Goal: Information Seeking & Learning: Learn about a topic

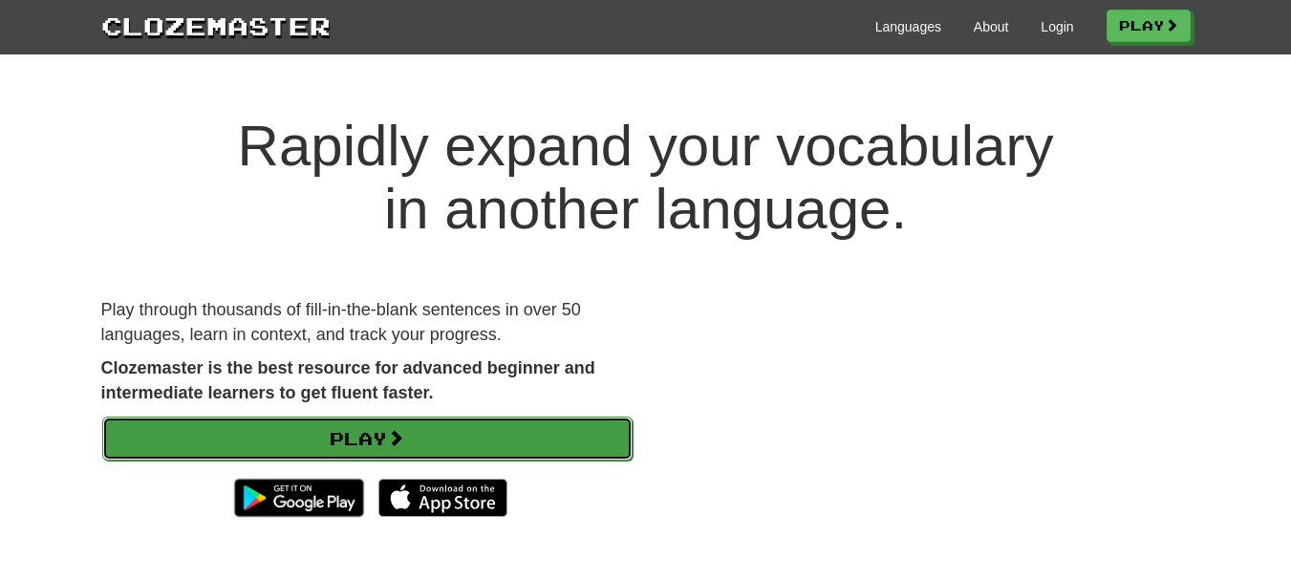
click at [361, 438] on link "Play" at bounding box center [367, 438] width 530 height 44
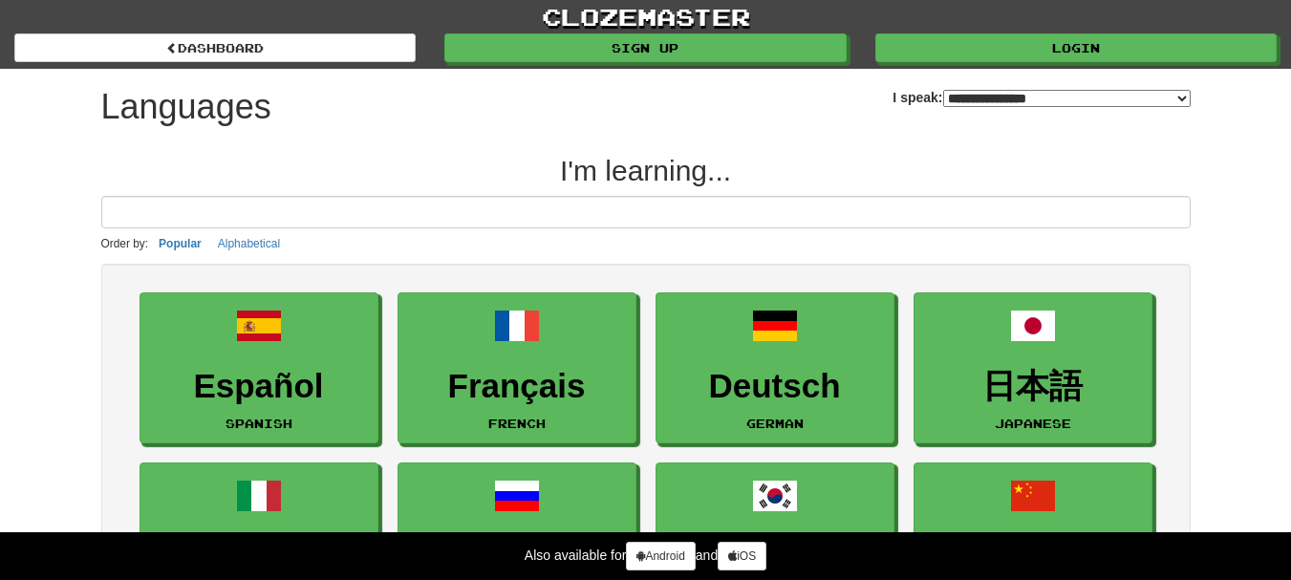
click at [1180, 98] on select "**********" at bounding box center [1066, 98] width 247 height 17
select select "*********"
click at [943, 90] on select "**********" at bounding box center [1066, 98] width 247 height 17
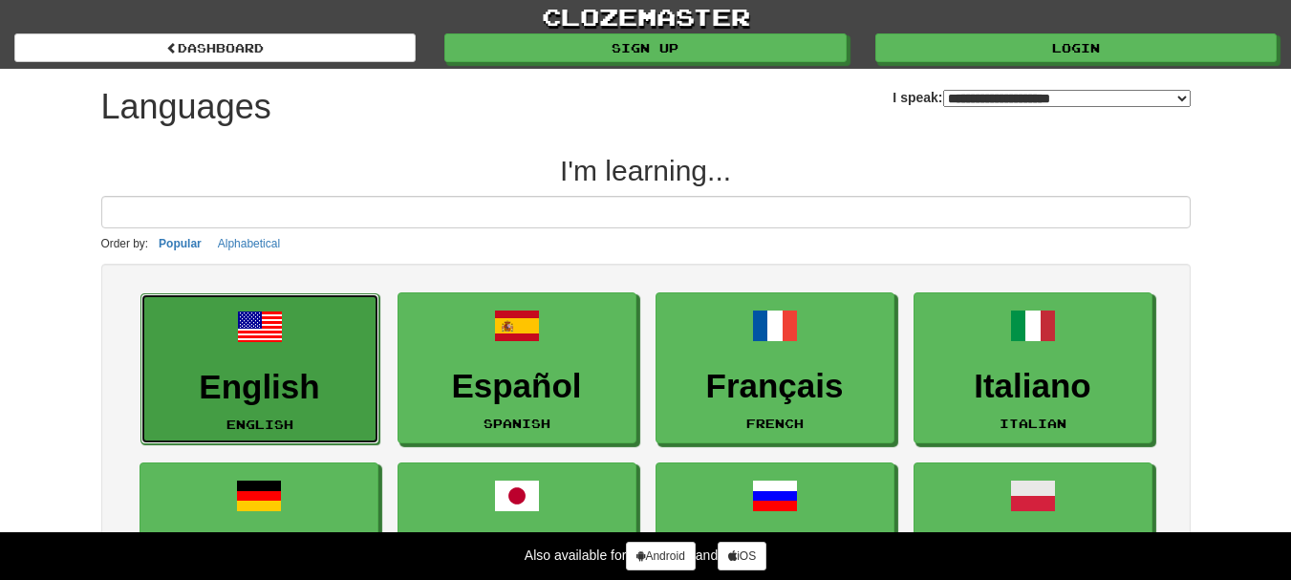
click at [268, 338] on span at bounding box center [260, 327] width 46 height 46
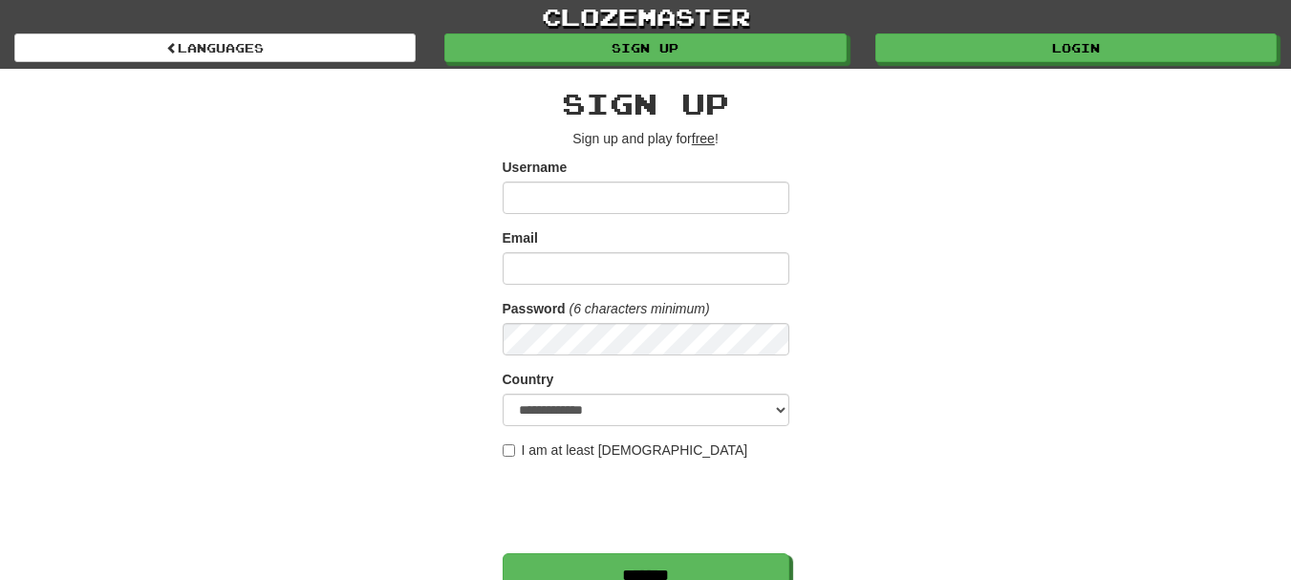
click at [629, 207] on input "Username" at bounding box center [645, 197] width 287 height 32
type input "********"
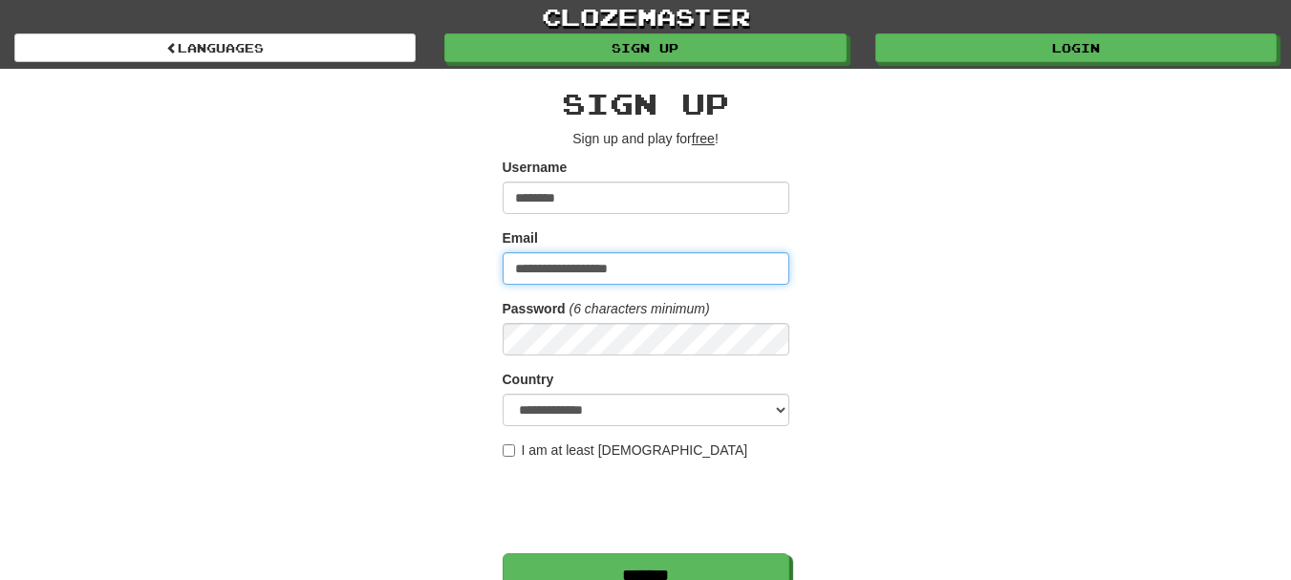
type input "**********"
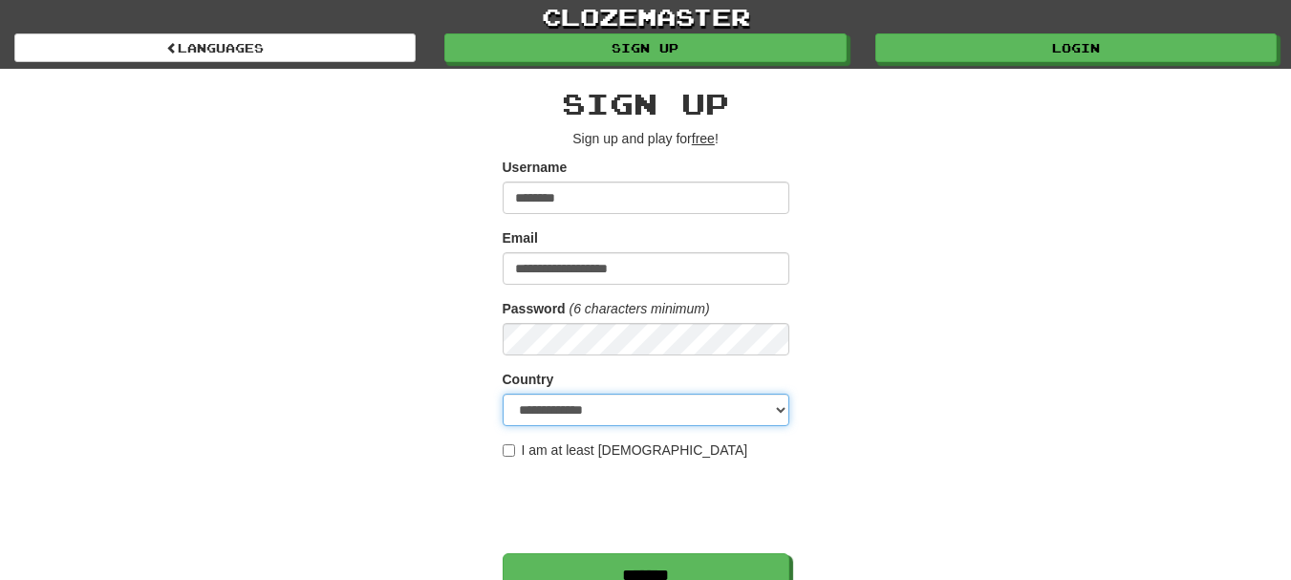
click at [781, 412] on select "**********" at bounding box center [645, 410] width 287 height 32
select select "**"
click at [502, 394] on select "**********" at bounding box center [645, 410] width 287 height 32
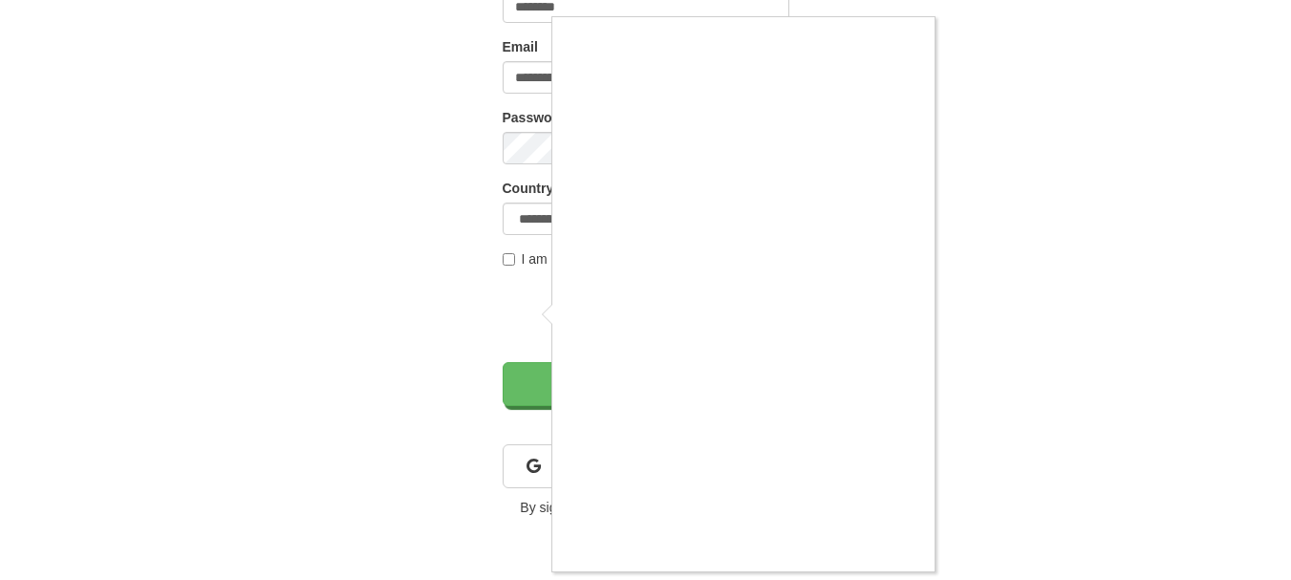
scroll to position [287, 0]
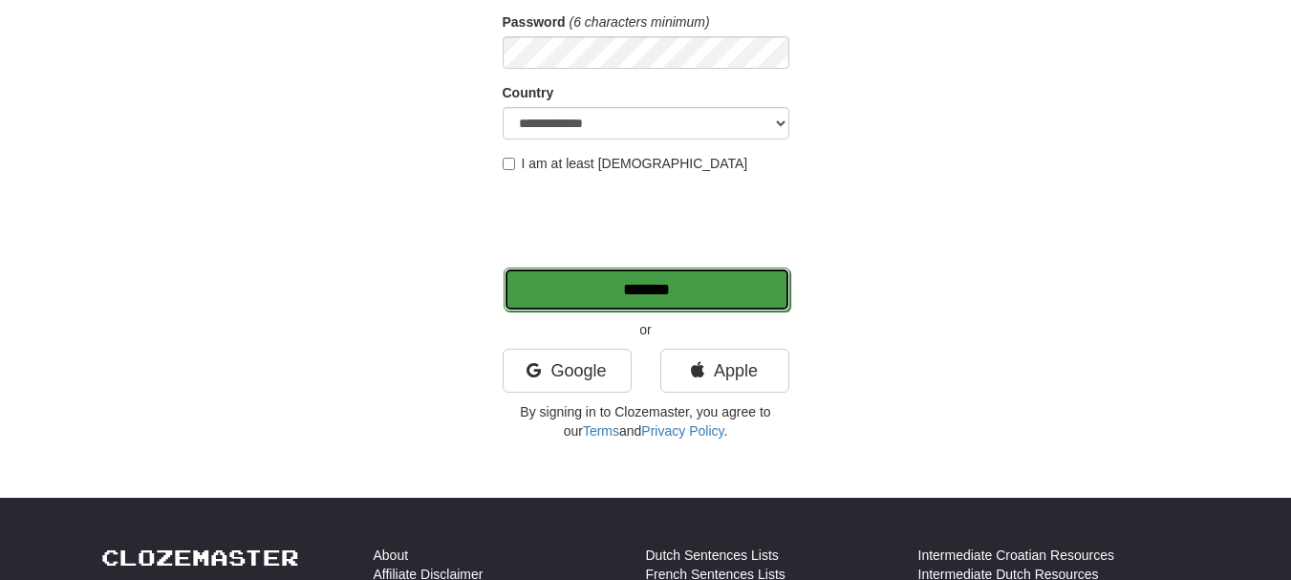
click at [649, 294] on input "*******" at bounding box center [646, 289] width 287 height 44
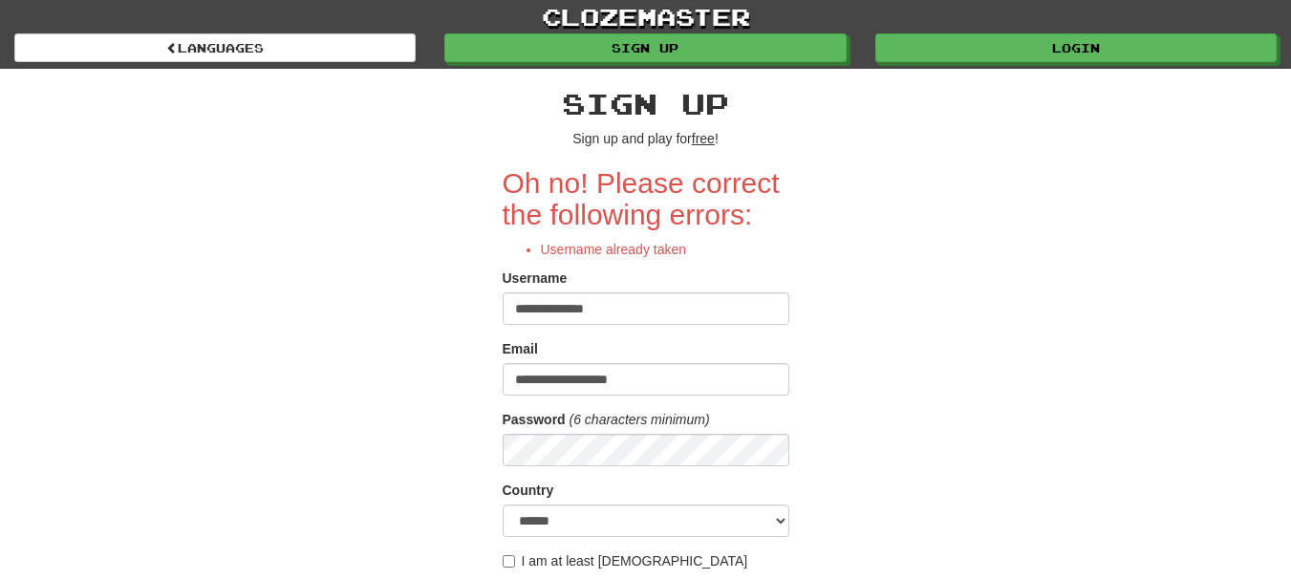
scroll to position [96, 0]
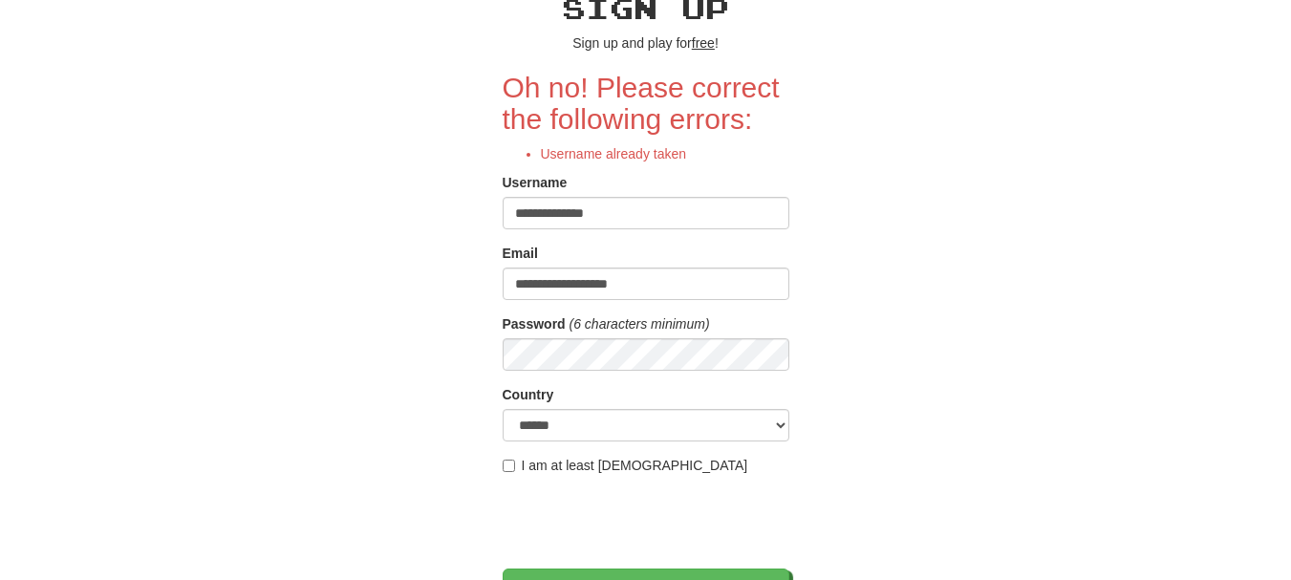
type input "**********"
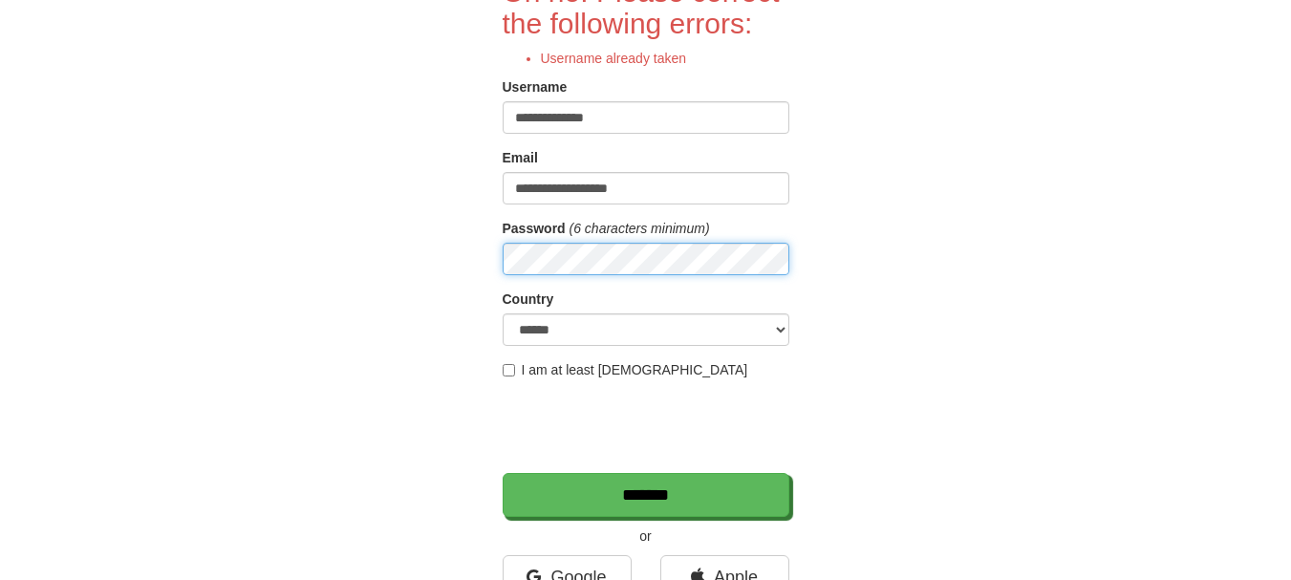
scroll to position [382, 0]
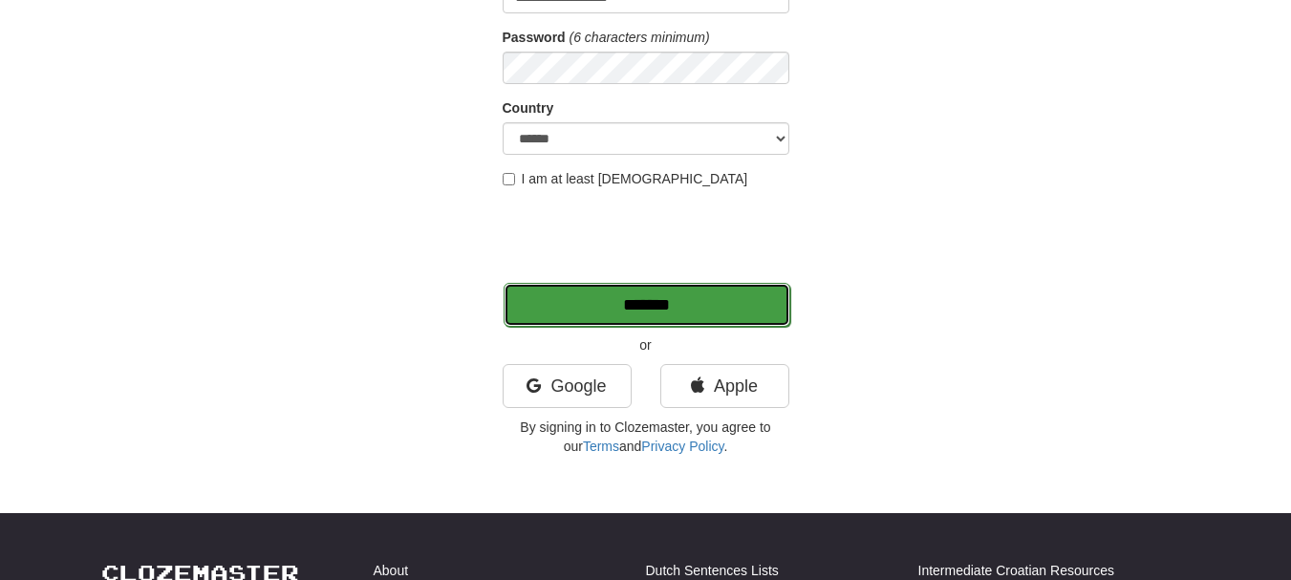
click at [600, 299] on input "*******" at bounding box center [646, 305] width 287 height 44
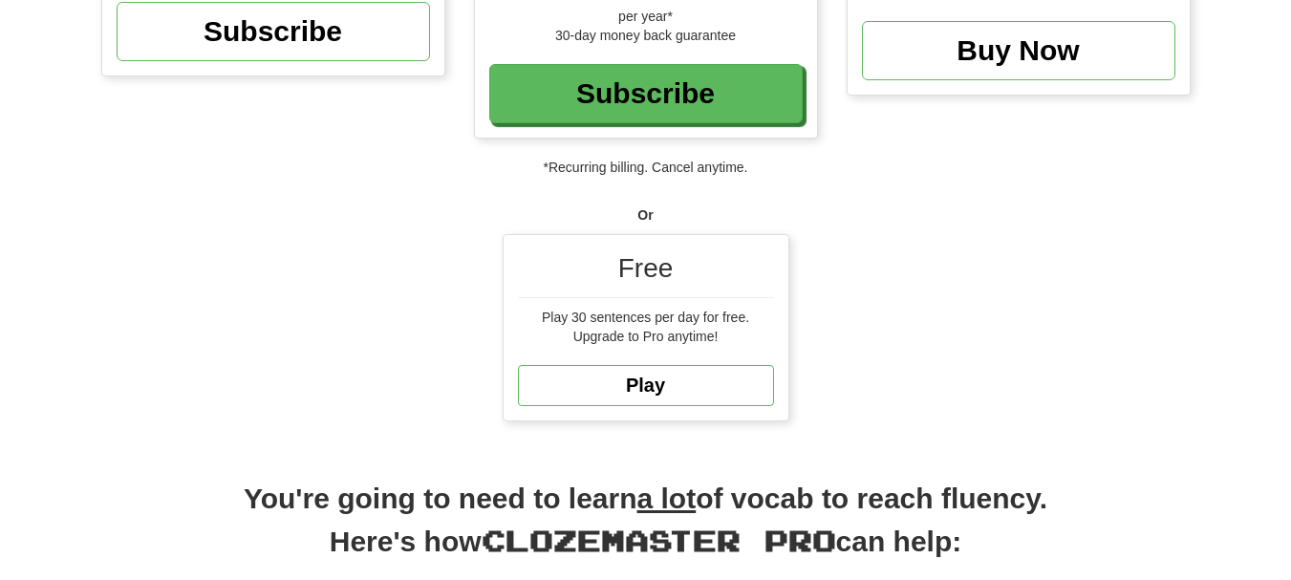
scroll to position [382, 0]
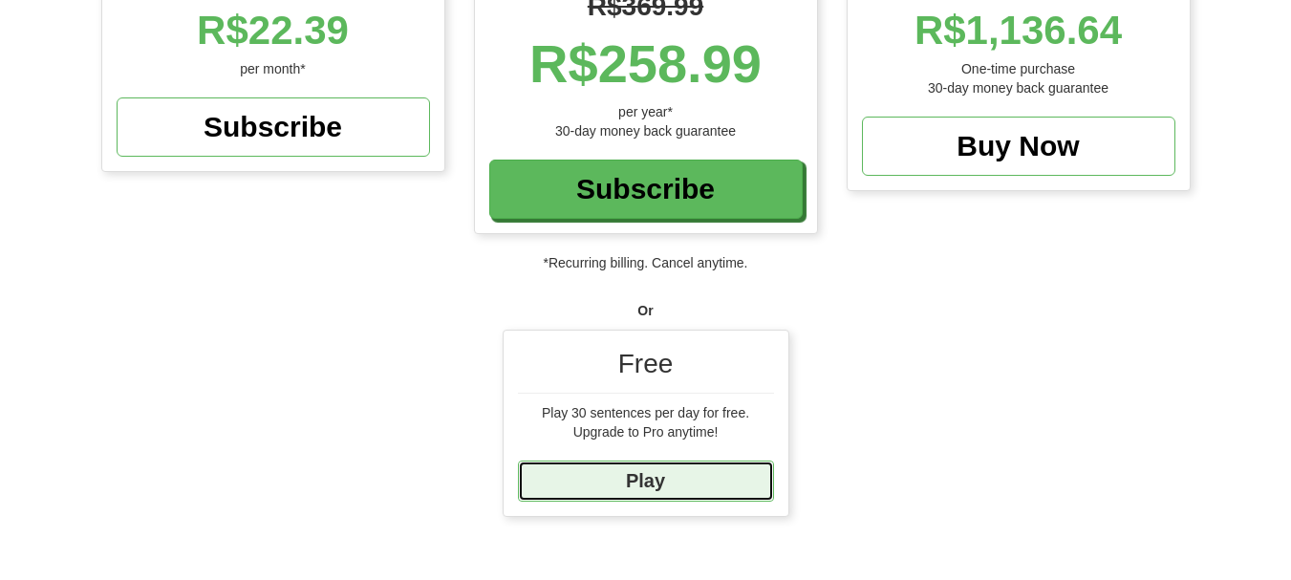
click at [644, 490] on link "Play" at bounding box center [646, 480] width 256 height 41
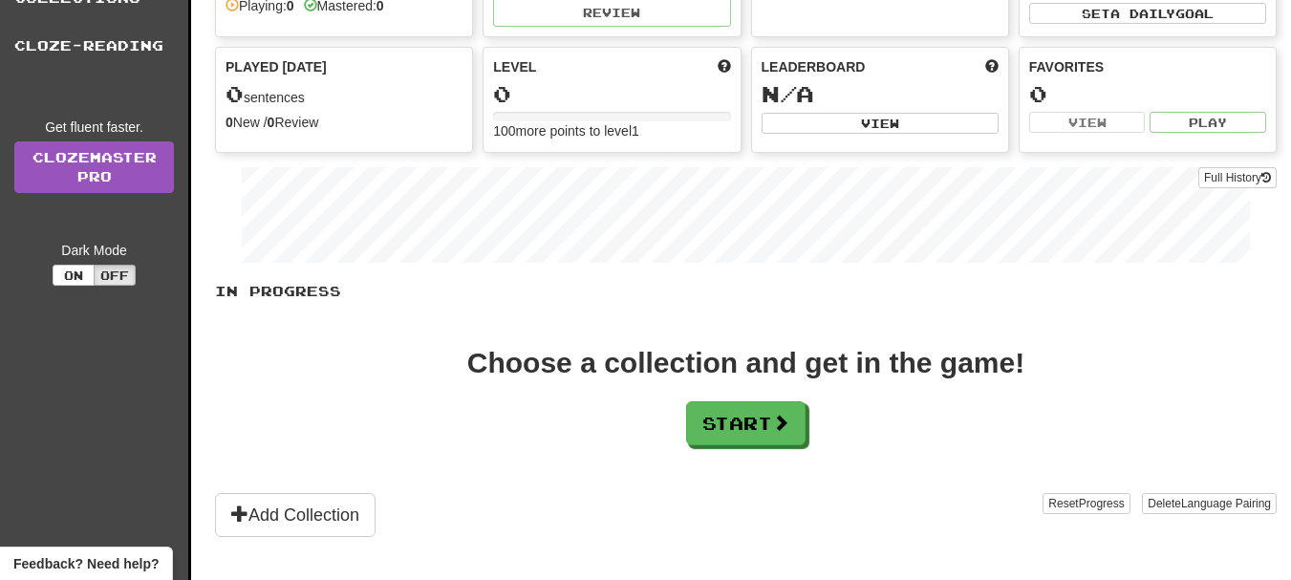
scroll to position [287, 0]
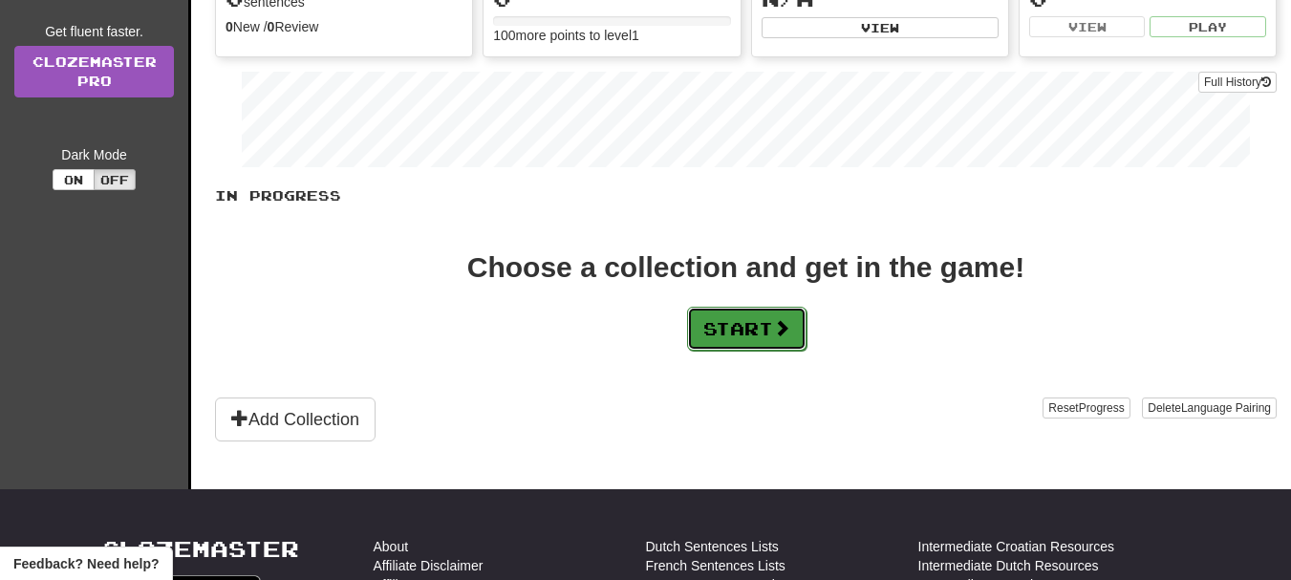
click at [743, 331] on button "Start" at bounding box center [746, 329] width 119 height 44
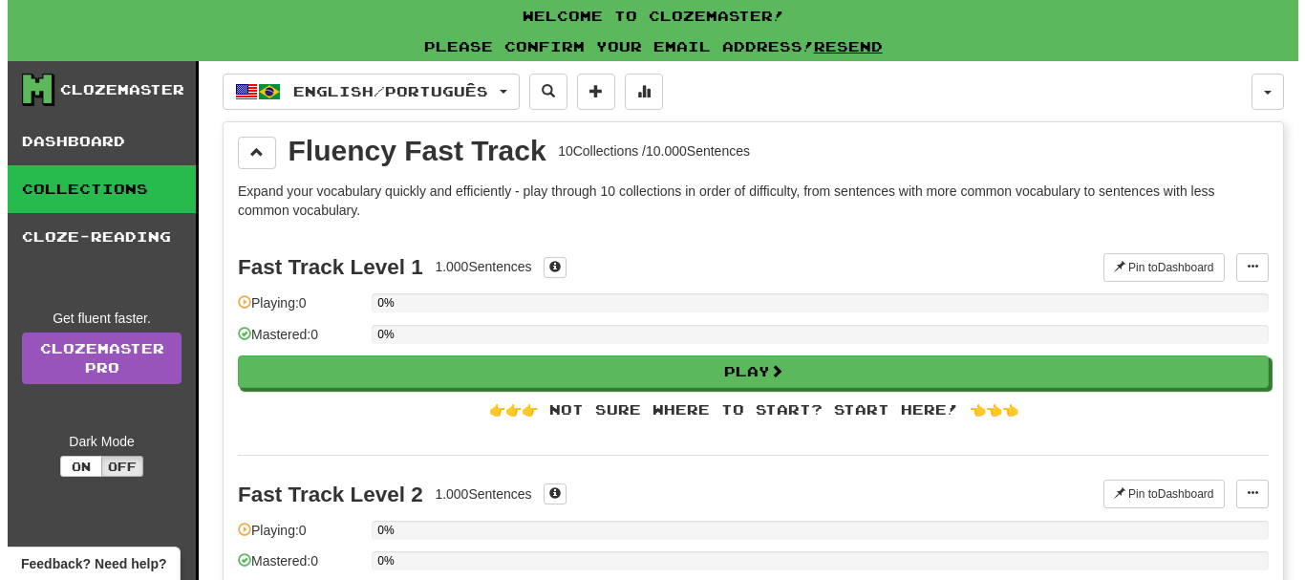
scroll to position [96, 0]
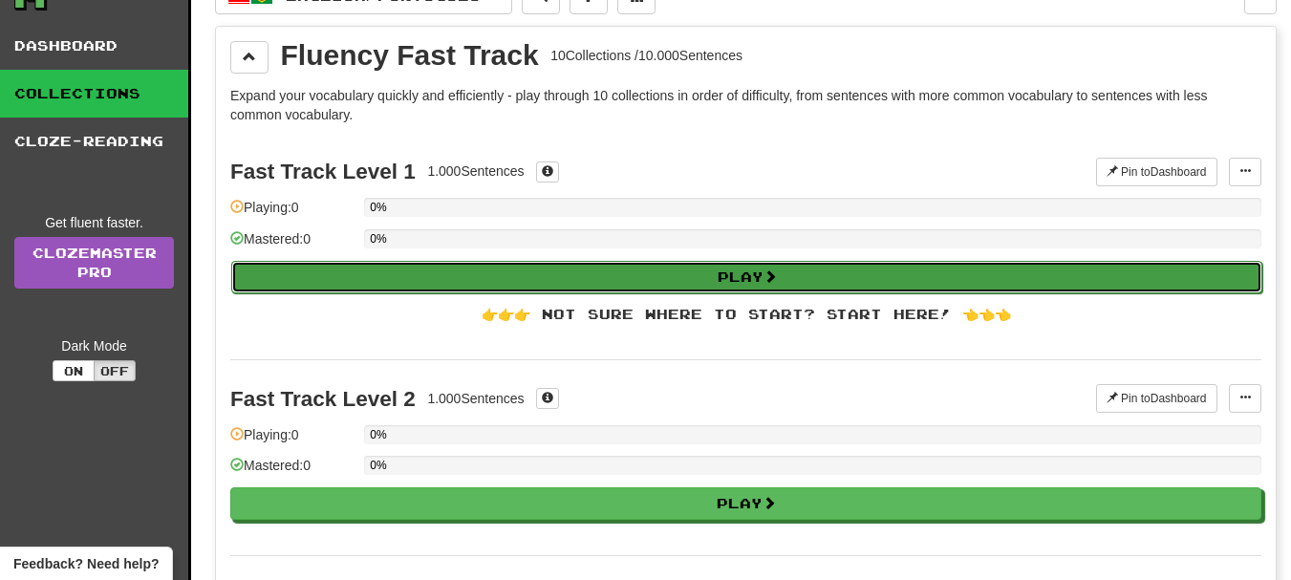
click at [752, 276] on button "Play" at bounding box center [746, 277] width 1031 height 32
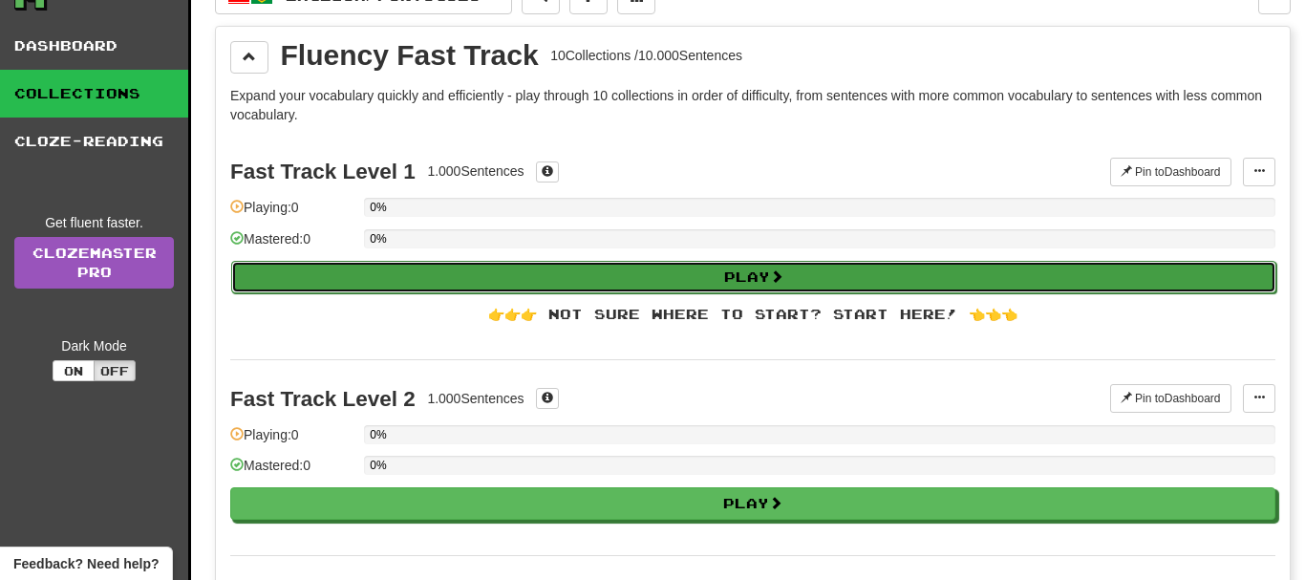
select select "**"
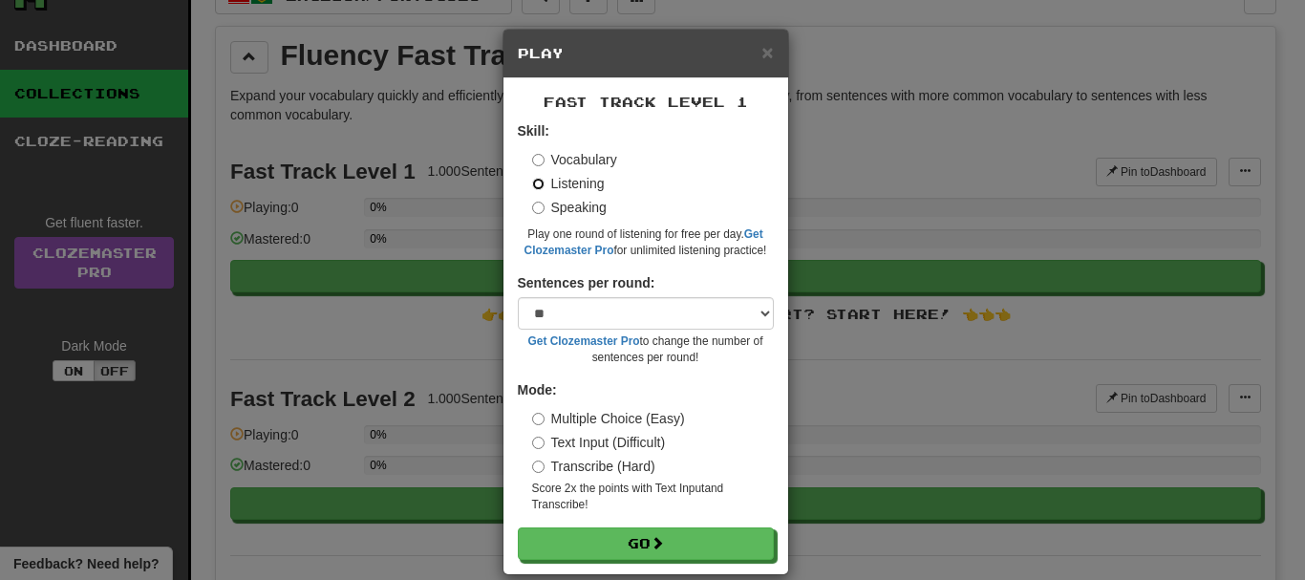
scroll to position [24, 0]
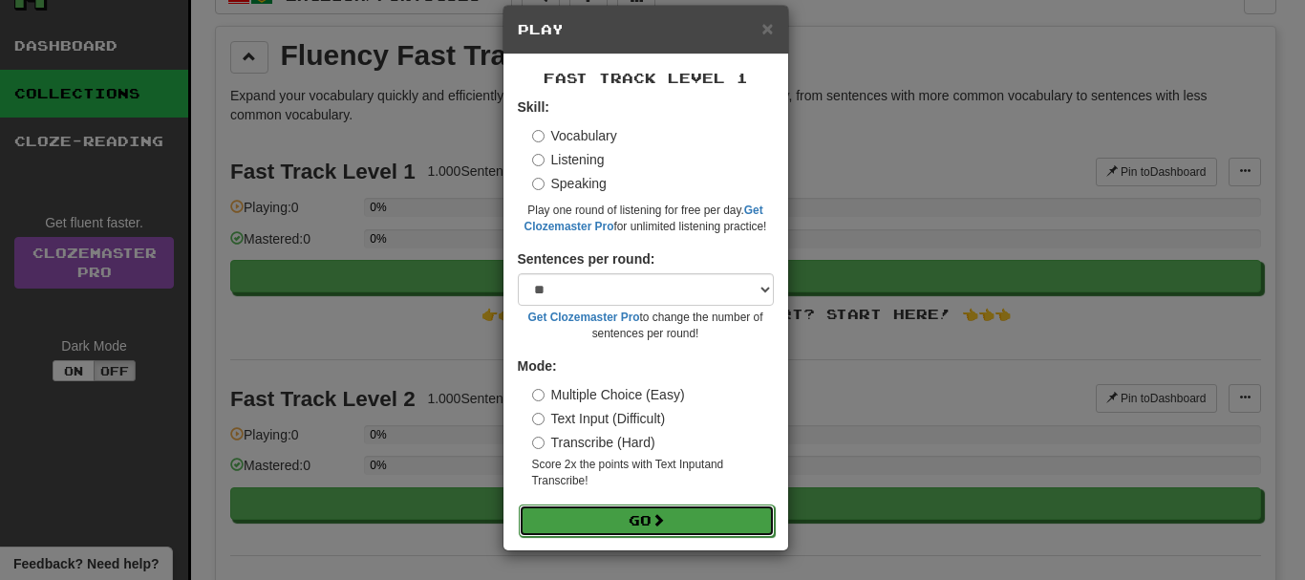
click at [636, 523] on button "Go" at bounding box center [647, 520] width 256 height 32
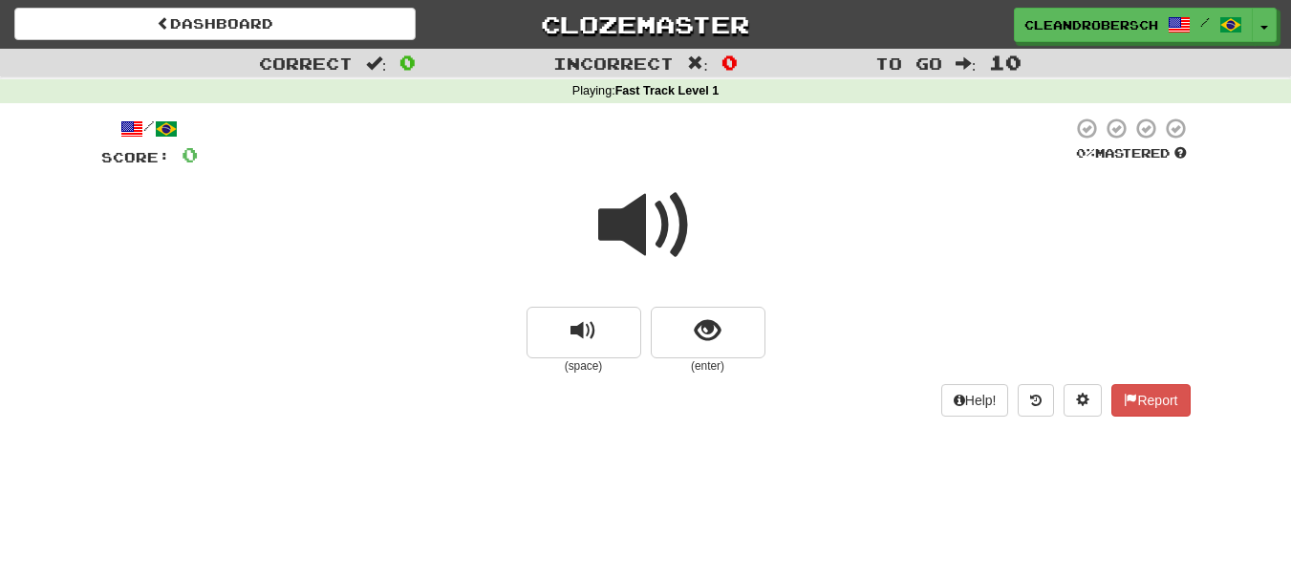
click at [668, 235] on span at bounding box center [646, 226] width 96 height 96
click at [691, 328] on button "show sentence" at bounding box center [708, 333] width 115 height 52
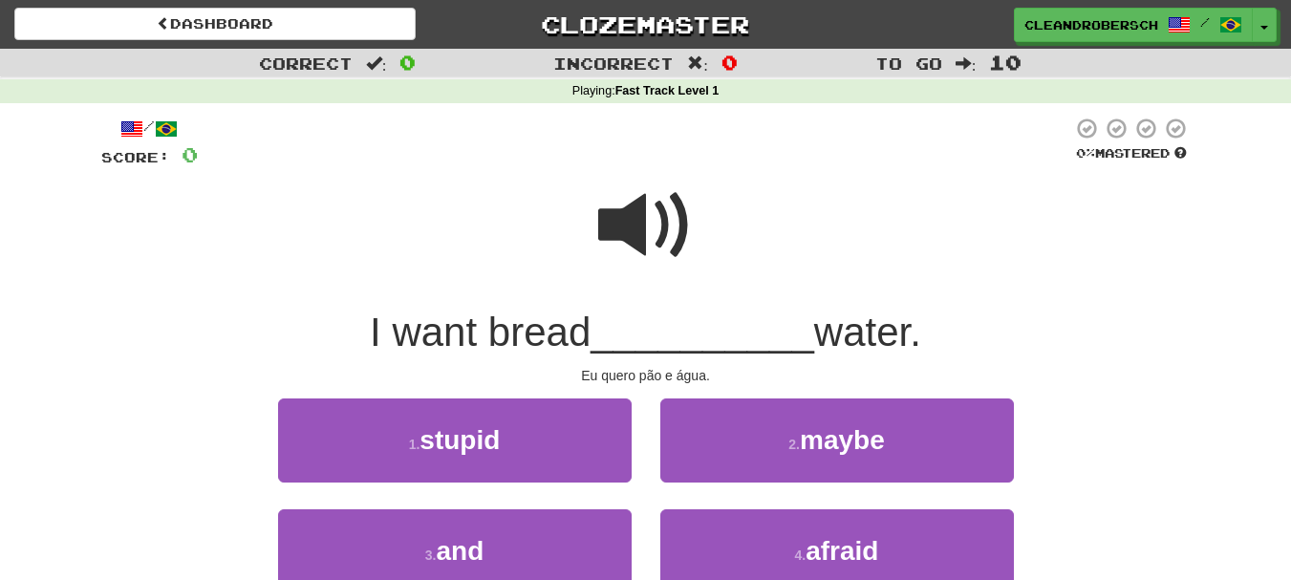
scroll to position [96, 0]
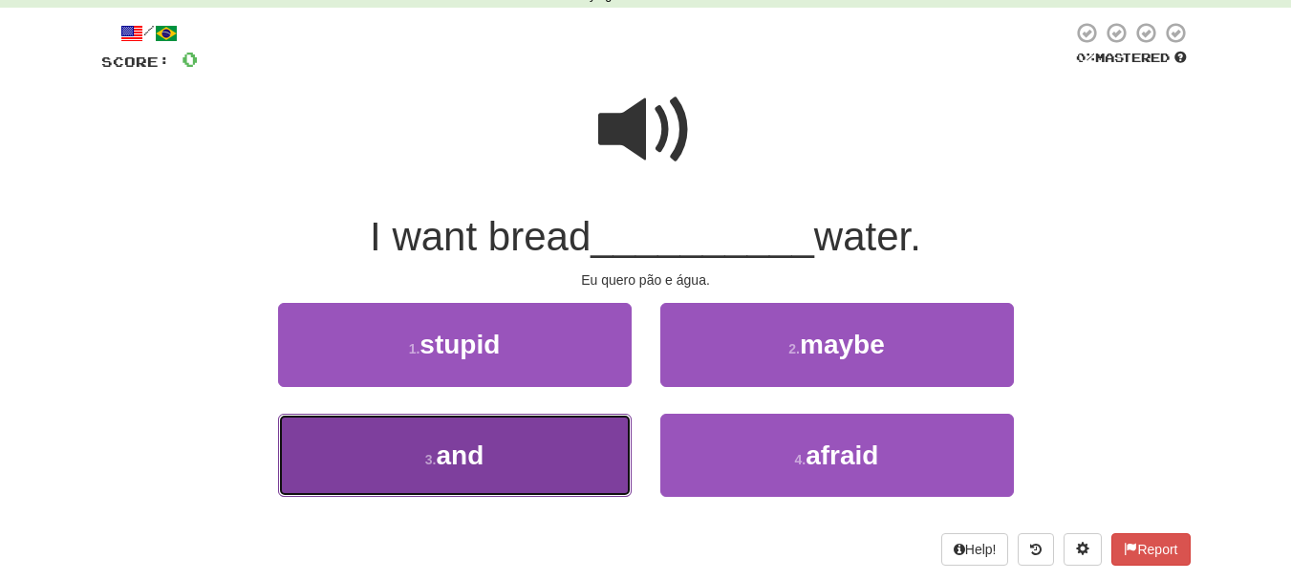
click at [480, 463] on span "and" at bounding box center [460, 455] width 48 height 30
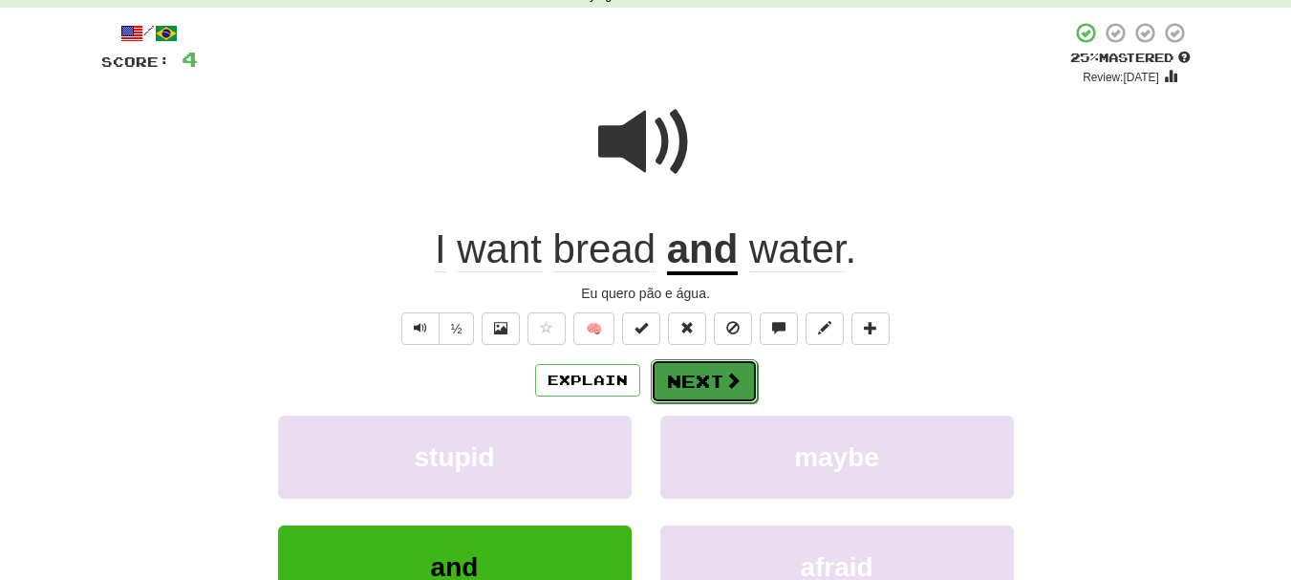
click at [714, 384] on button "Next" at bounding box center [704, 381] width 107 height 44
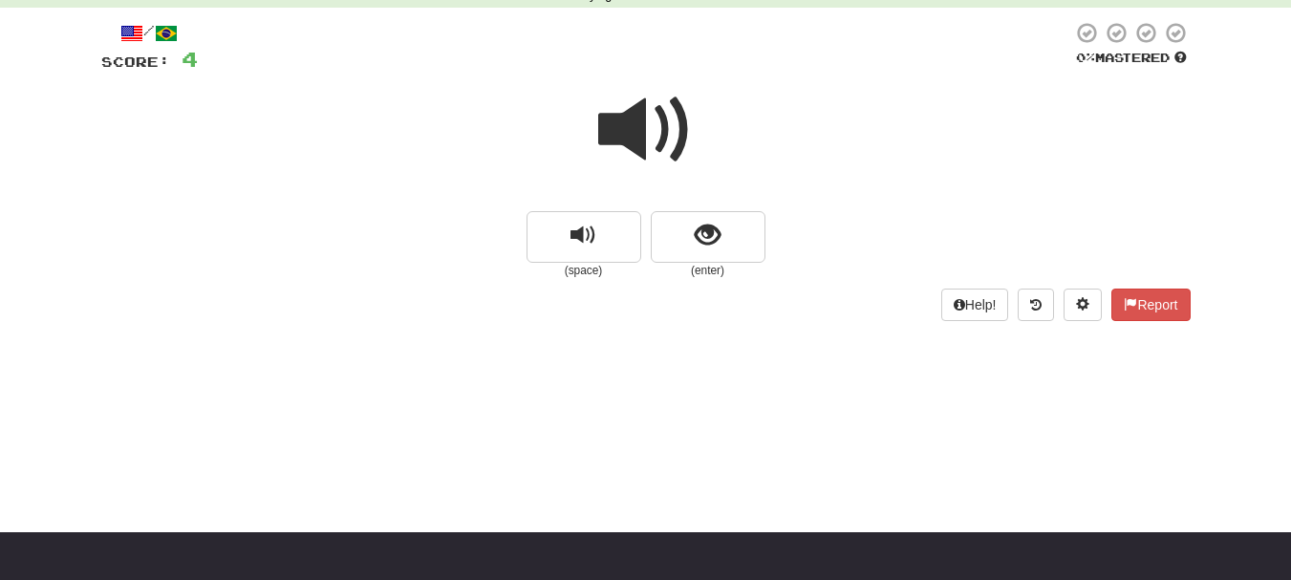
click at [638, 140] on span at bounding box center [646, 130] width 96 height 96
click at [699, 235] on span "show sentence" at bounding box center [707, 236] width 26 height 26
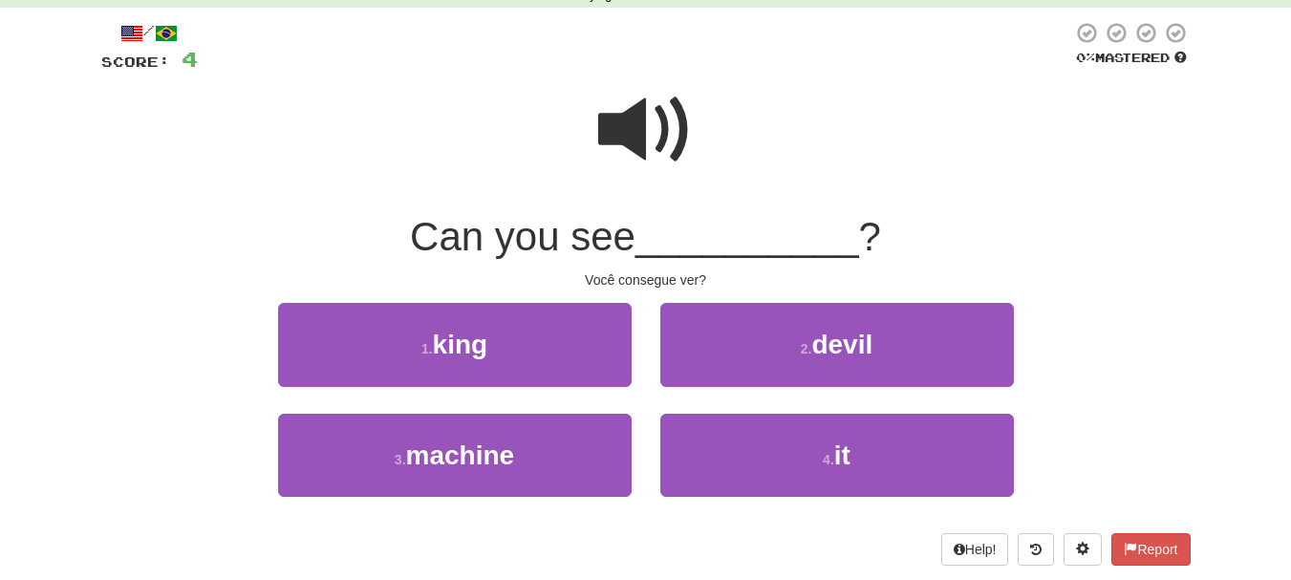
click at [663, 129] on span at bounding box center [646, 130] width 96 height 96
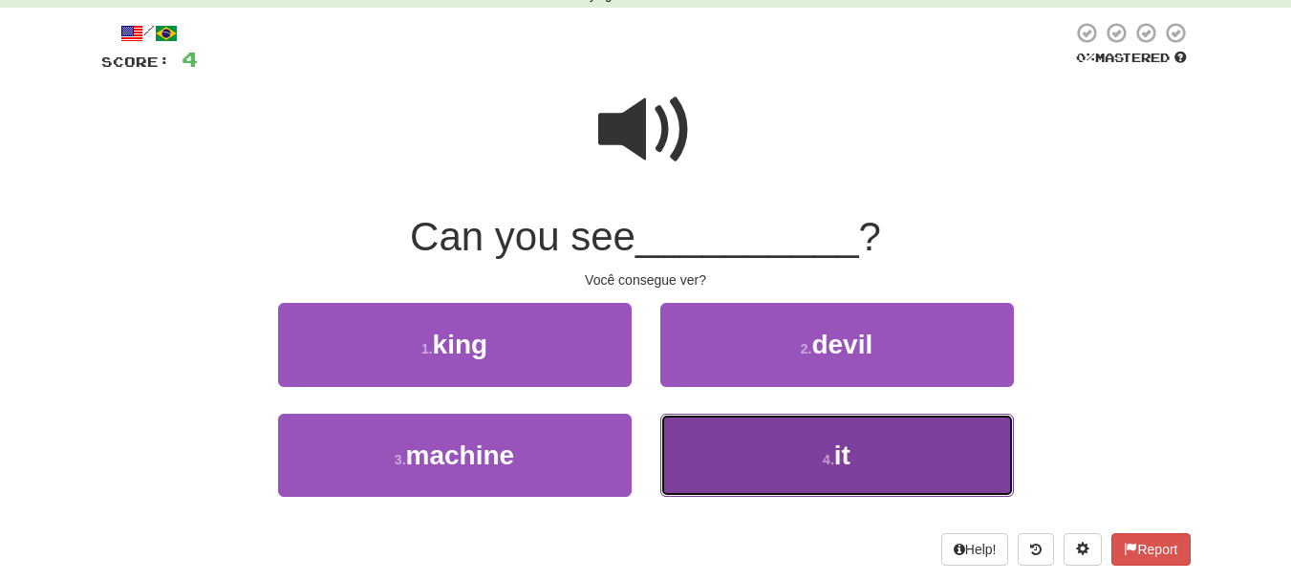
click at [834, 464] on small "4 ." at bounding box center [827, 459] width 11 height 15
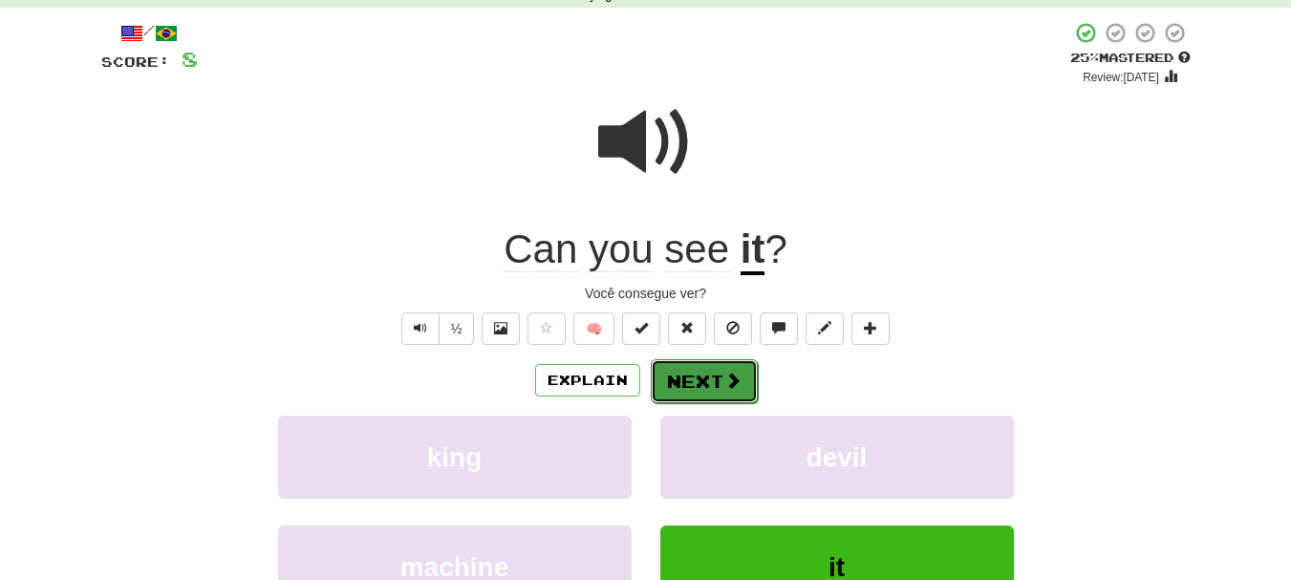
click at [721, 383] on button "Next" at bounding box center [704, 381] width 107 height 44
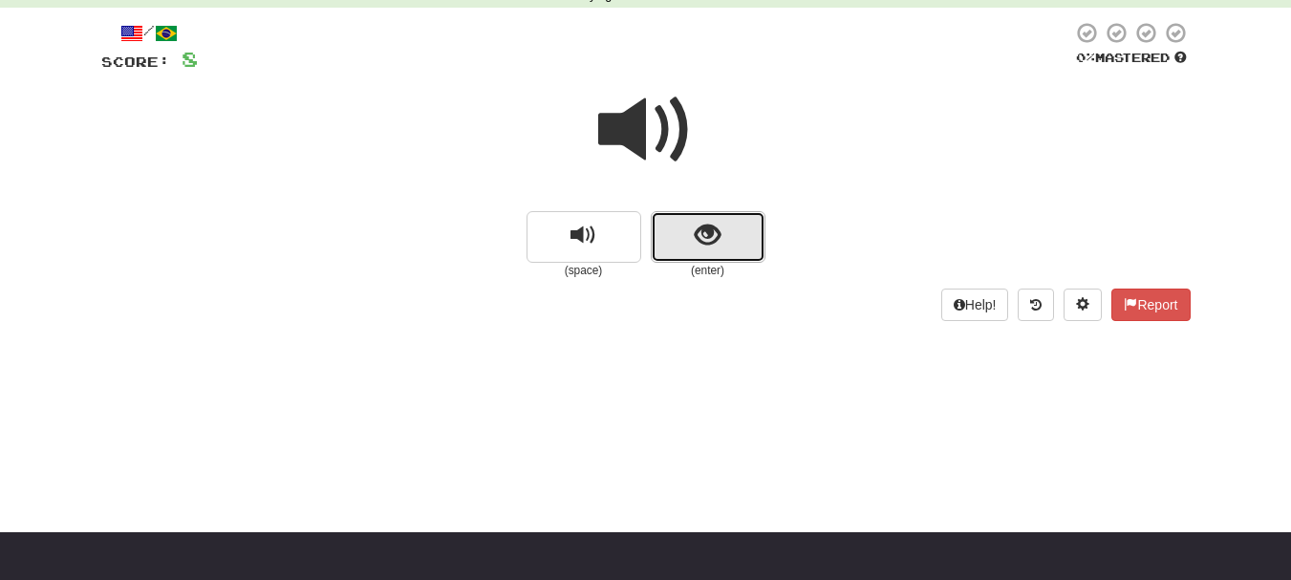
click at [692, 233] on button "show sentence" at bounding box center [708, 237] width 115 height 52
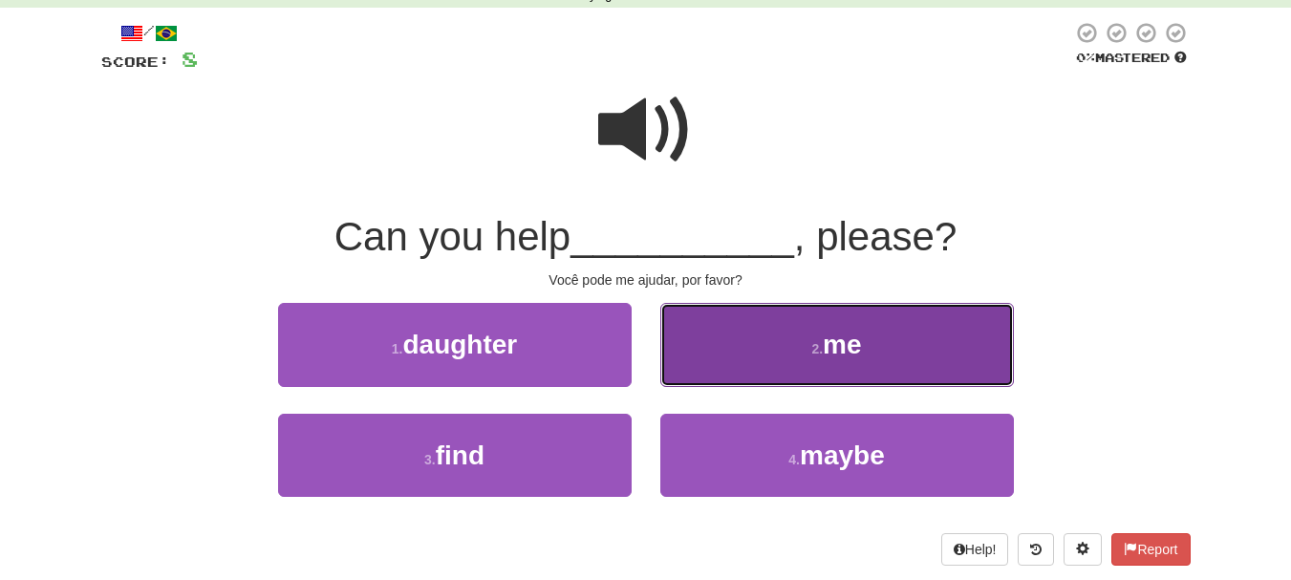
click at [845, 351] on span "me" at bounding box center [841, 345] width 38 height 30
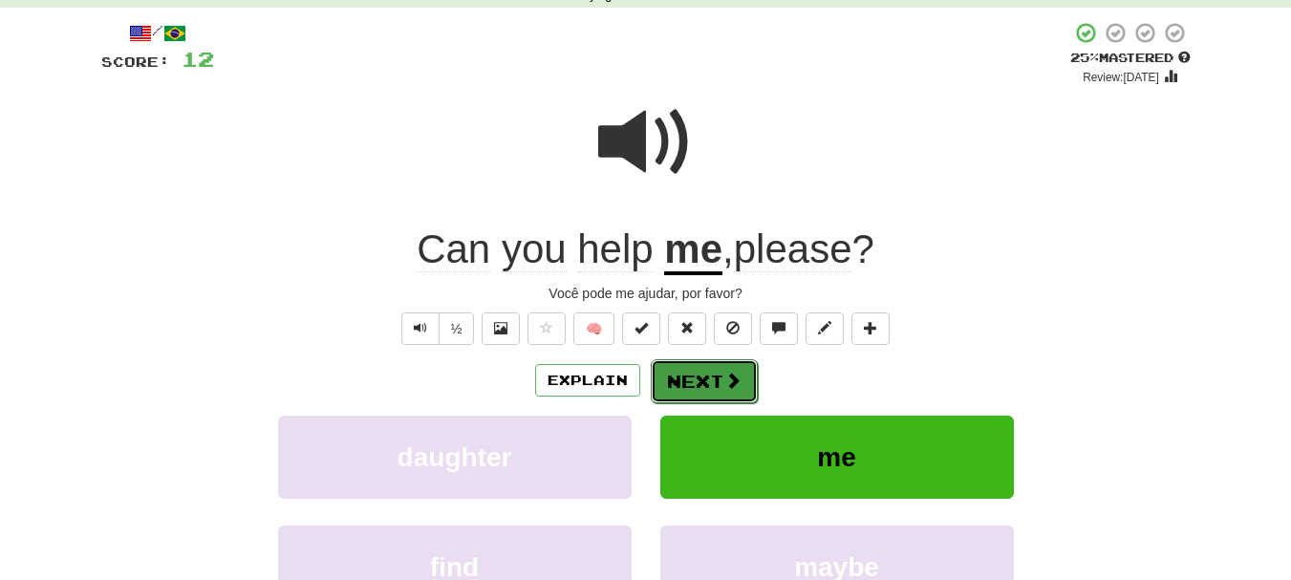
click at [704, 382] on button "Next" at bounding box center [704, 381] width 107 height 44
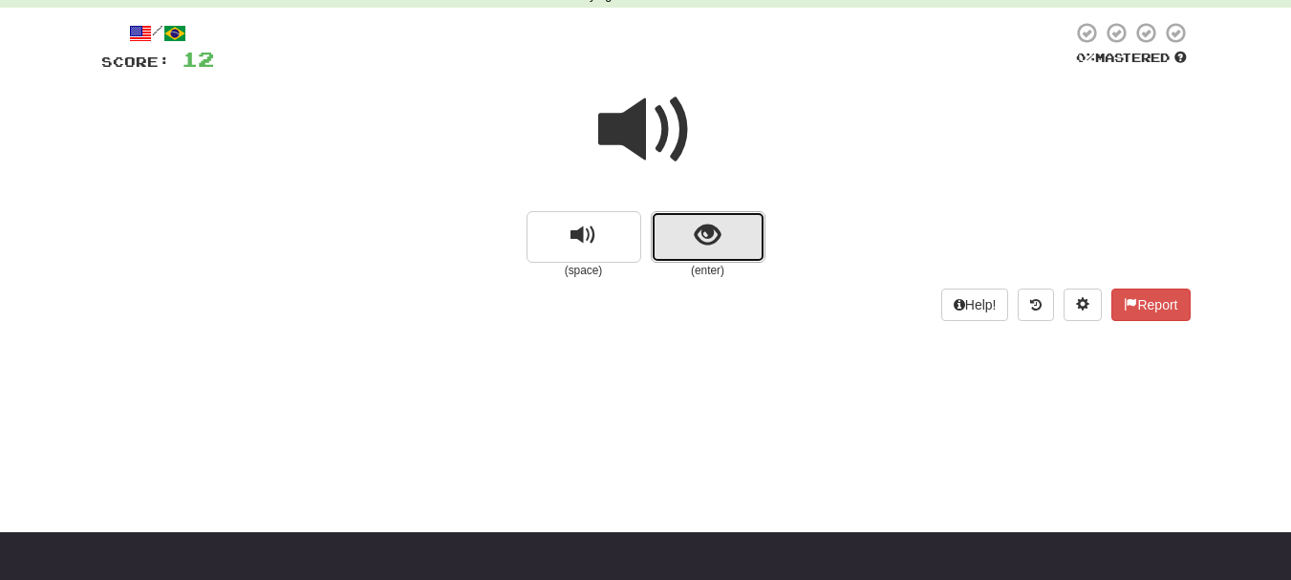
click at [708, 240] on span "show sentence" at bounding box center [707, 236] width 26 height 26
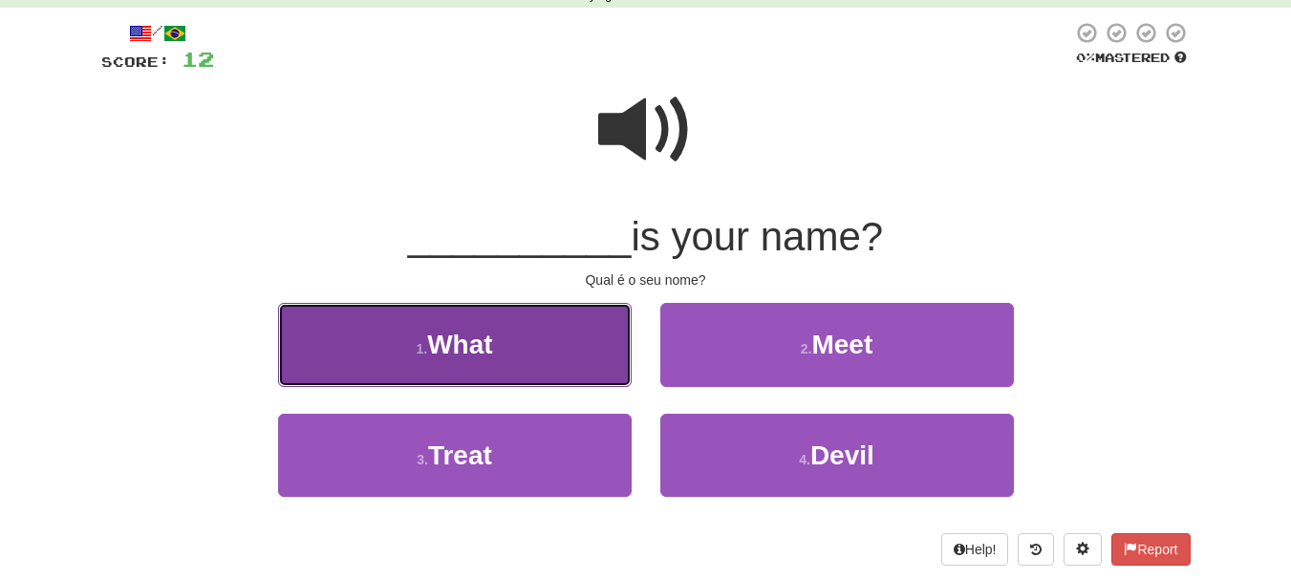
click at [463, 331] on span "What" at bounding box center [459, 345] width 65 height 30
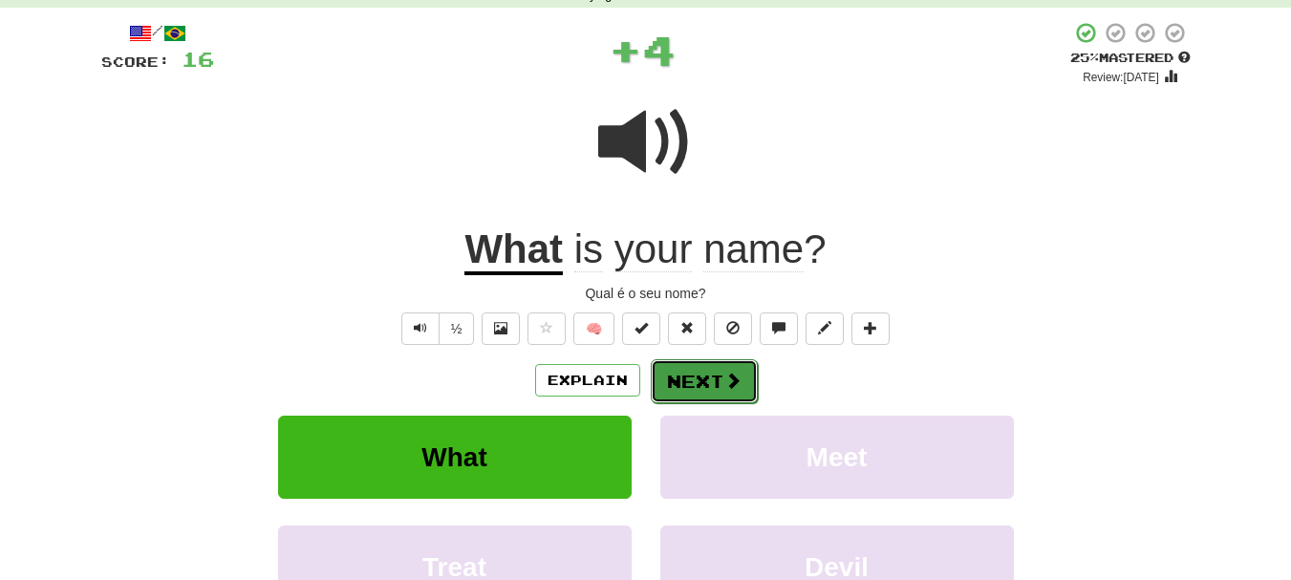
click at [695, 374] on button "Next" at bounding box center [704, 381] width 107 height 44
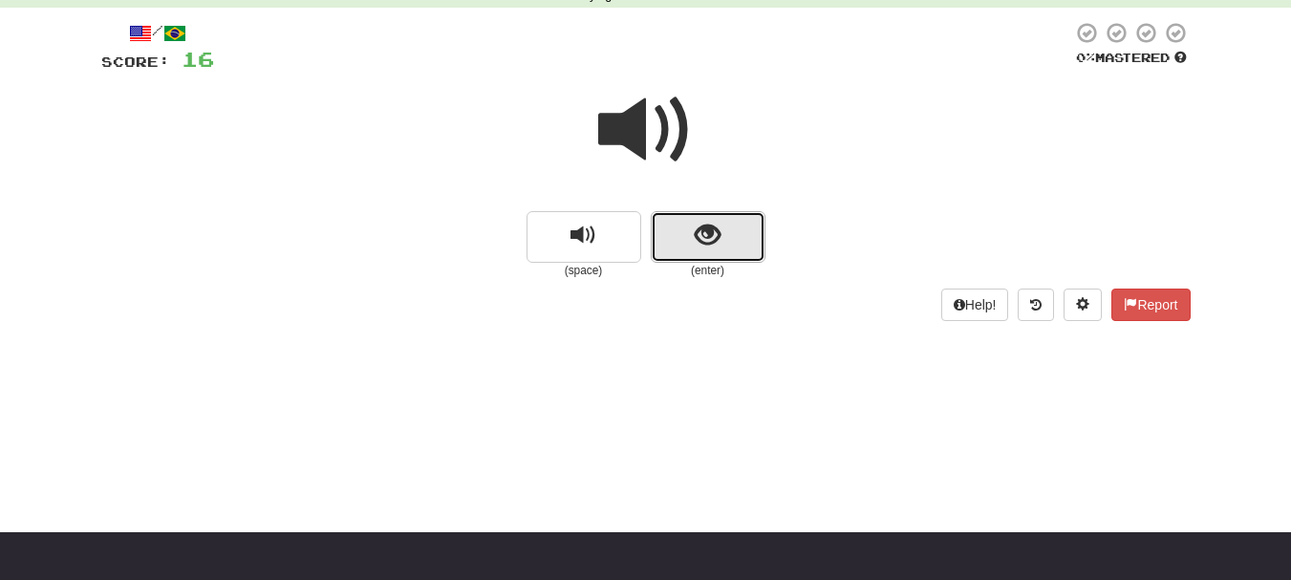
click at [706, 245] on span "show sentence" at bounding box center [707, 236] width 26 height 26
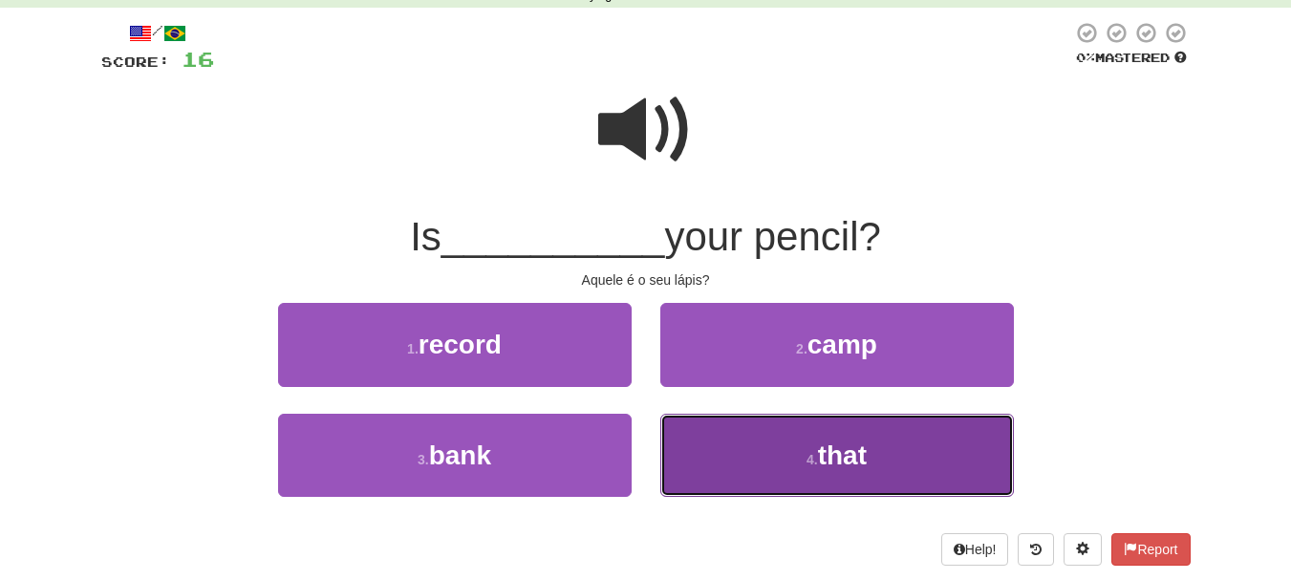
click at [833, 451] on span "that" at bounding box center [842, 455] width 49 height 30
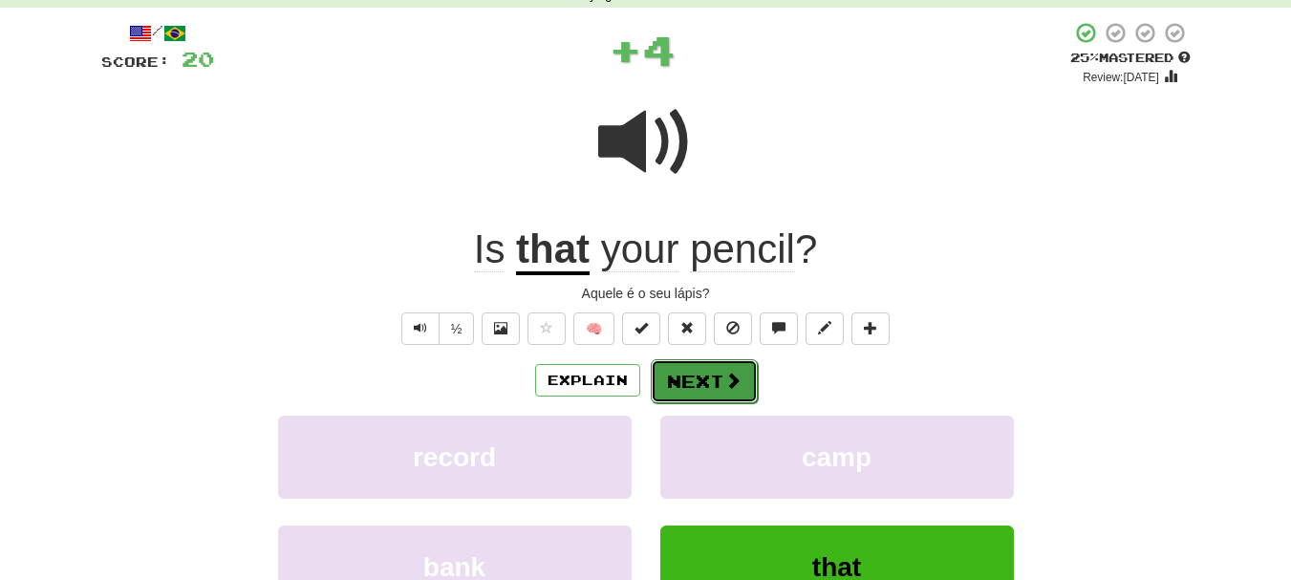
click at [700, 388] on button "Next" at bounding box center [704, 381] width 107 height 44
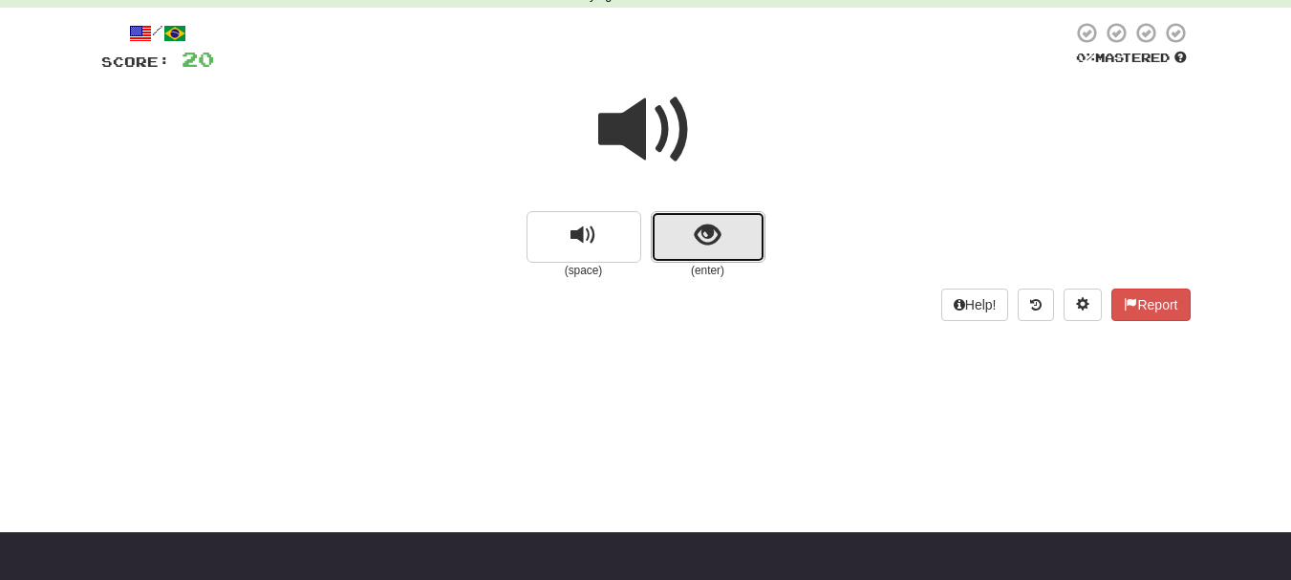
click at [705, 244] on span "show sentence" at bounding box center [707, 236] width 26 height 26
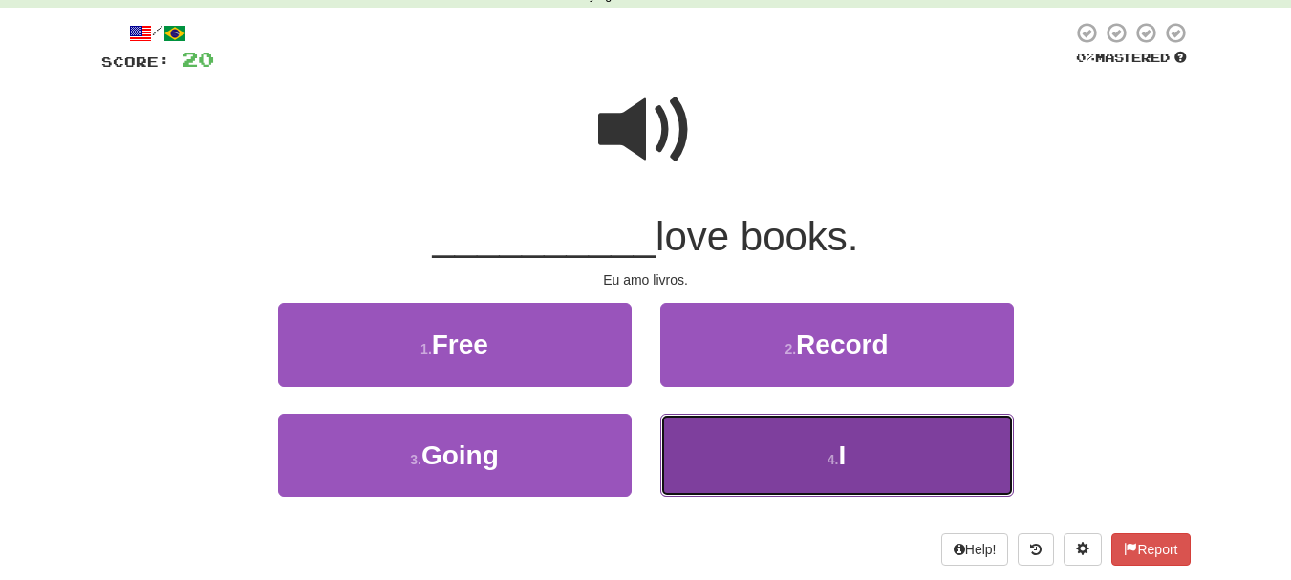
click at [843, 440] on span "I" at bounding box center [842, 455] width 8 height 30
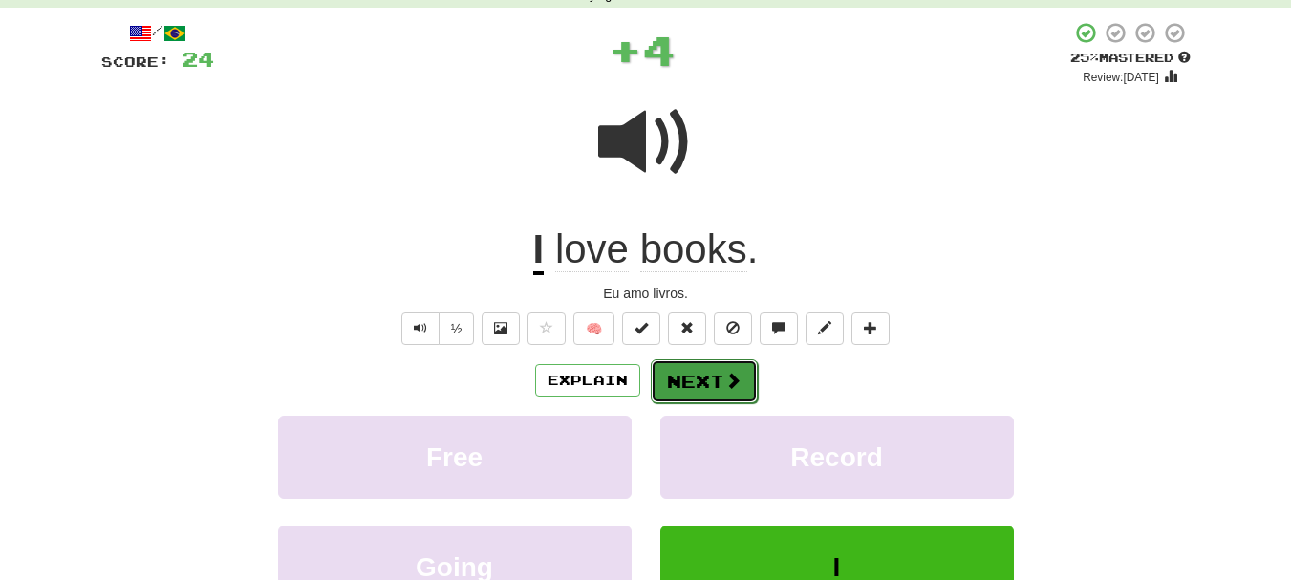
click at [695, 376] on button "Next" at bounding box center [704, 381] width 107 height 44
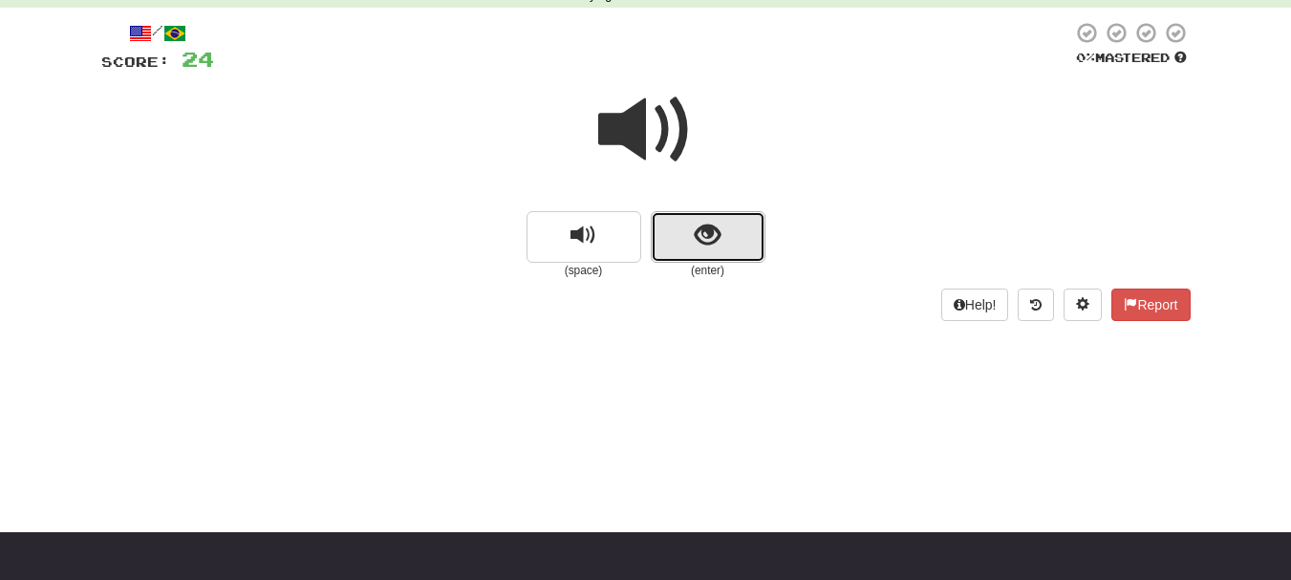
click at [700, 255] on button "show sentence" at bounding box center [708, 237] width 115 height 52
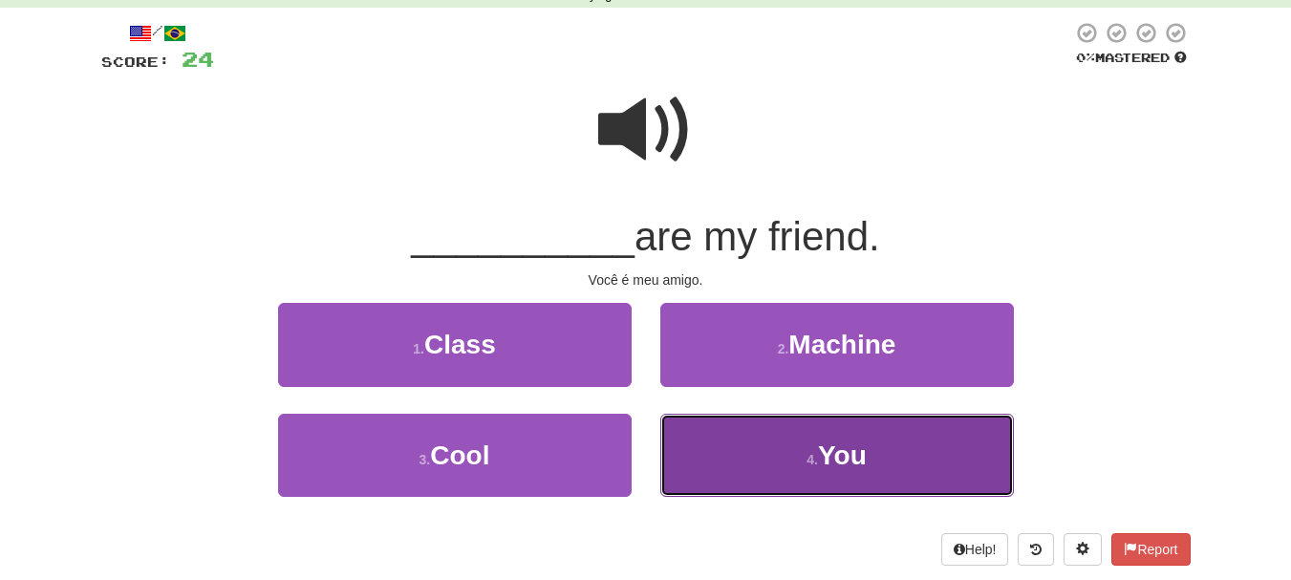
click at [861, 451] on span "You" at bounding box center [842, 455] width 49 height 30
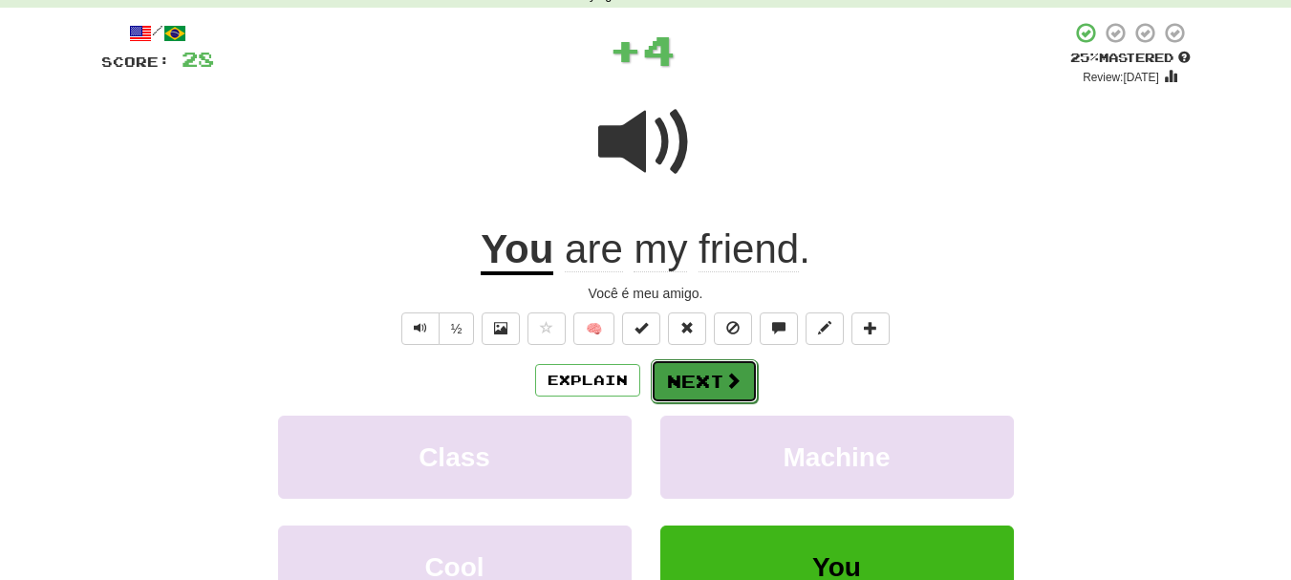
click at [706, 379] on button "Next" at bounding box center [704, 381] width 107 height 44
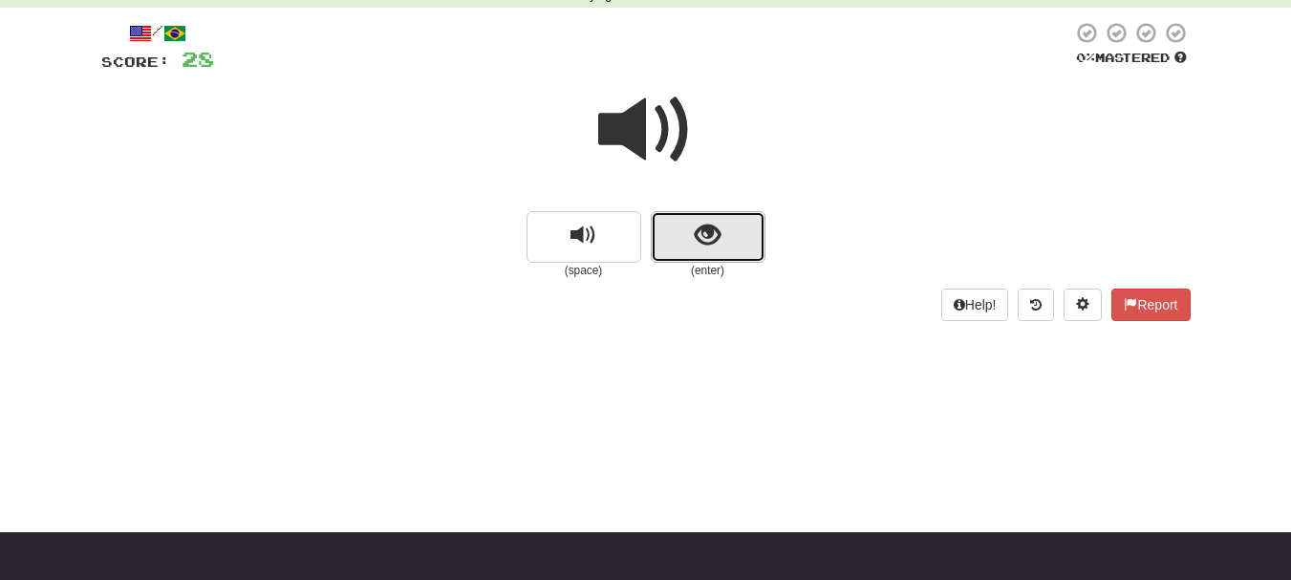
click at [715, 259] on button "show sentence" at bounding box center [708, 237] width 115 height 52
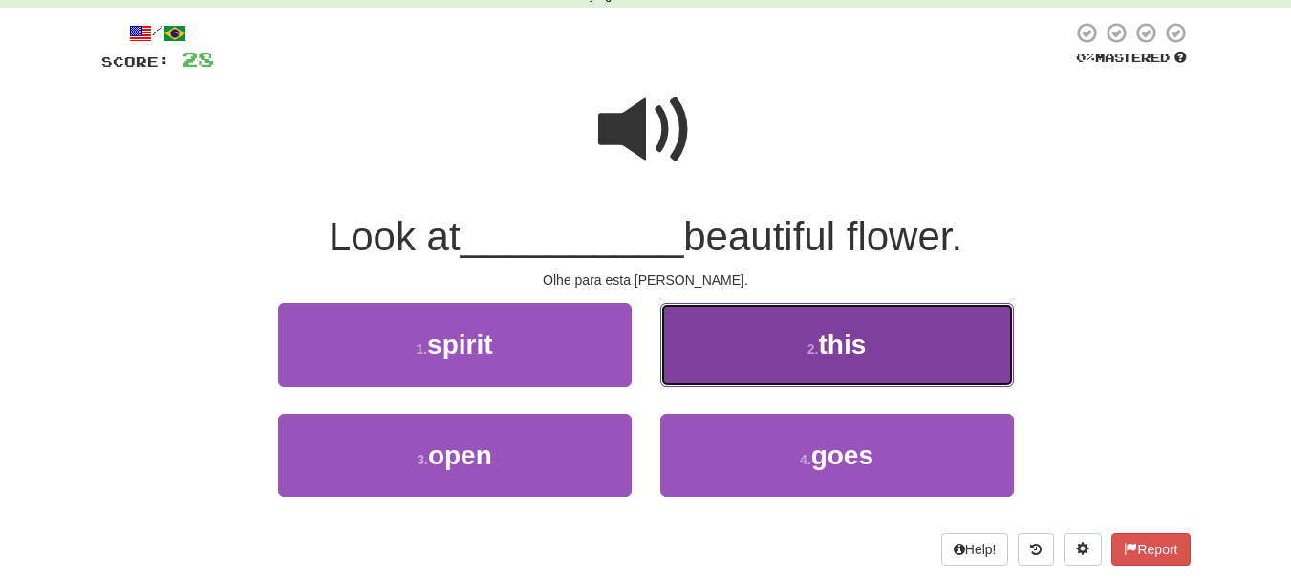
click at [816, 352] on small "2 ." at bounding box center [812, 348] width 11 height 15
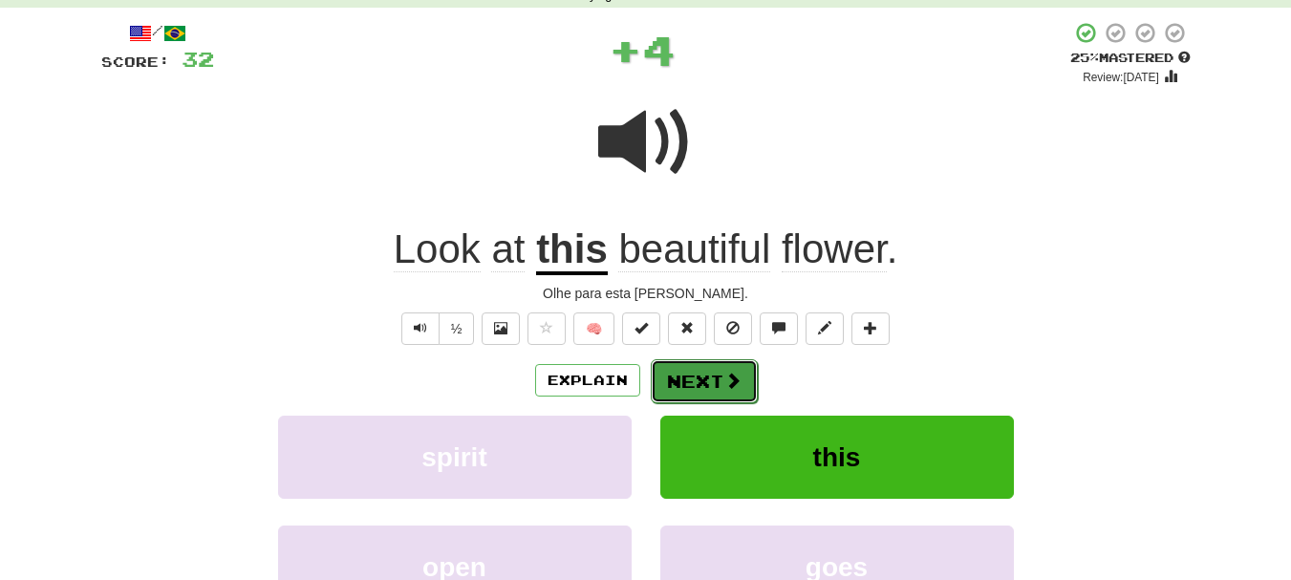
click at [703, 377] on button "Next" at bounding box center [704, 381] width 107 height 44
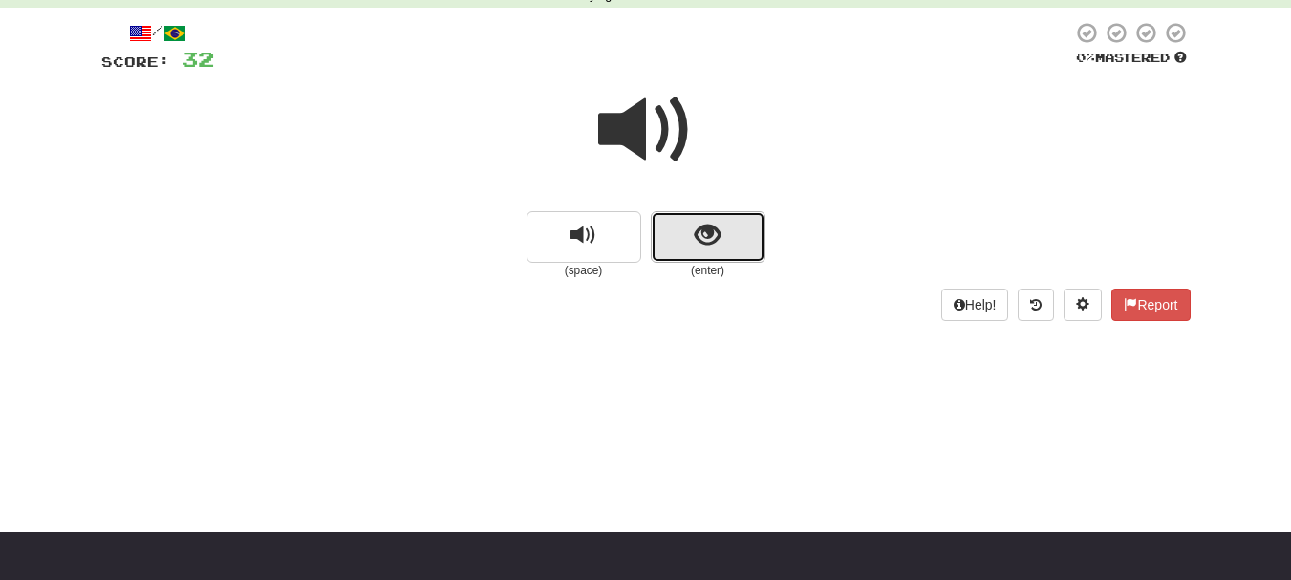
click at [710, 245] on span "show sentence" at bounding box center [707, 236] width 26 height 26
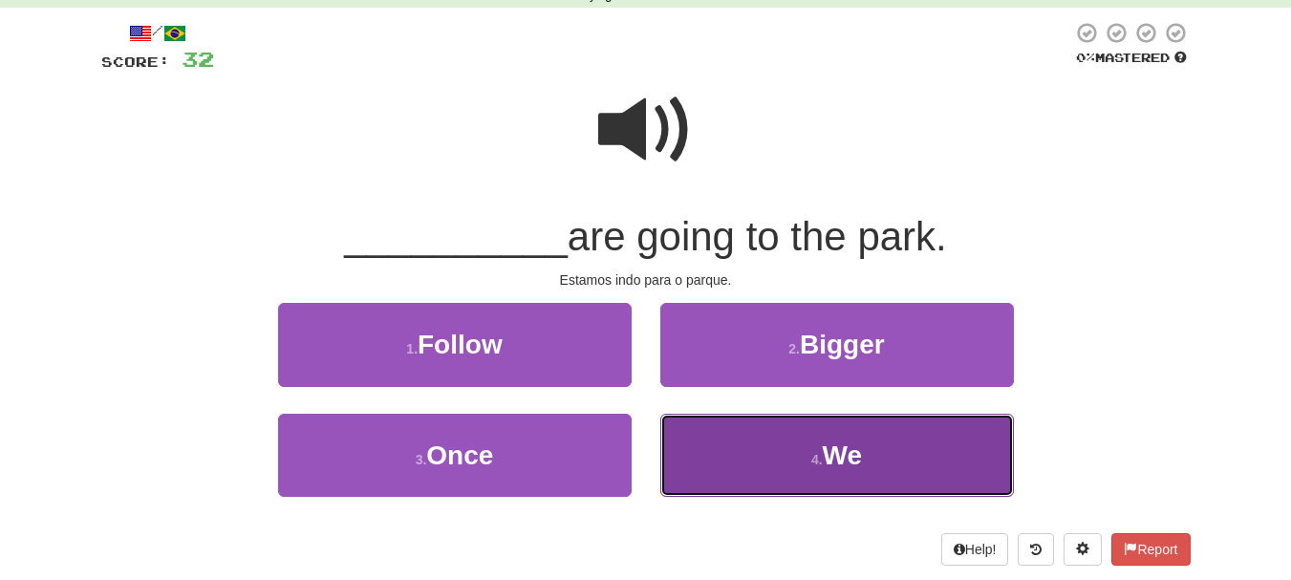
click at [822, 457] on small "4 ." at bounding box center [816, 459] width 11 height 15
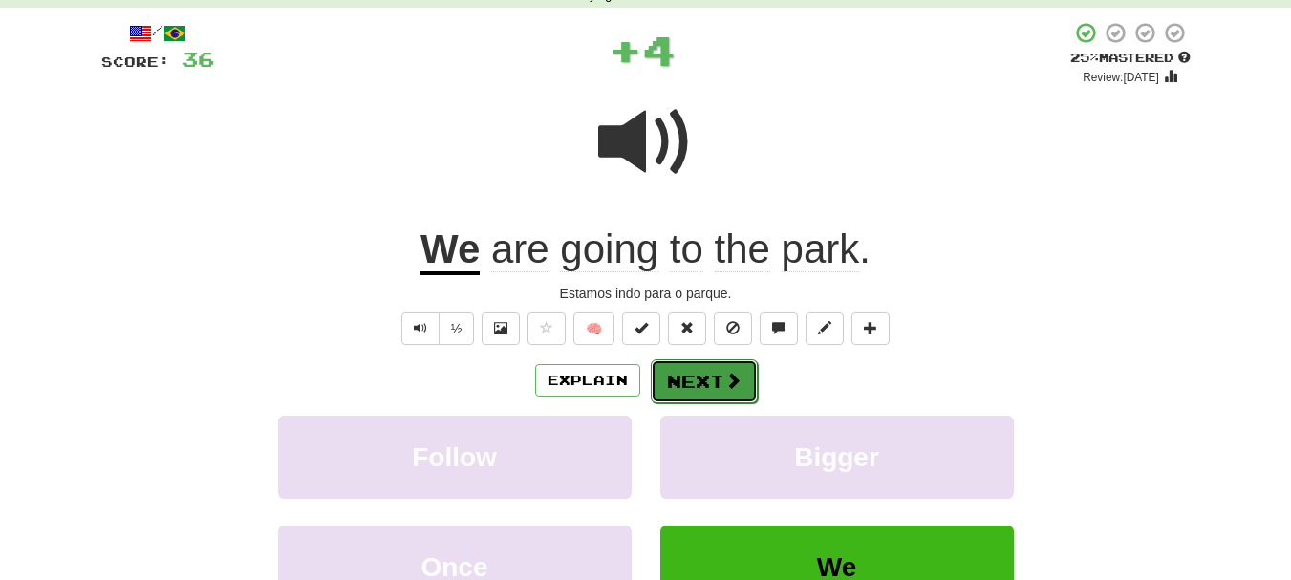
click at [701, 389] on button "Next" at bounding box center [704, 381] width 107 height 44
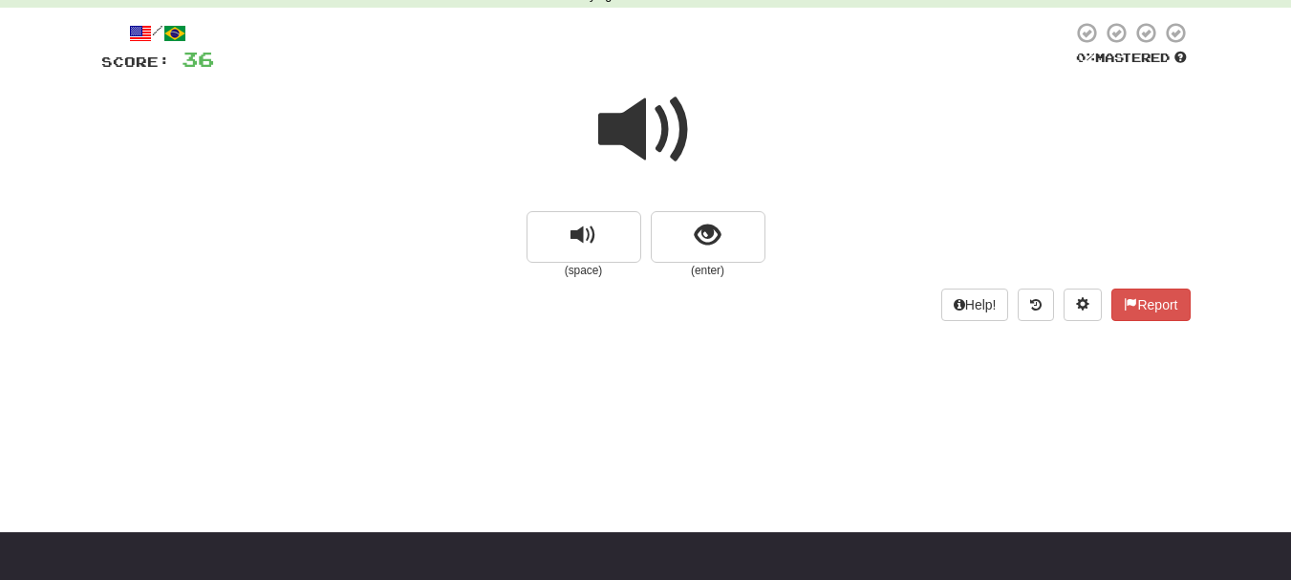
click at [630, 135] on span at bounding box center [646, 130] width 96 height 96
click at [702, 238] on span "show sentence" at bounding box center [707, 236] width 26 height 26
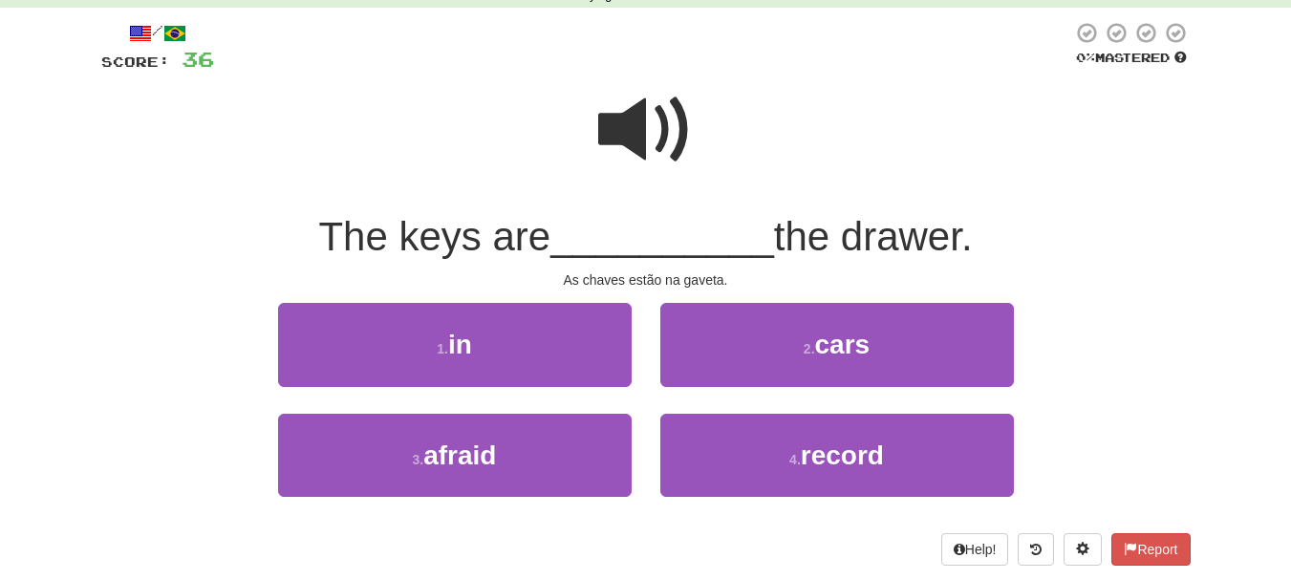
click at [627, 152] on span at bounding box center [646, 130] width 96 height 96
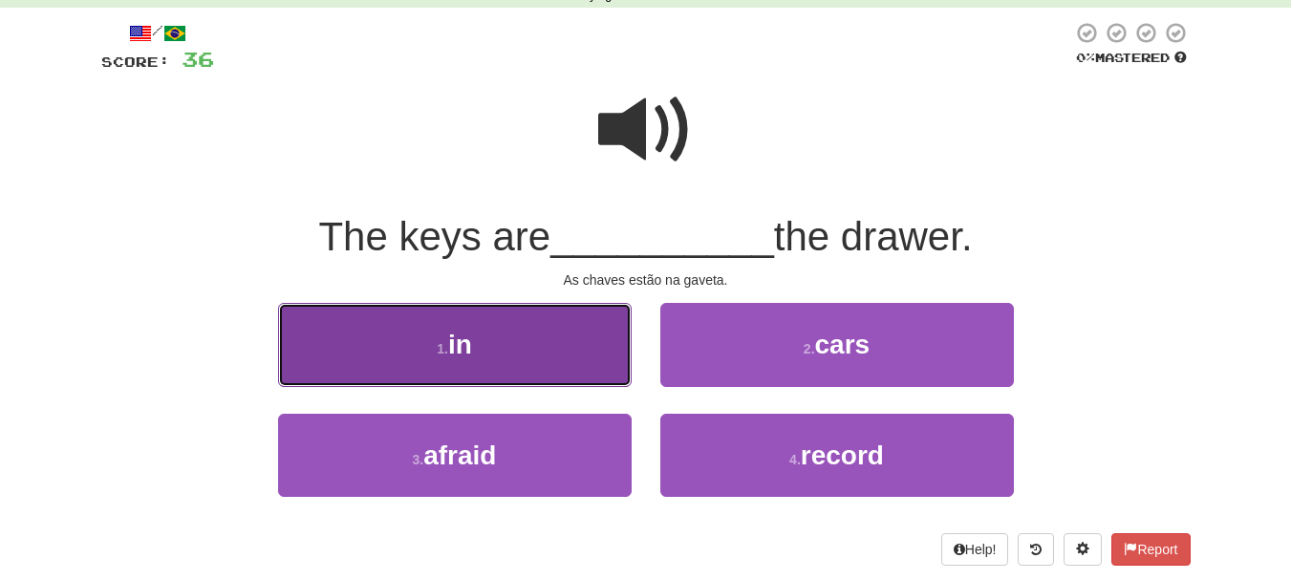
click at [486, 365] on button "1 . in" at bounding box center [454, 344] width 353 height 83
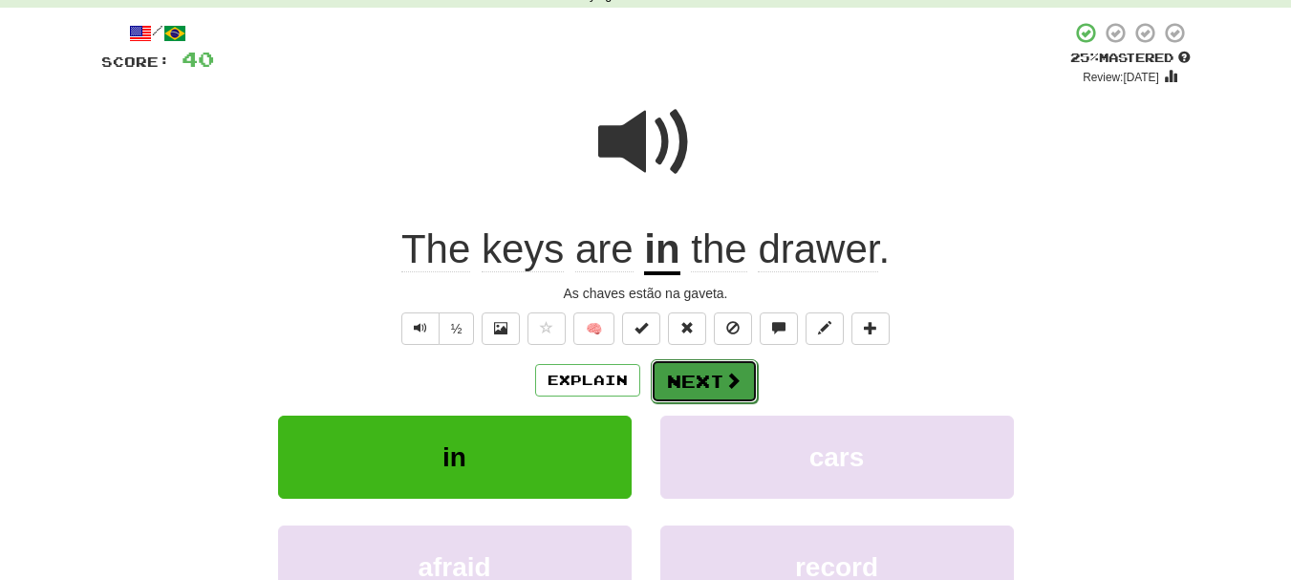
click at [709, 378] on button "Next" at bounding box center [704, 381] width 107 height 44
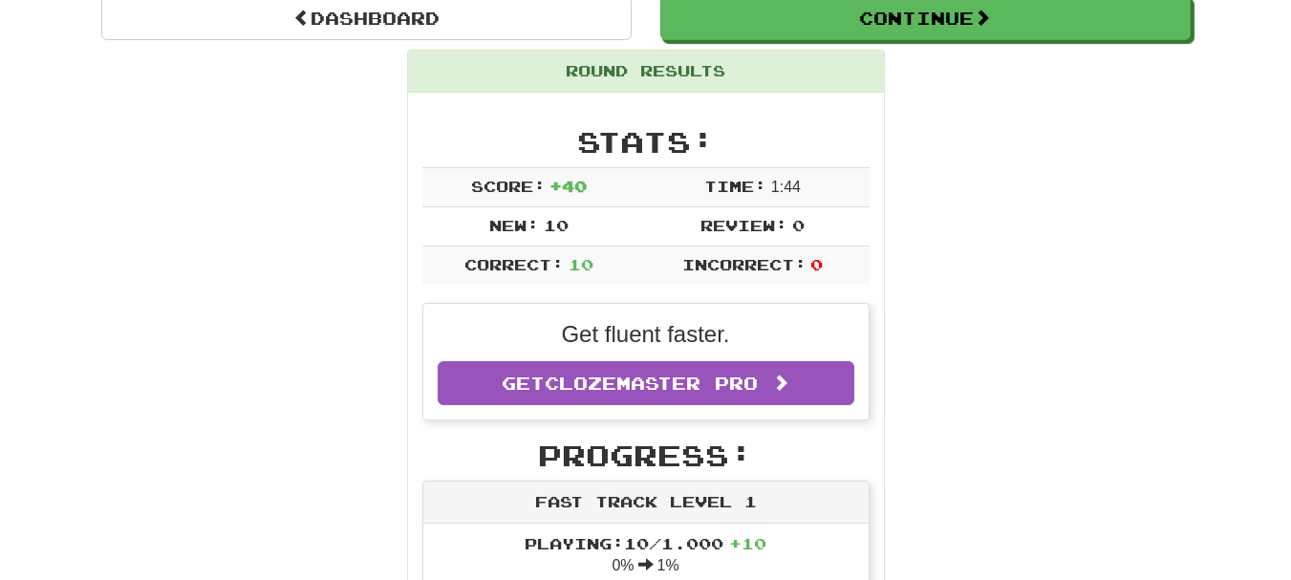
scroll to position [0, 0]
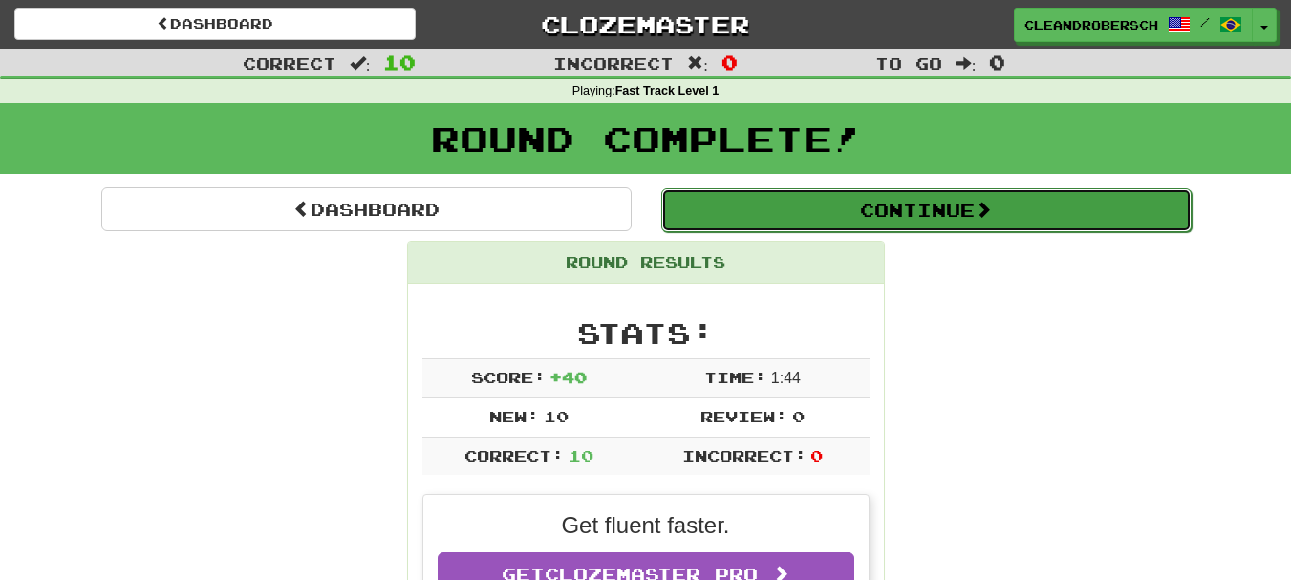
click at [948, 215] on button "Continue" at bounding box center [926, 210] width 530 height 44
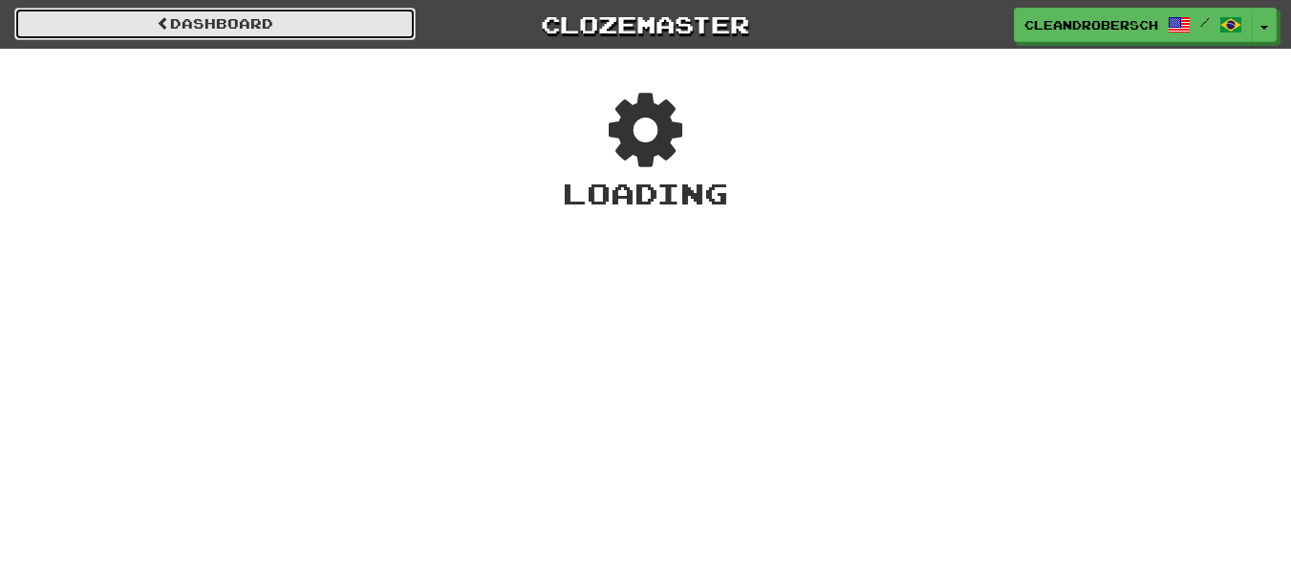
click at [265, 20] on link "Dashboard" at bounding box center [214, 24] width 401 height 32
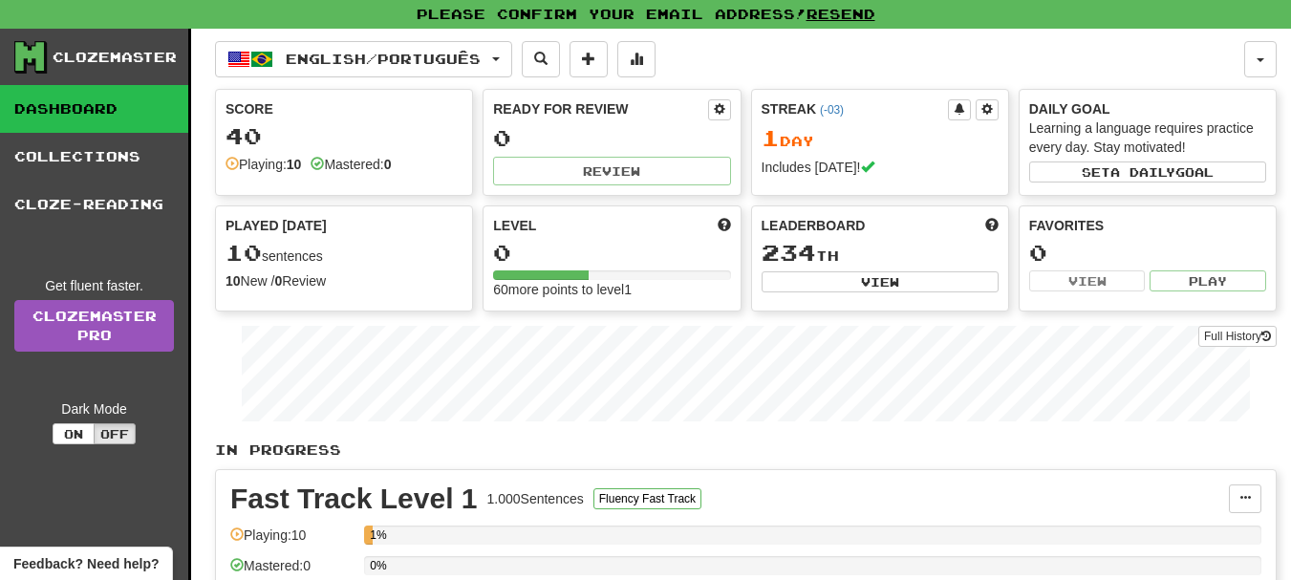
scroll to position [191, 0]
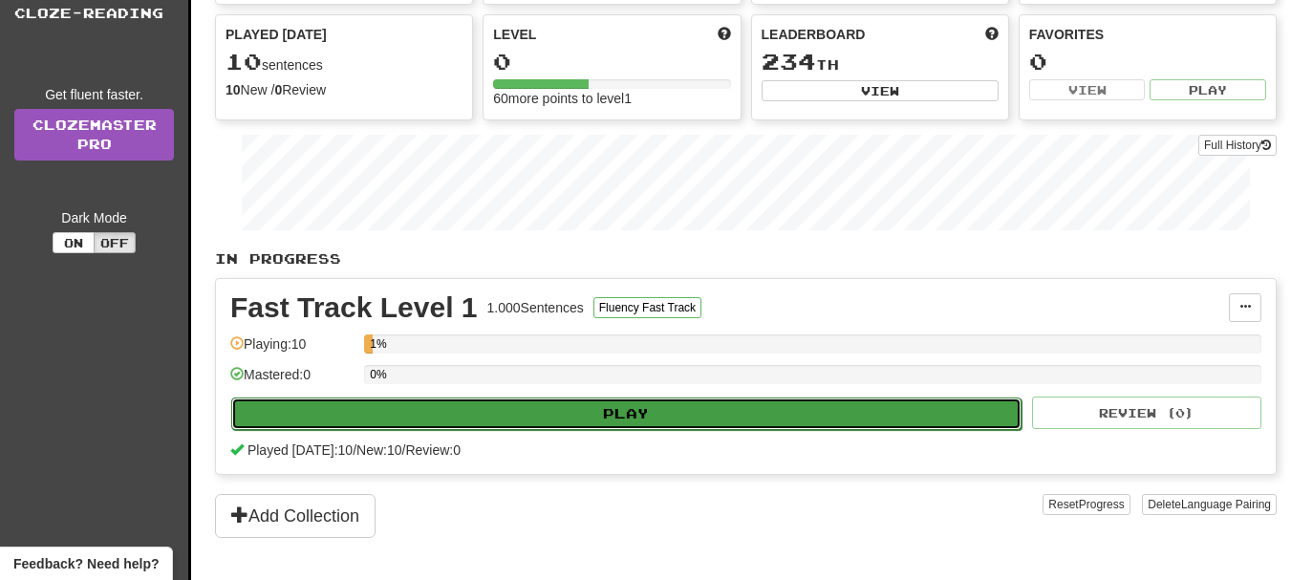
click at [541, 417] on button "Play" at bounding box center [626, 413] width 790 height 32
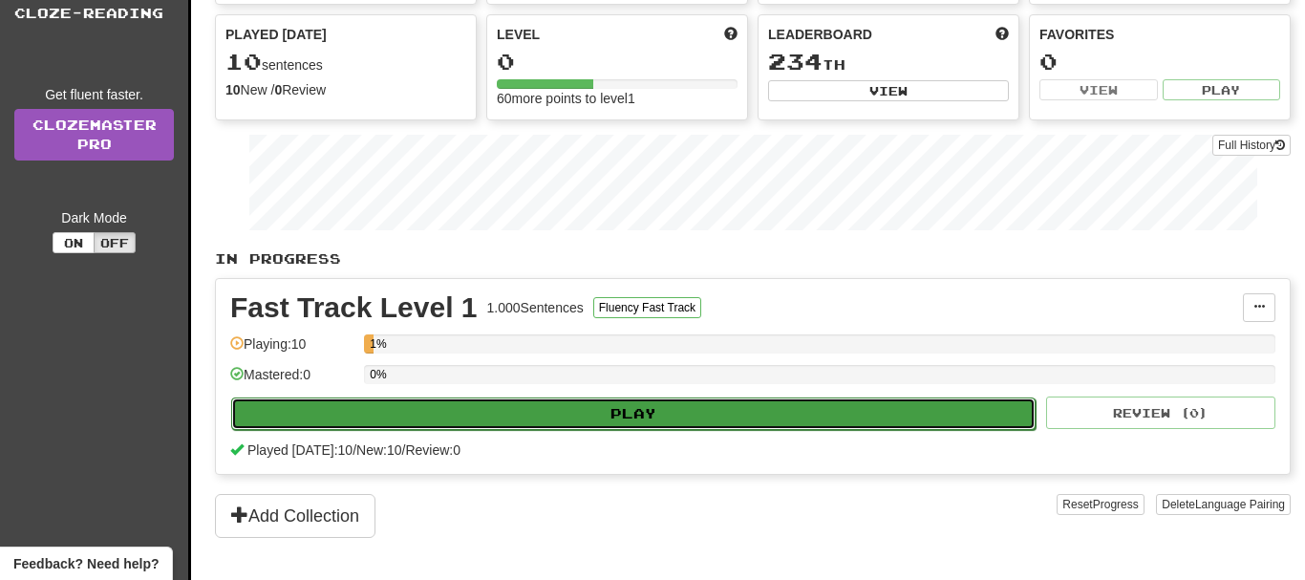
select select "**"
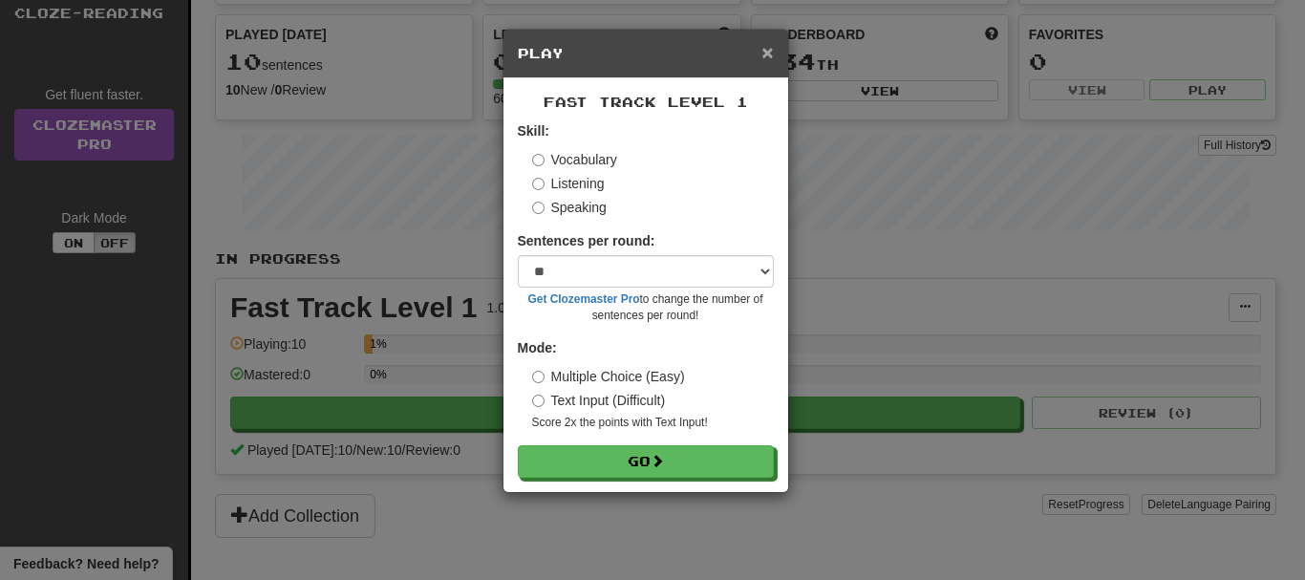
click at [770, 56] on span "×" at bounding box center [766, 52] width 11 height 22
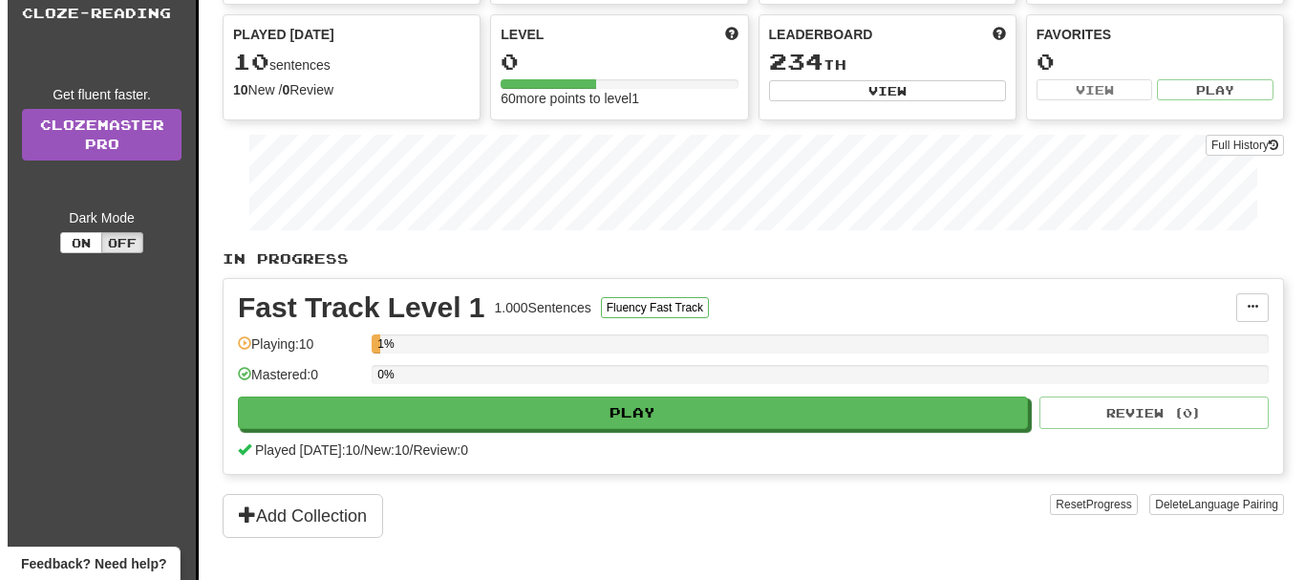
scroll to position [287, 0]
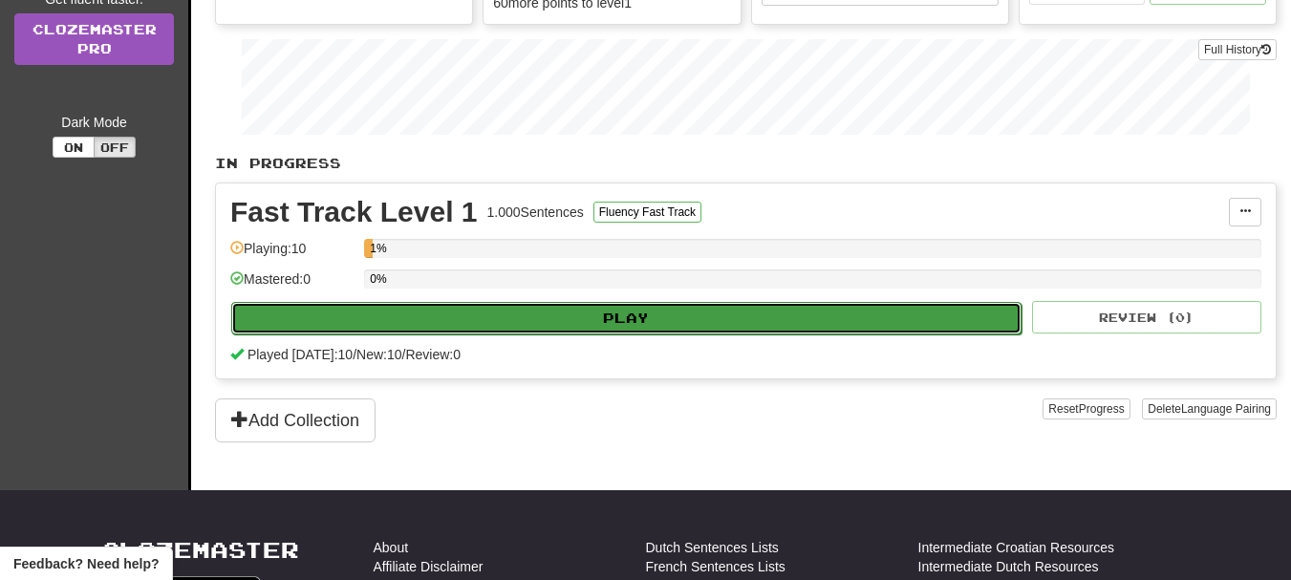
click at [608, 315] on button "Play" at bounding box center [626, 318] width 790 height 32
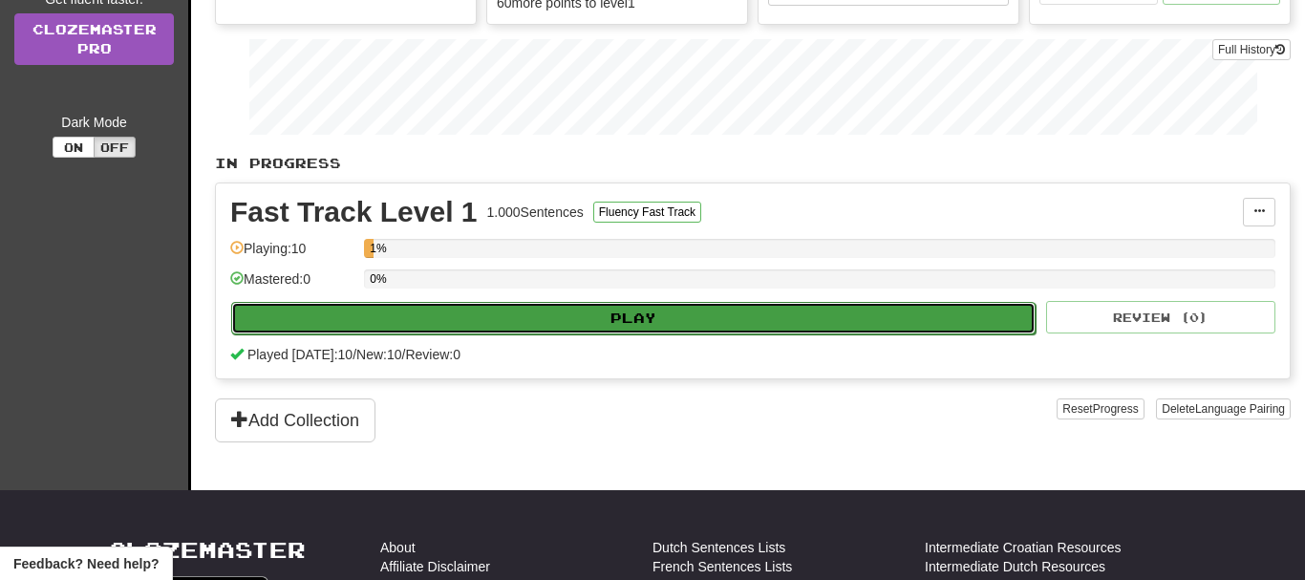
select select "**"
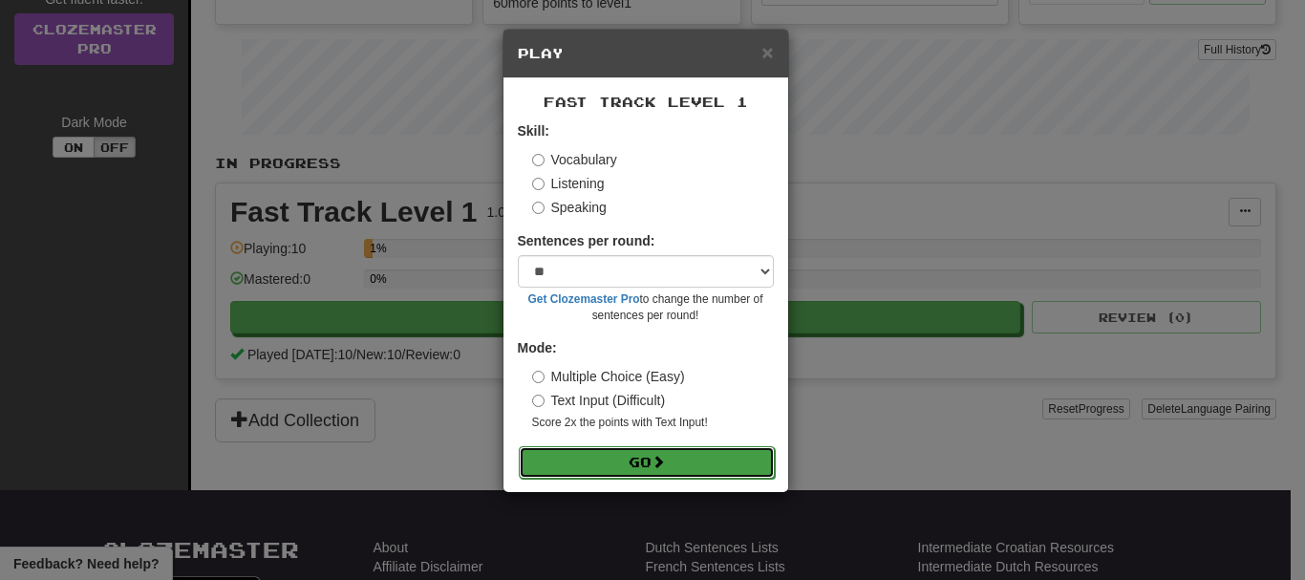
click at [642, 463] on button "Go" at bounding box center [647, 462] width 256 height 32
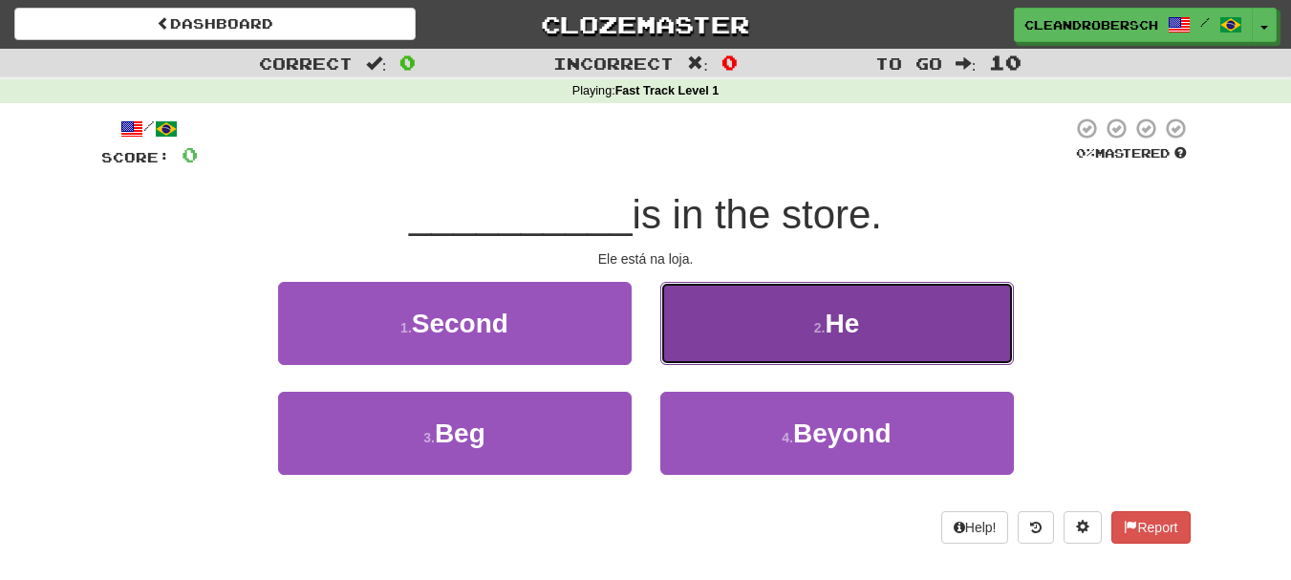
click at [840, 335] on span "He" at bounding box center [841, 324] width 34 height 30
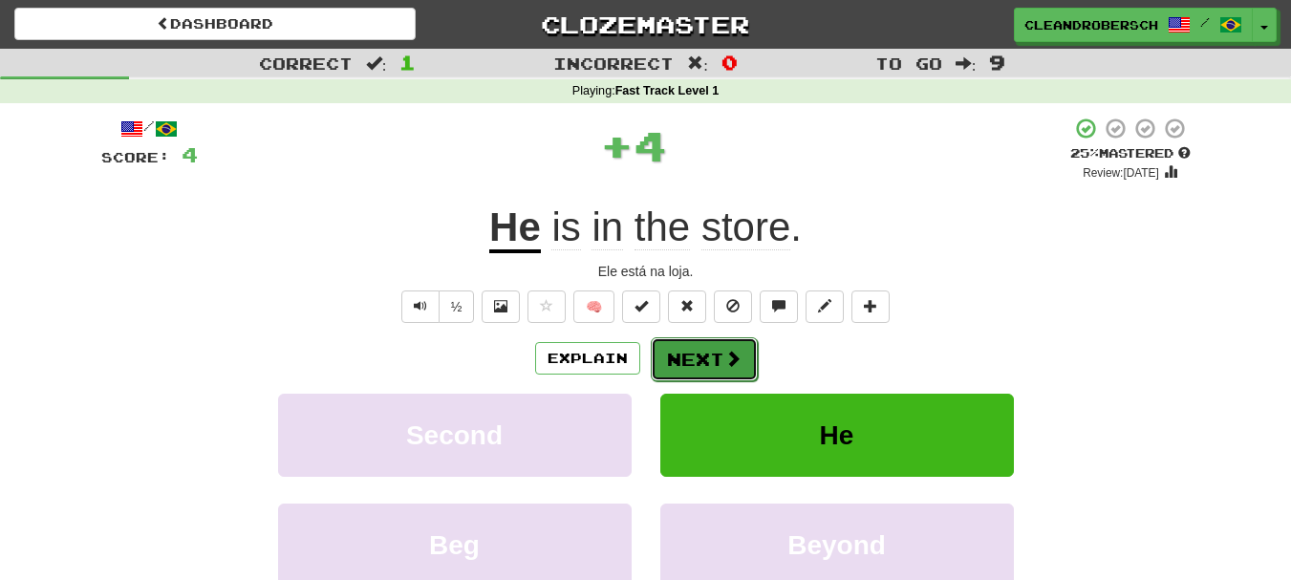
click at [698, 359] on button "Next" at bounding box center [704, 359] width 107 height 44
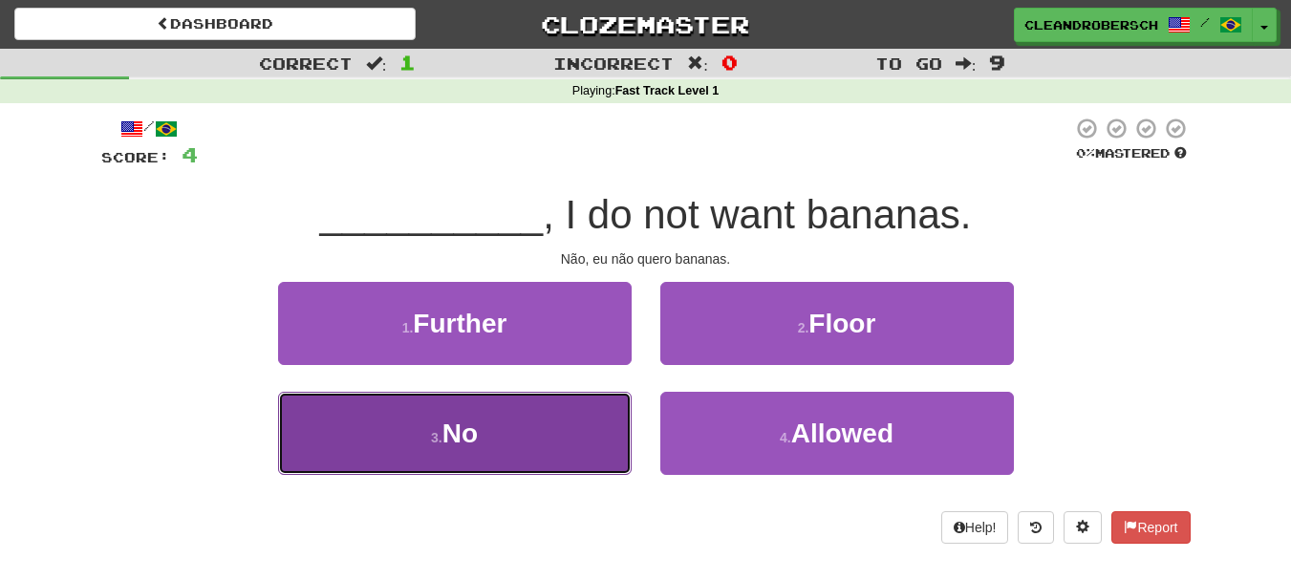
click at [480, 426] on button "3 . No" at bounding box center [454, 433] width 353 height 83
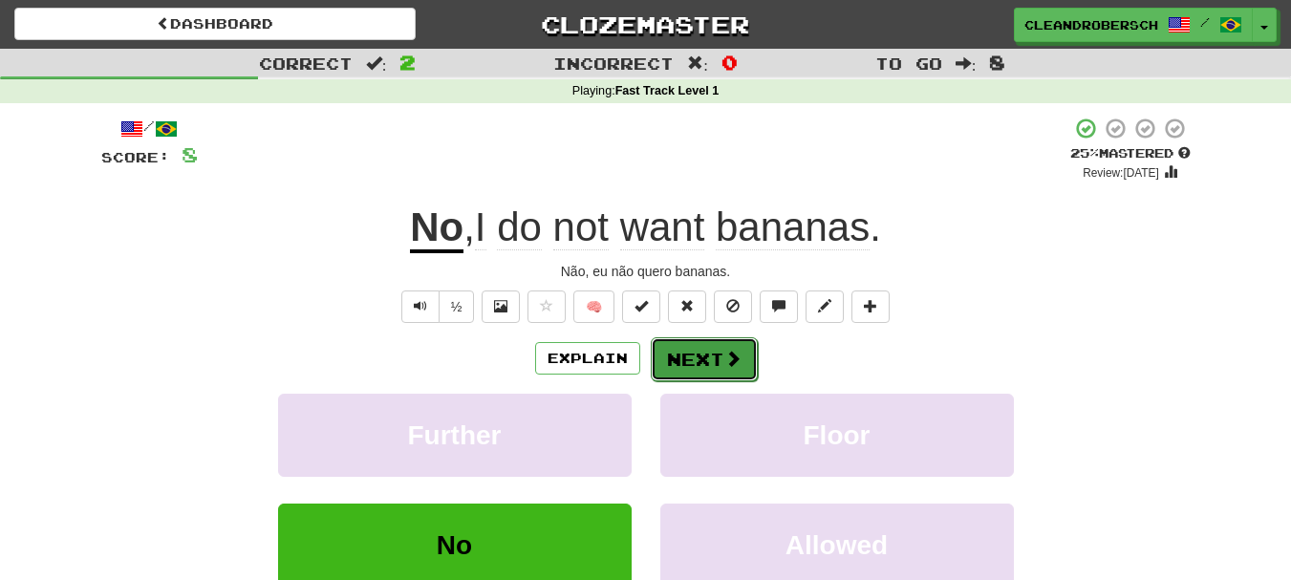
click at [696, 364] on button "Next" at bounding box center [704, 359] width 107 height 44
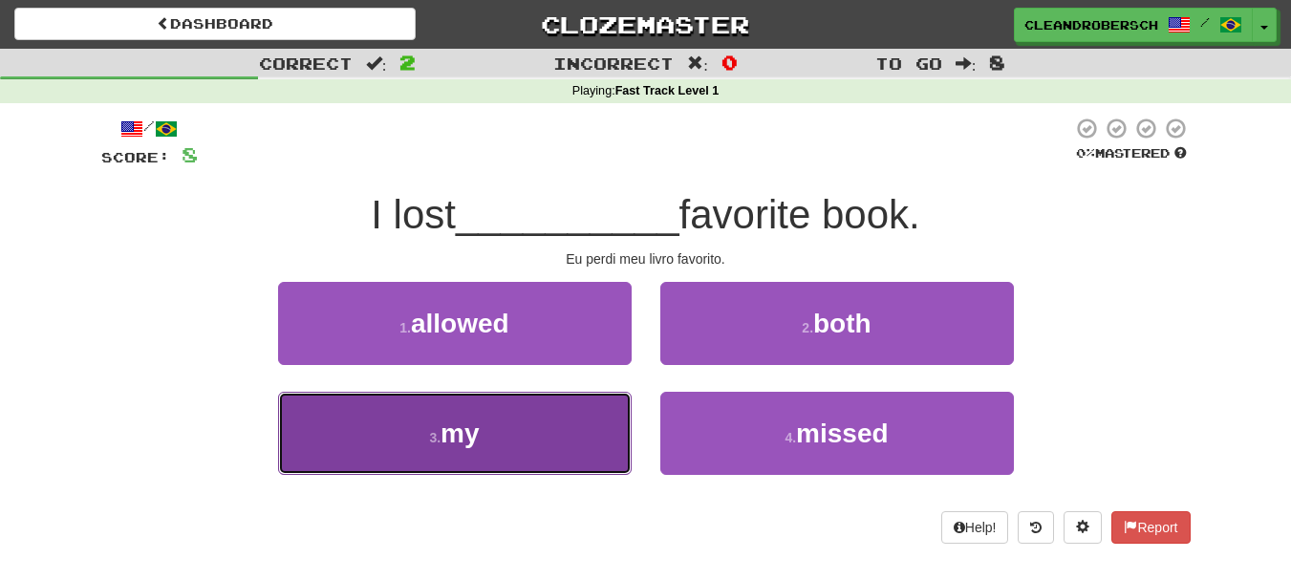
click at [467, 437] on span "my" at bounding box center [459, 433] width 38 height 30
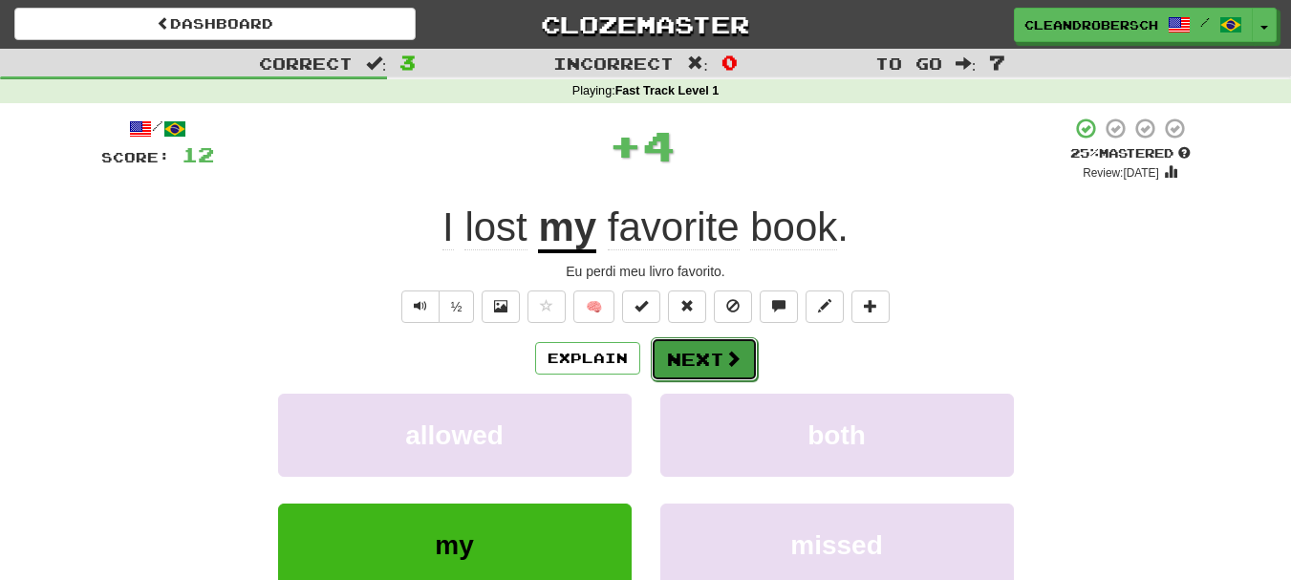
click at [683, 371] on button "Next" at bounding box center [704, 359] width 107 height 44
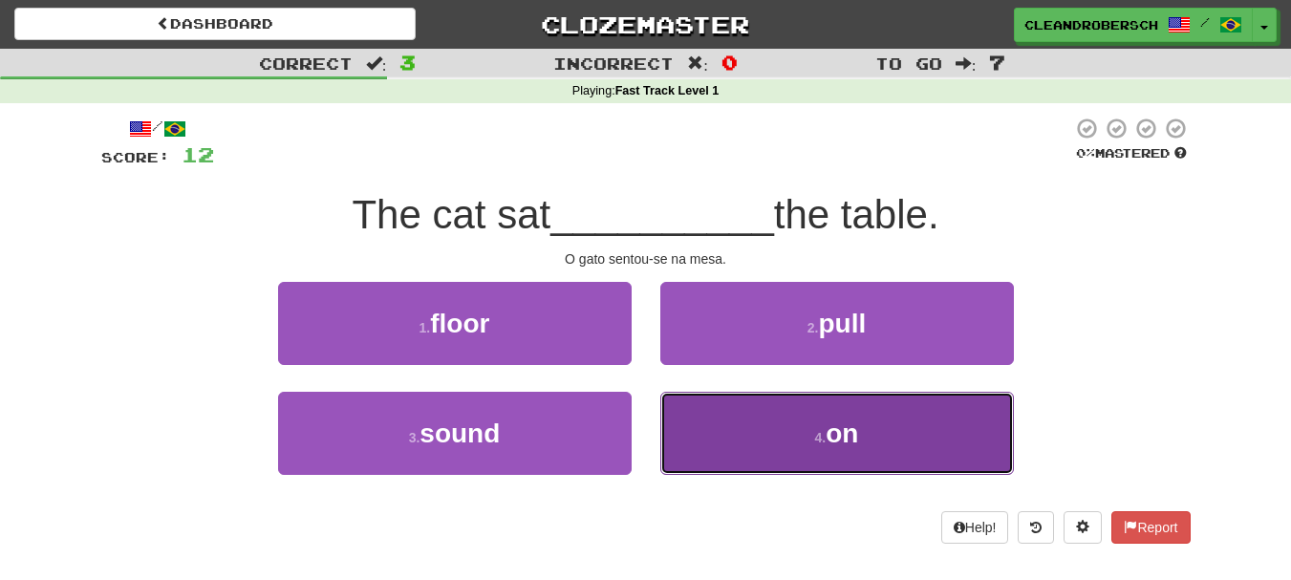
click at [823, 420] on button "4 . on" at bounding box center [836, 433] width 353 height 83
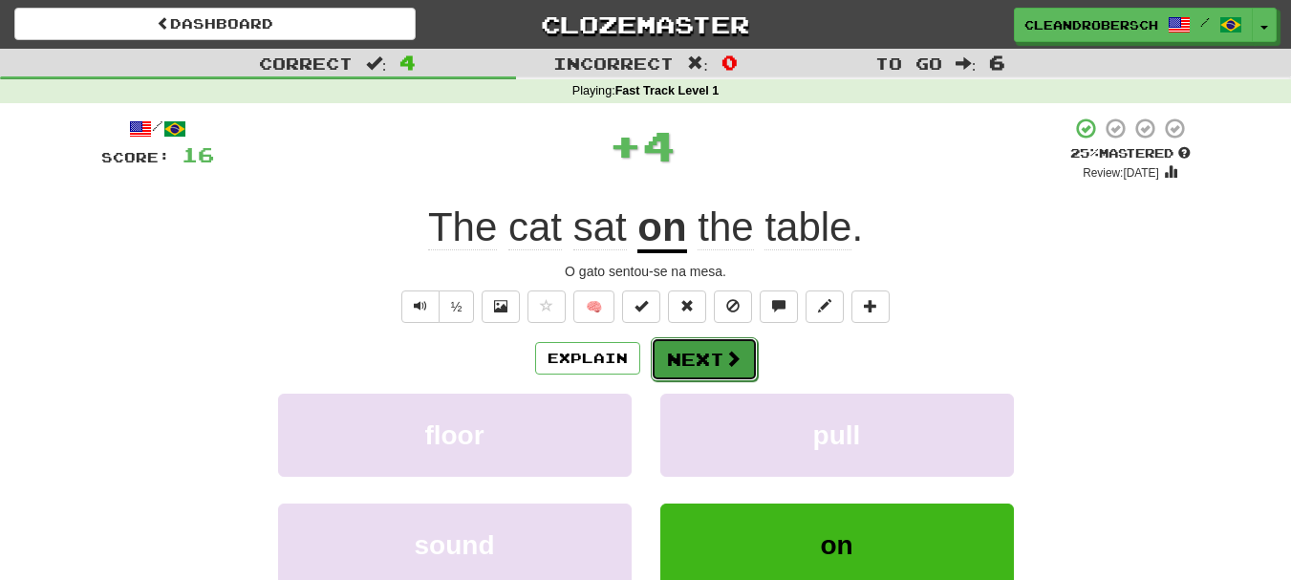
click at [709, 359] on button "Next" at bounding box center [704, 359] width 107 height 44
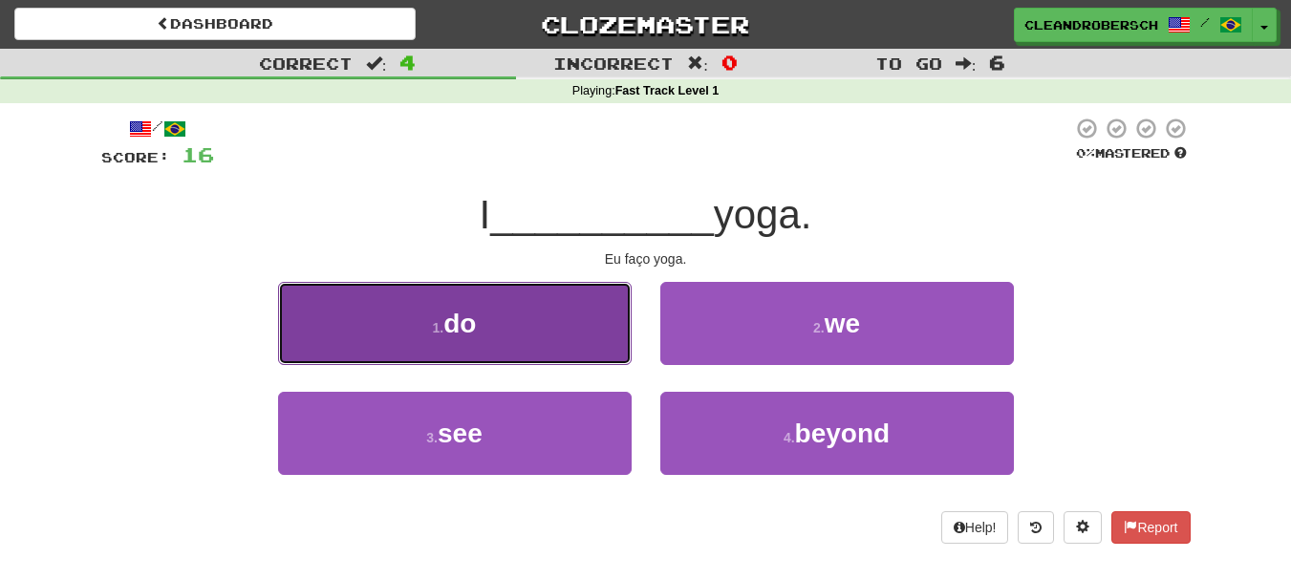
click at [466, 331] on span "do" at bounding box center [459, 324] width 32 height 30
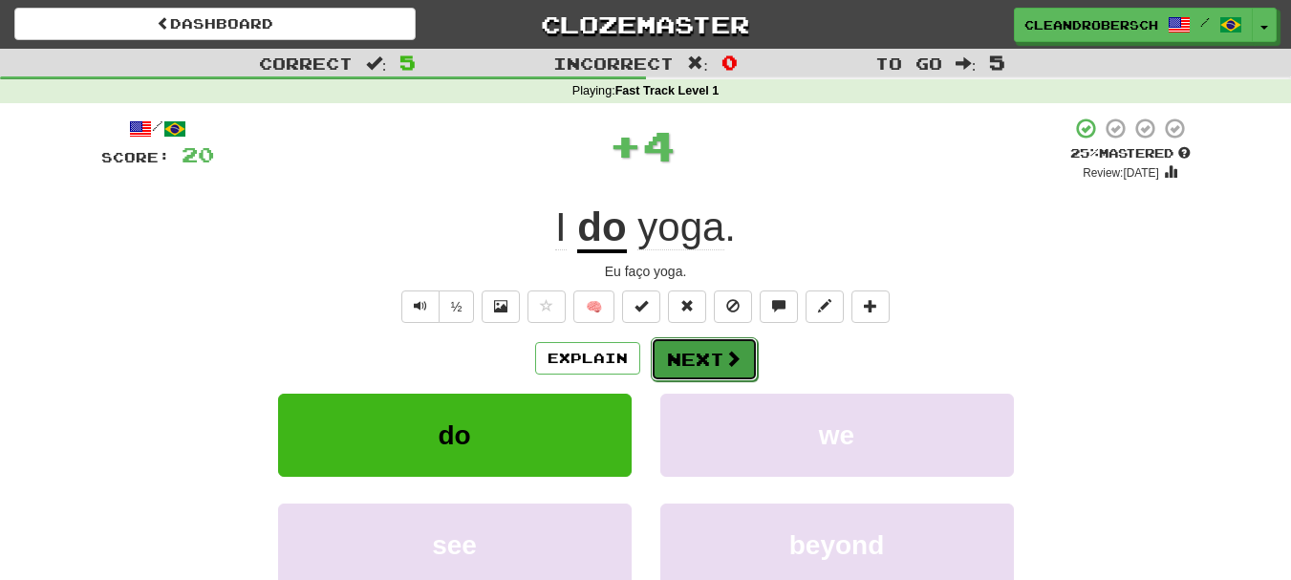
click at [686, 363] on button "Next" at bounding box center [704, 359] width 107 height 44
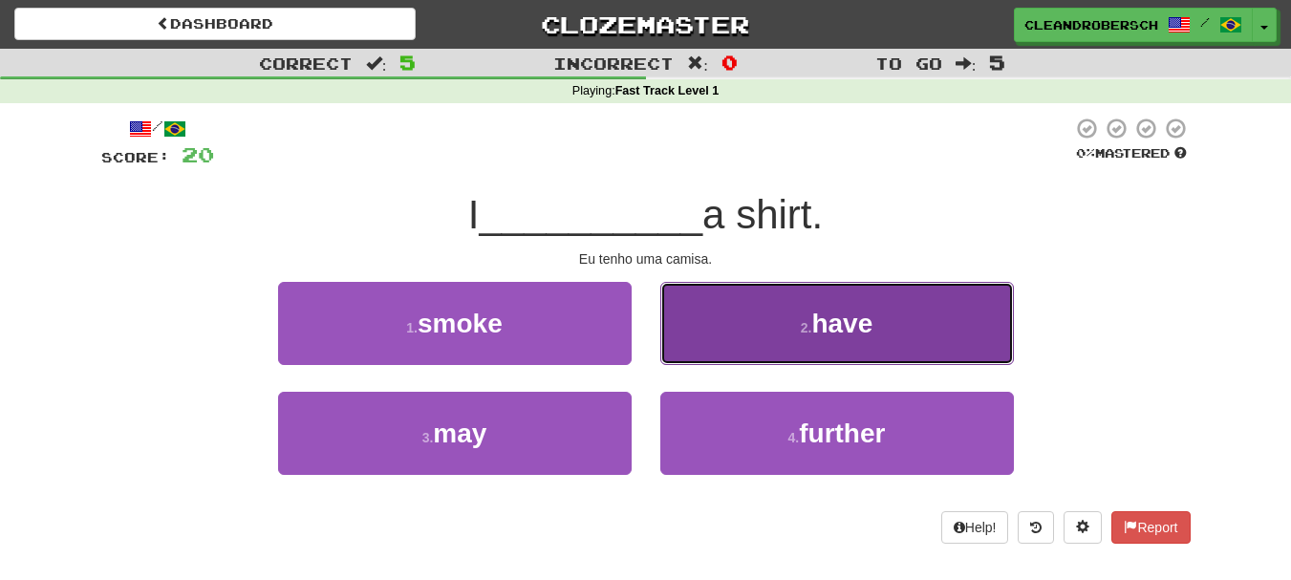
click at [850, 343] on button "2 . have" at bounding box center [836, 323] width 353 height 83
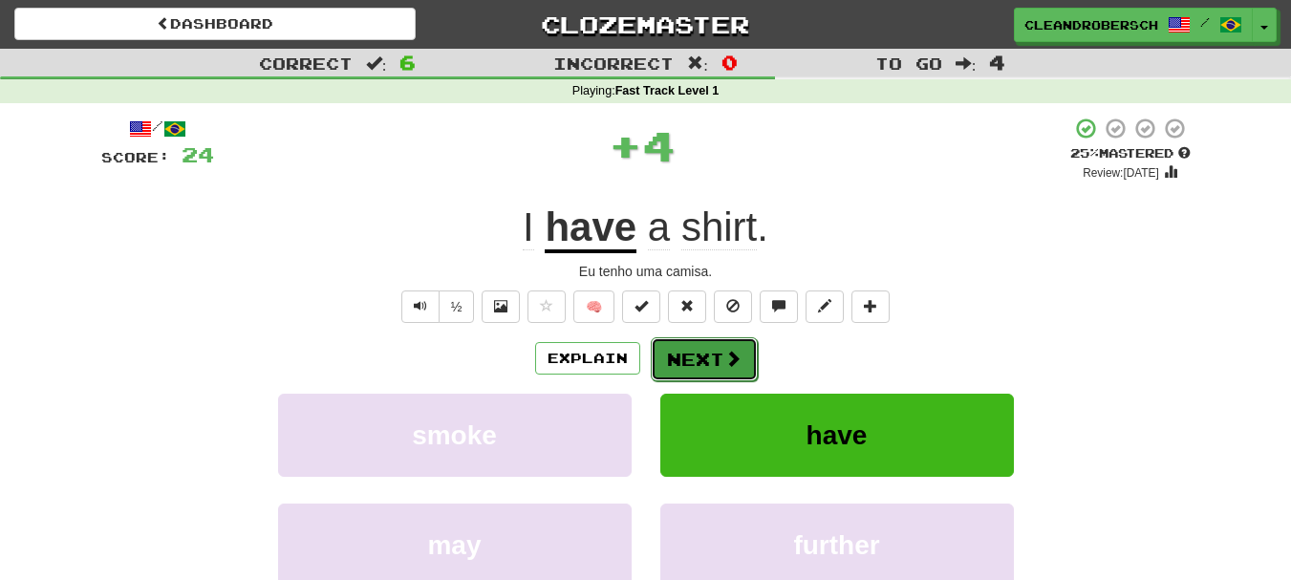
click at [710, 353] on button "Next" at bounding box center [704, 359] width 107 height 44
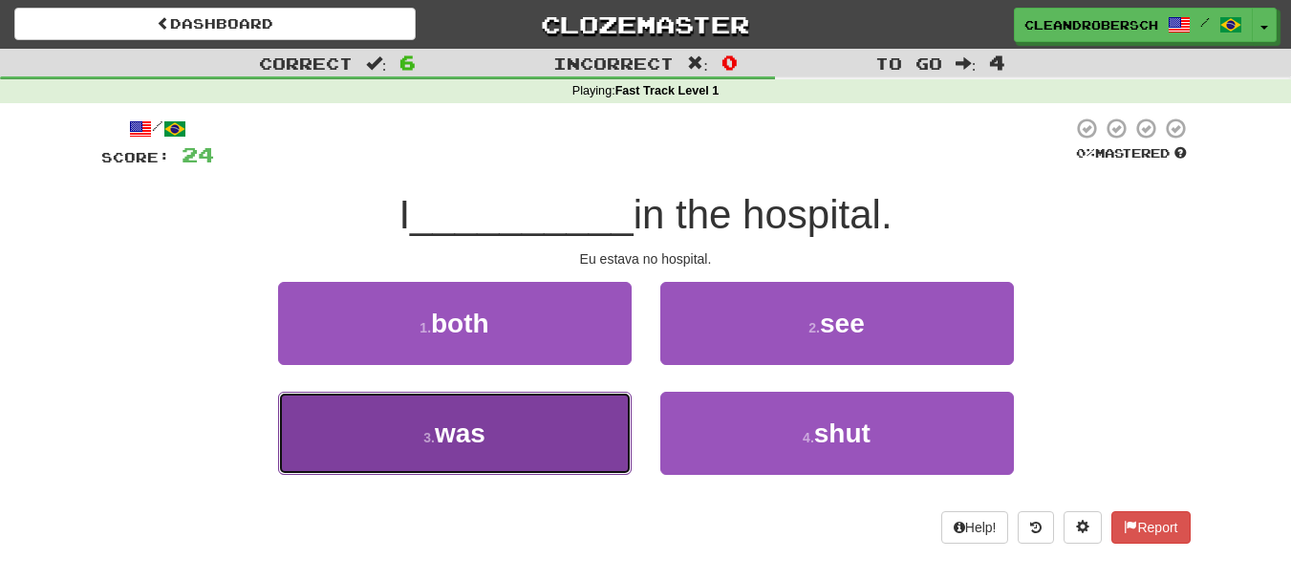
click at [465, 434] on span "was" at bounding box center [460, 433] width 51 height 30
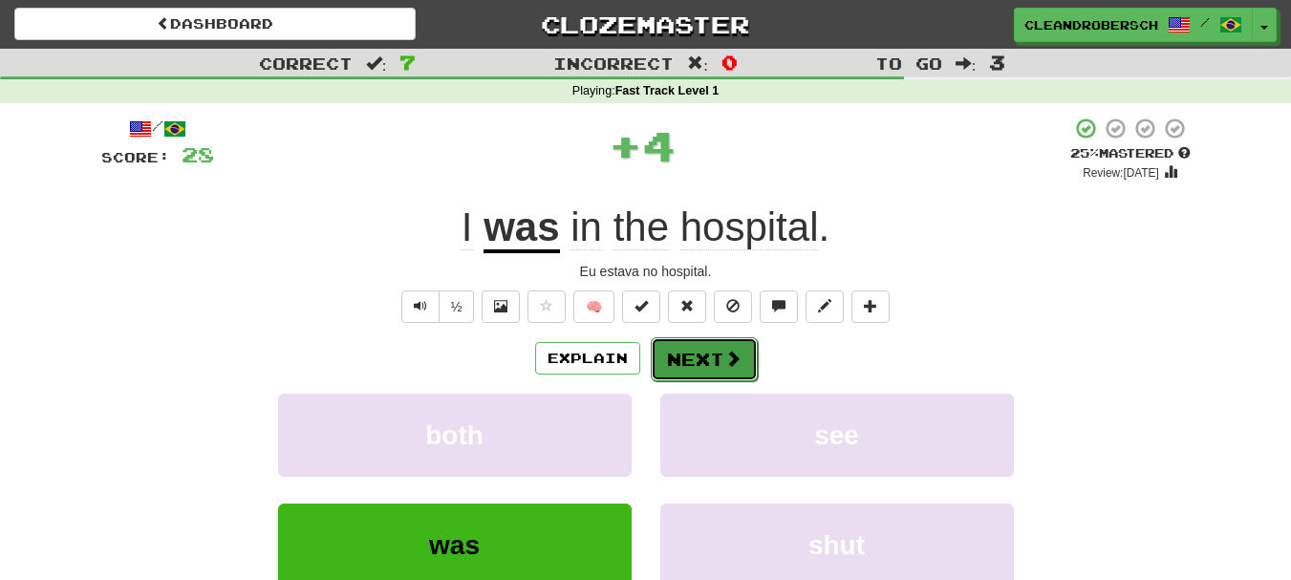
click at [695, 376] on button "Next" at bounding box center [704, 359] width 107 height 44
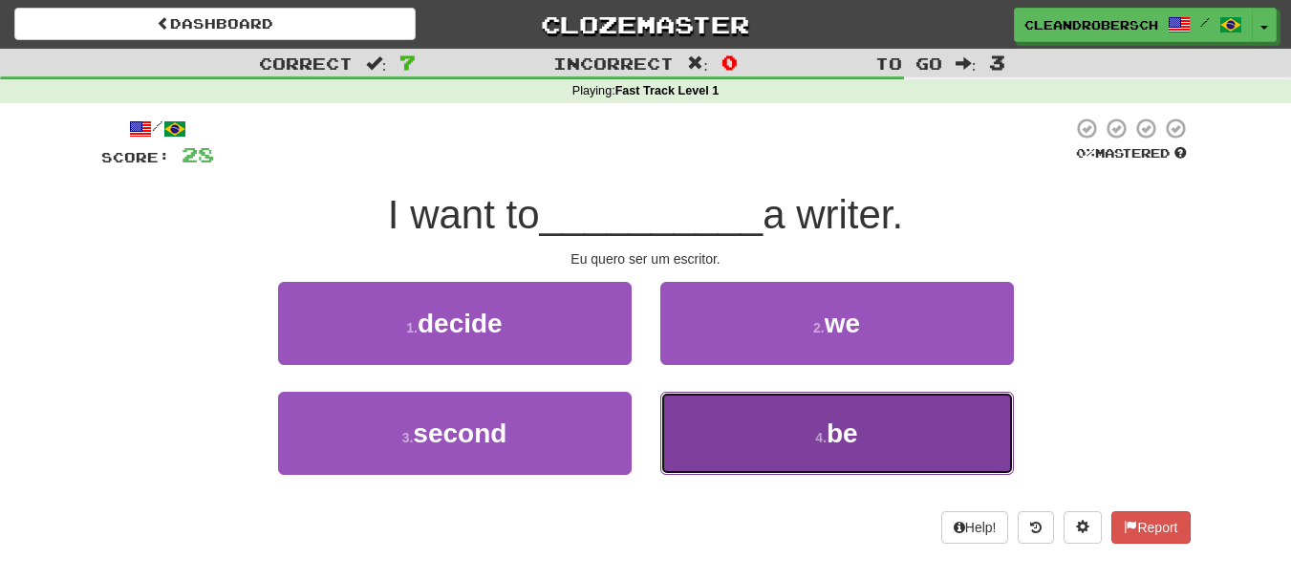
click at [832, 437] on span "be" at bounding box center [842, 433] width 32 height 30
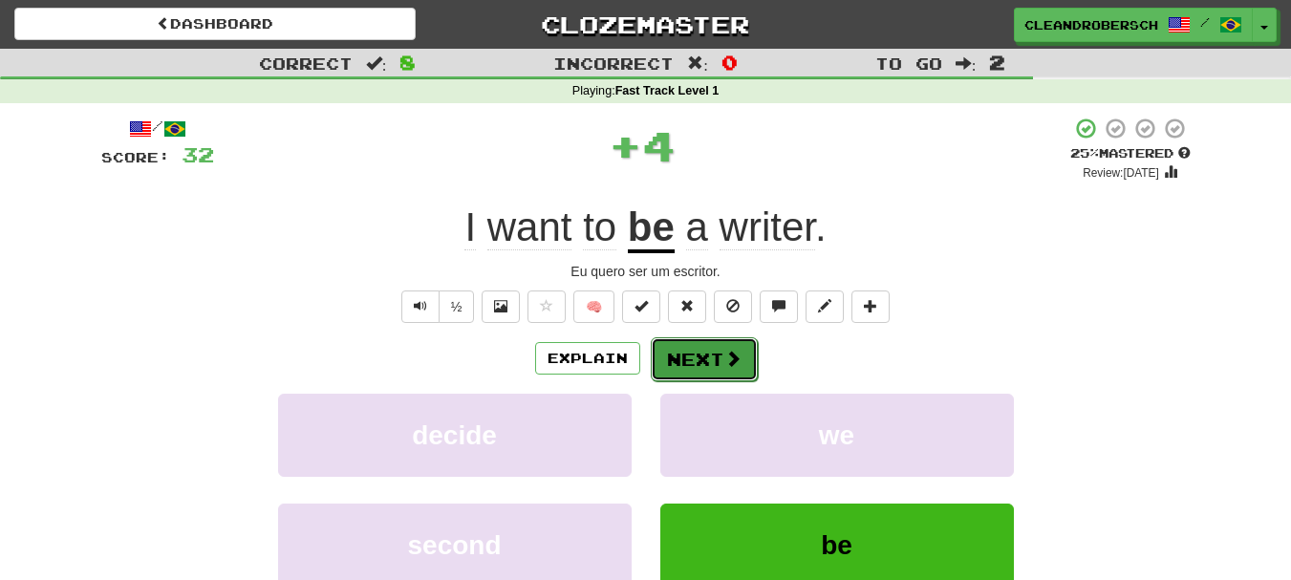
click at [694, 361] on button "Next" at bounding box center [704, 359] width 107 height 44
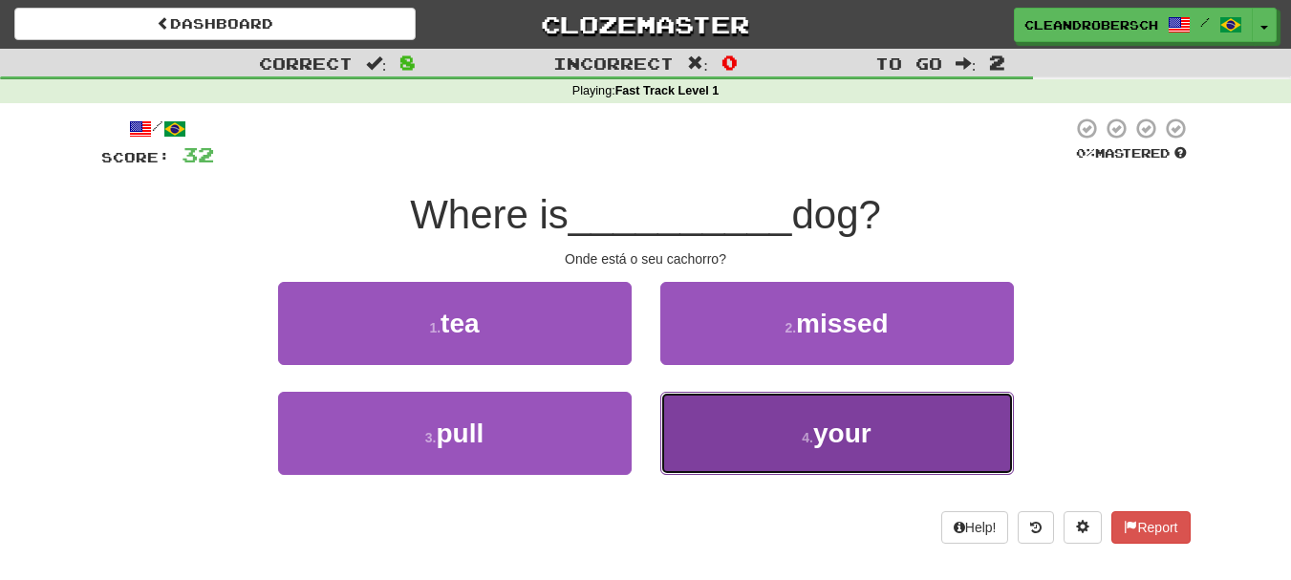
click at [817, 445] on span "your" at bounding box center [842, 433] width 58 height 30
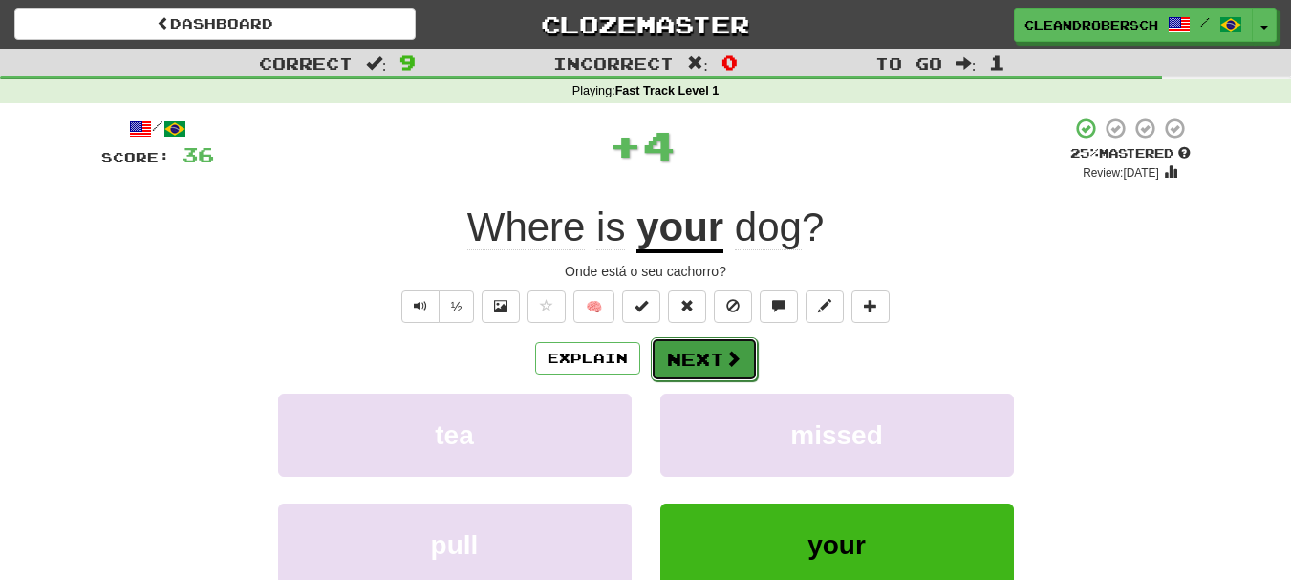
click at [689, 360] on button "Next" at bounding box center [704, 359] width 107 height 44
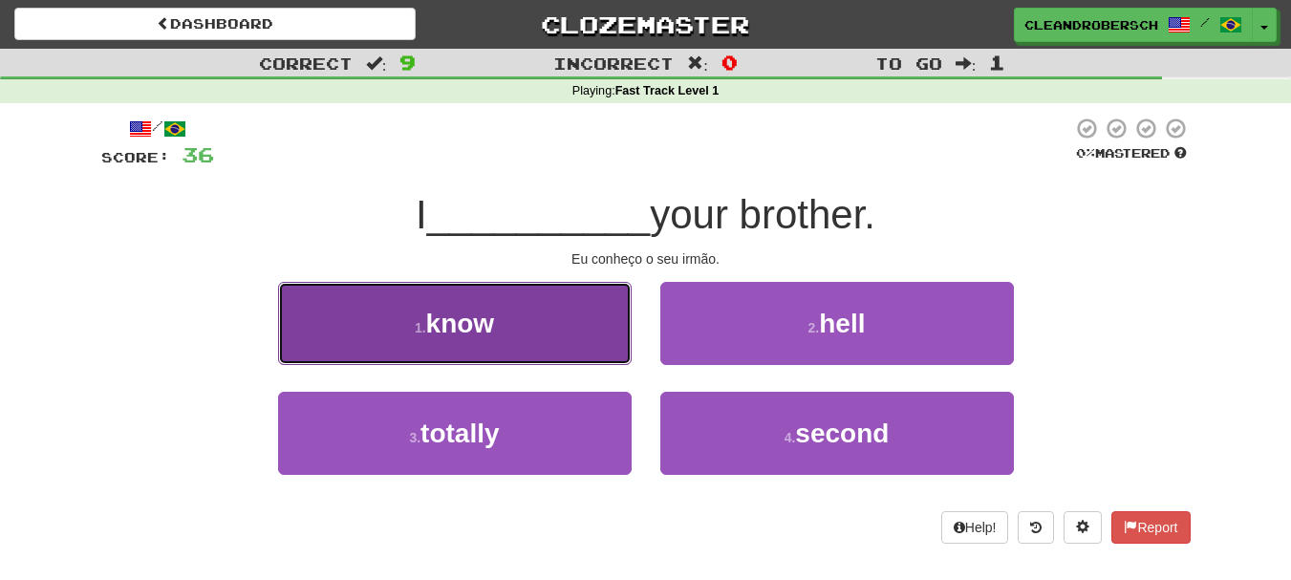
click at [442, 323] on span "know" at bounding box center [460, 324] width 69 height 30
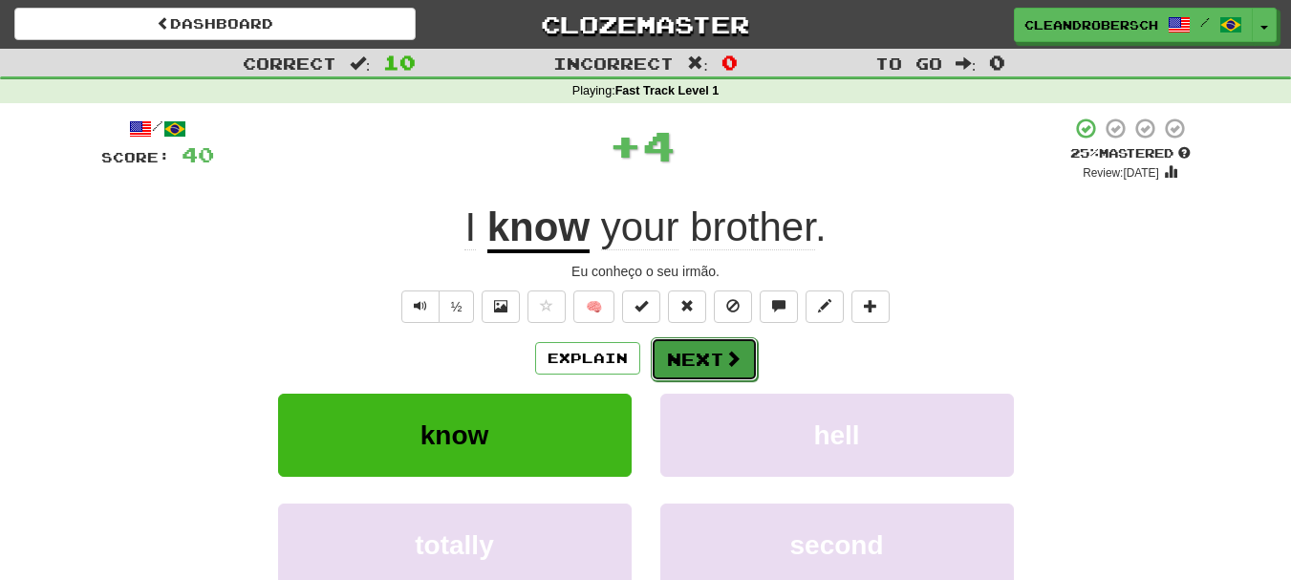
click at [702, 369] on button "Next" at bounding box center [704, 359] width 107 height 44
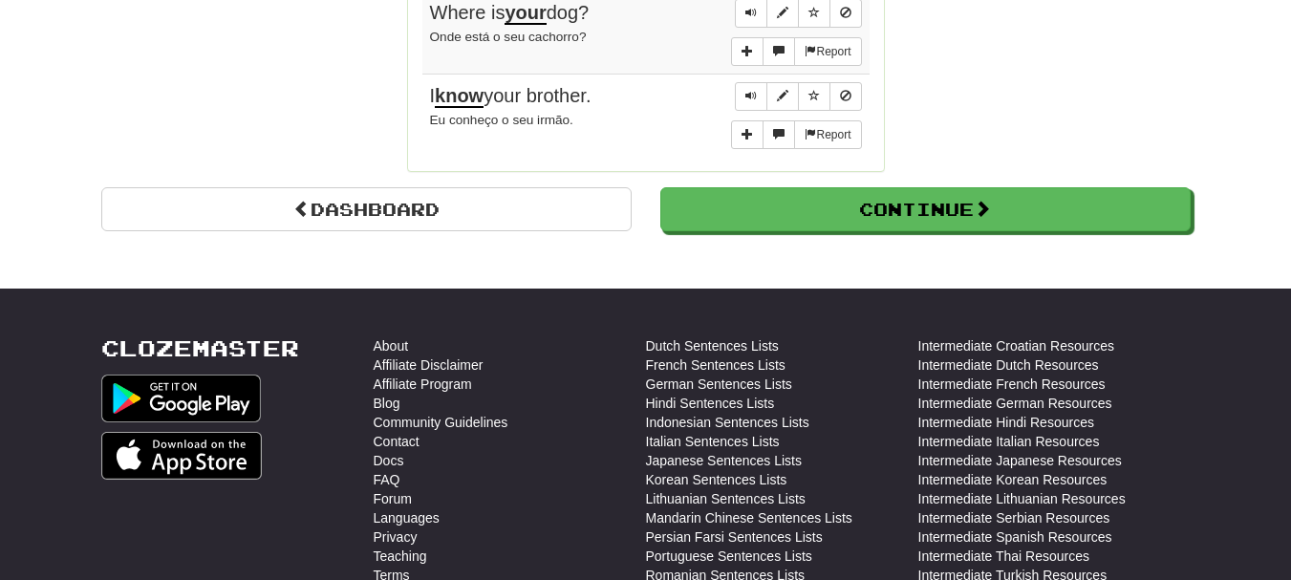
scroll to position [1719, 0]
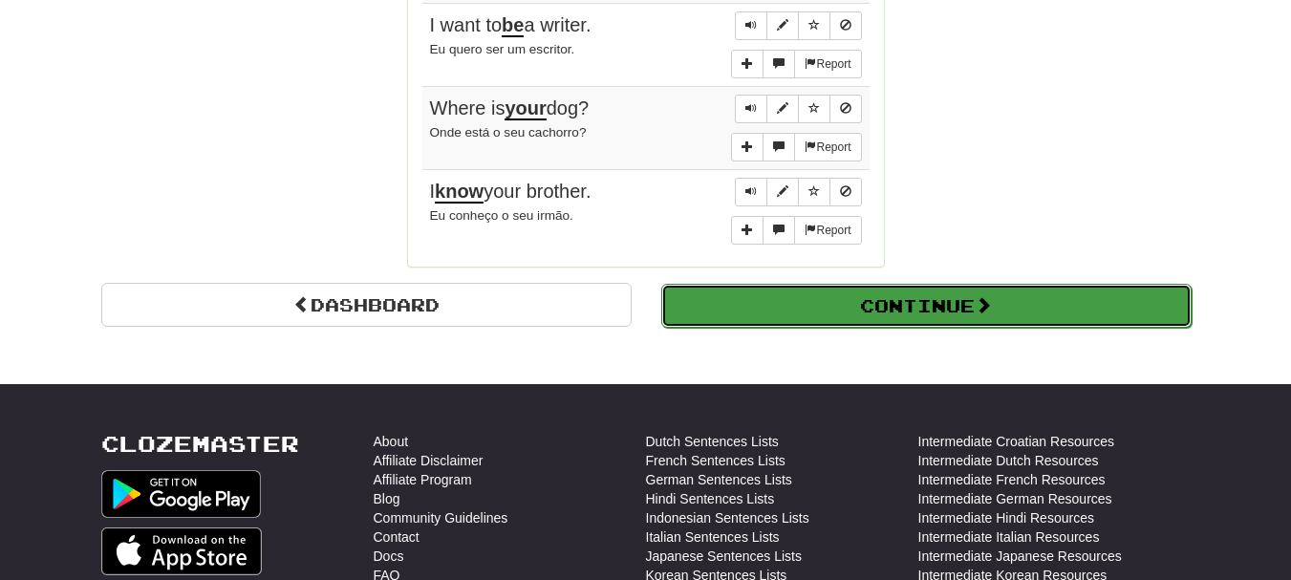
click at [900, 301] on button "Continue" at bounding box center [926, 306] width 530 height 44
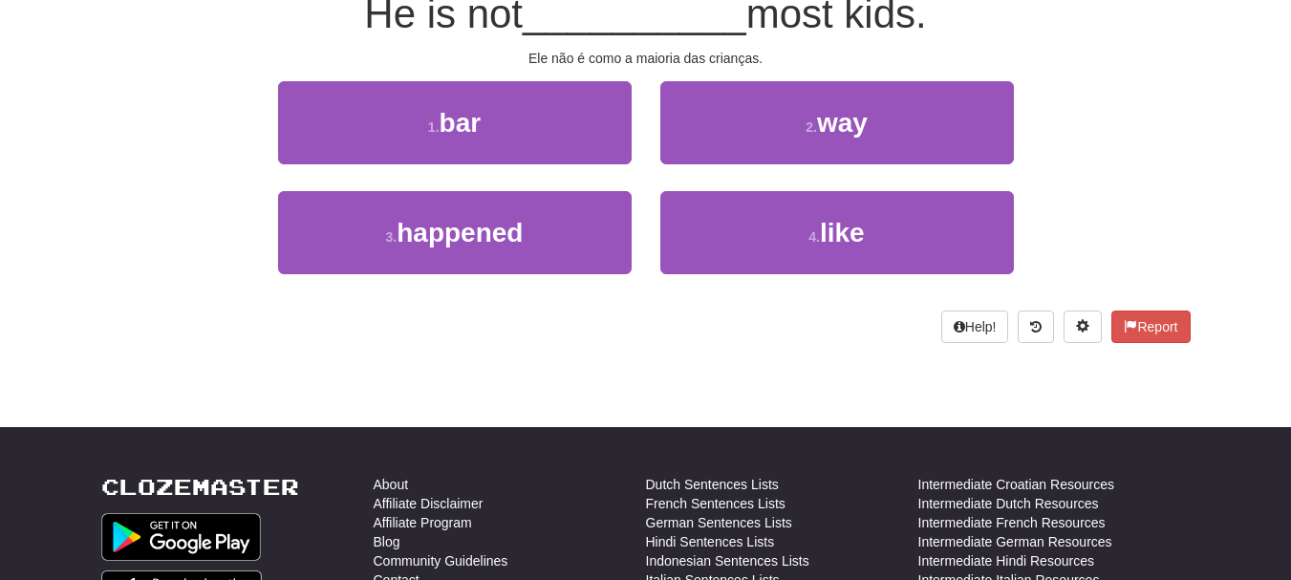
scroll to position [0, 0]
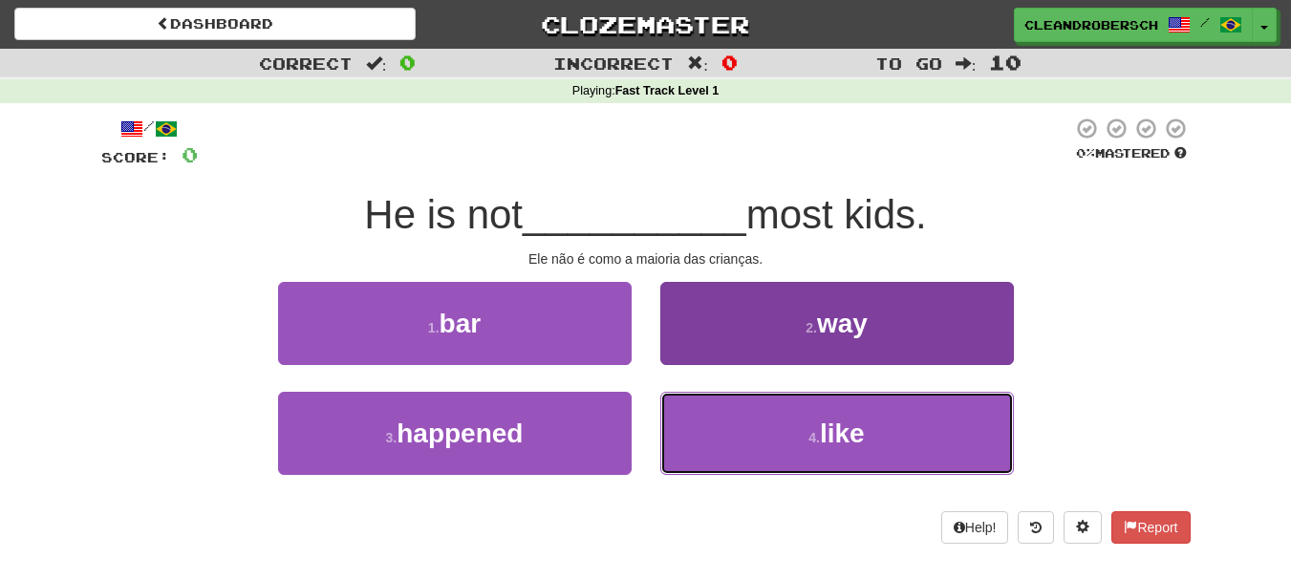
click at [829, 432] on span "like" at bounding box center [842, 433] width 45 height 30
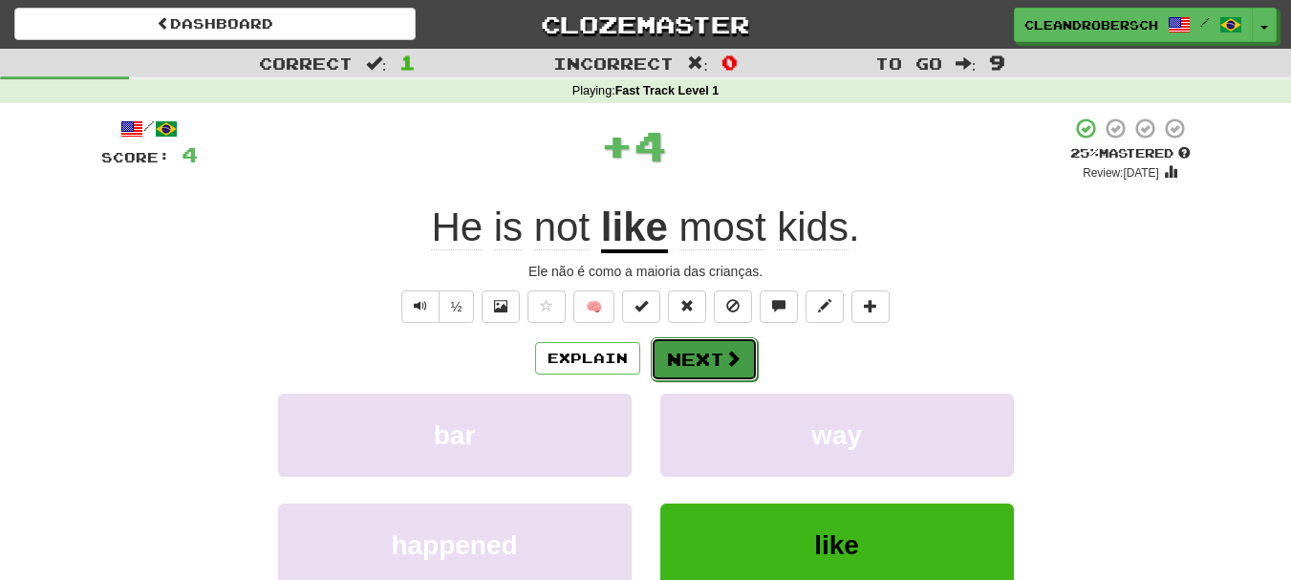
click at [696, 352] on button "Next" at bounding box center [704, 359] width 107 height 44
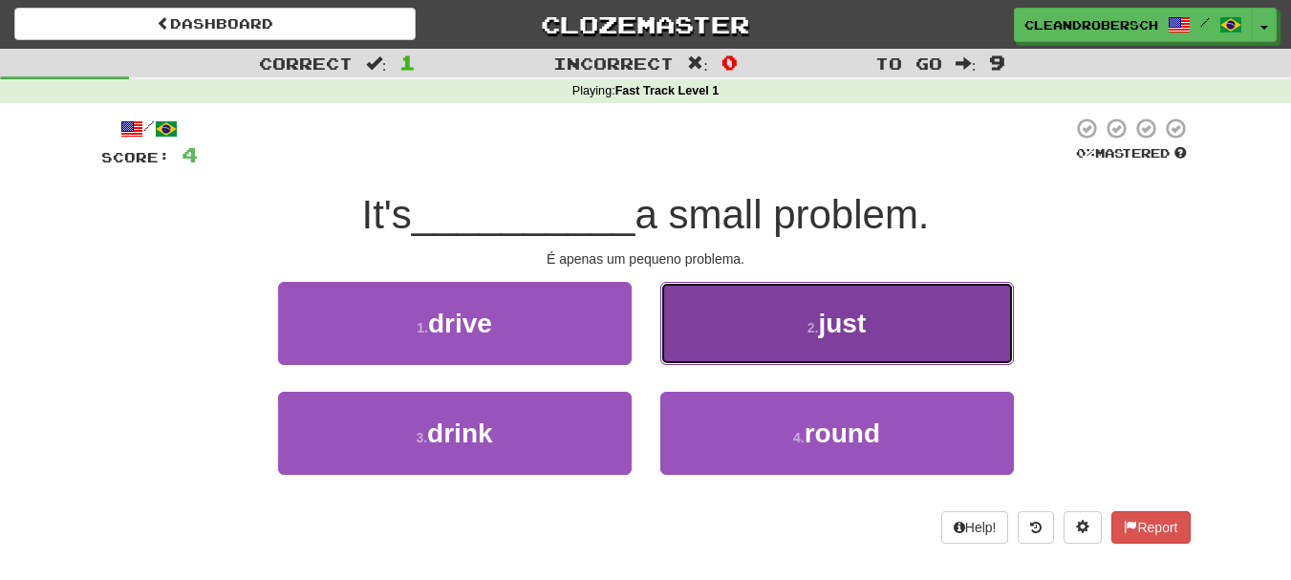
click at [857, 341] on button "2 . just" at bounding box center [836, 323] width 353 height 83
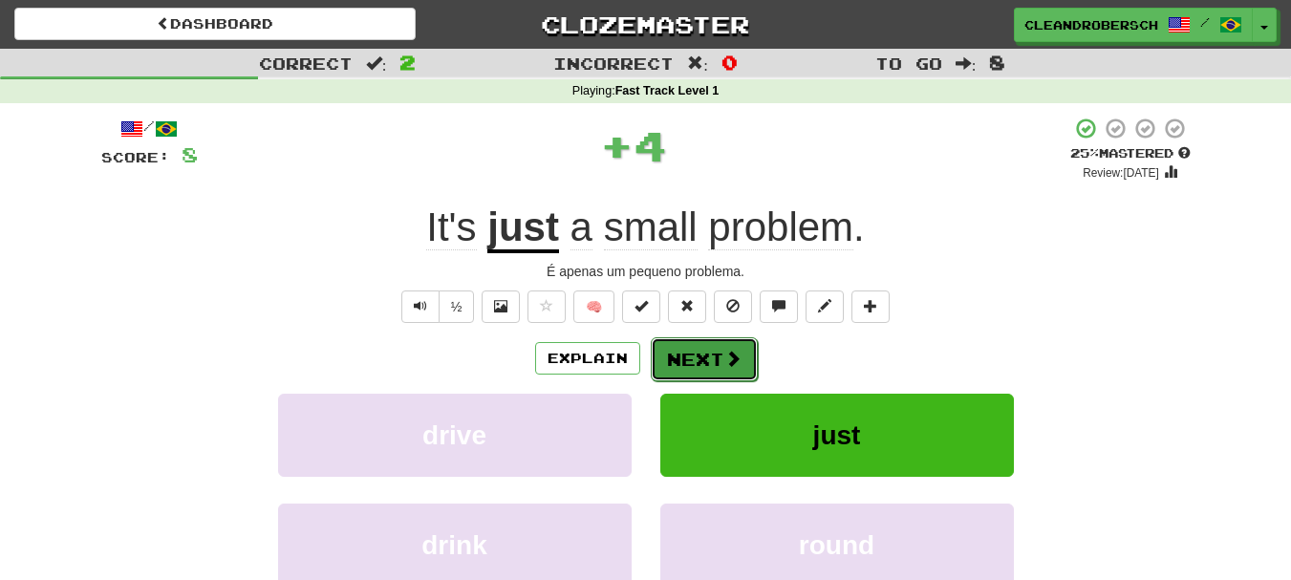
click at [712, 354] on button "Next" at bounding box center [704, 359] width 107 height 44
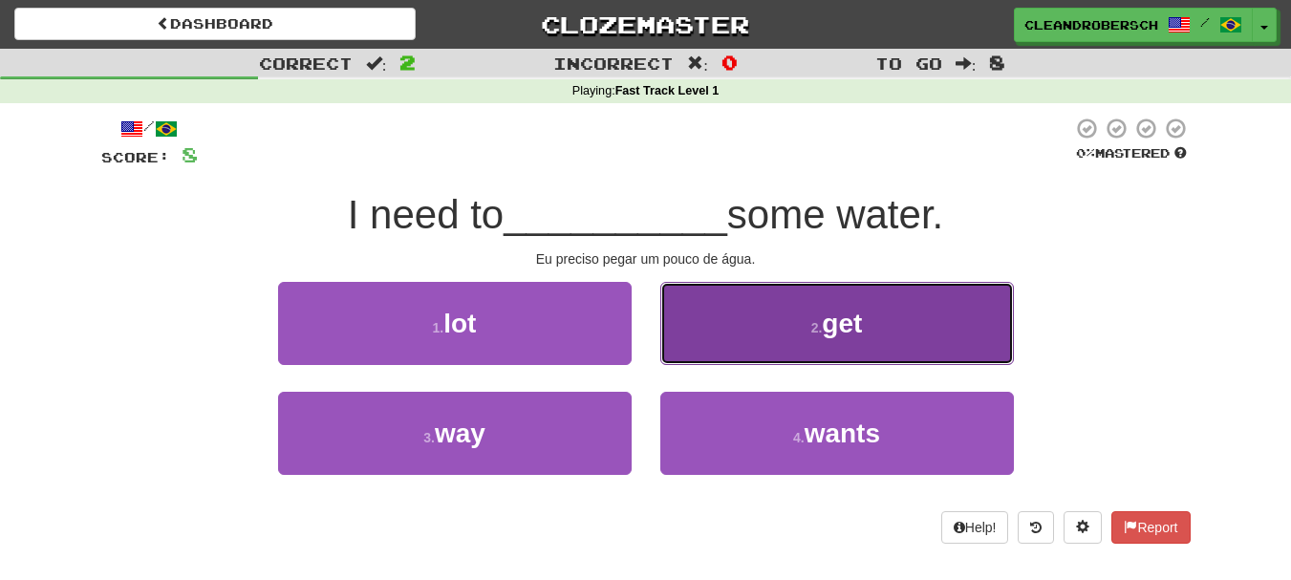
click at [838, 334] on span "get" at bounding box center [842, 324] width 40 height 30
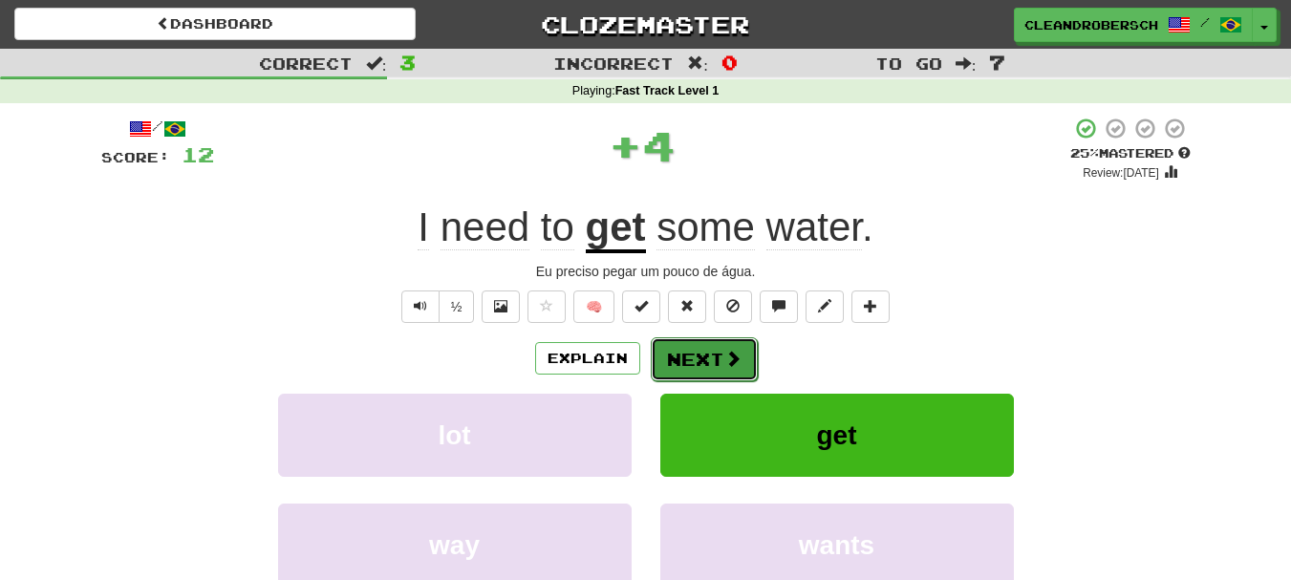
click at [708, 352] on button "Next" at bounding box center [704, 359] width 107 height 44
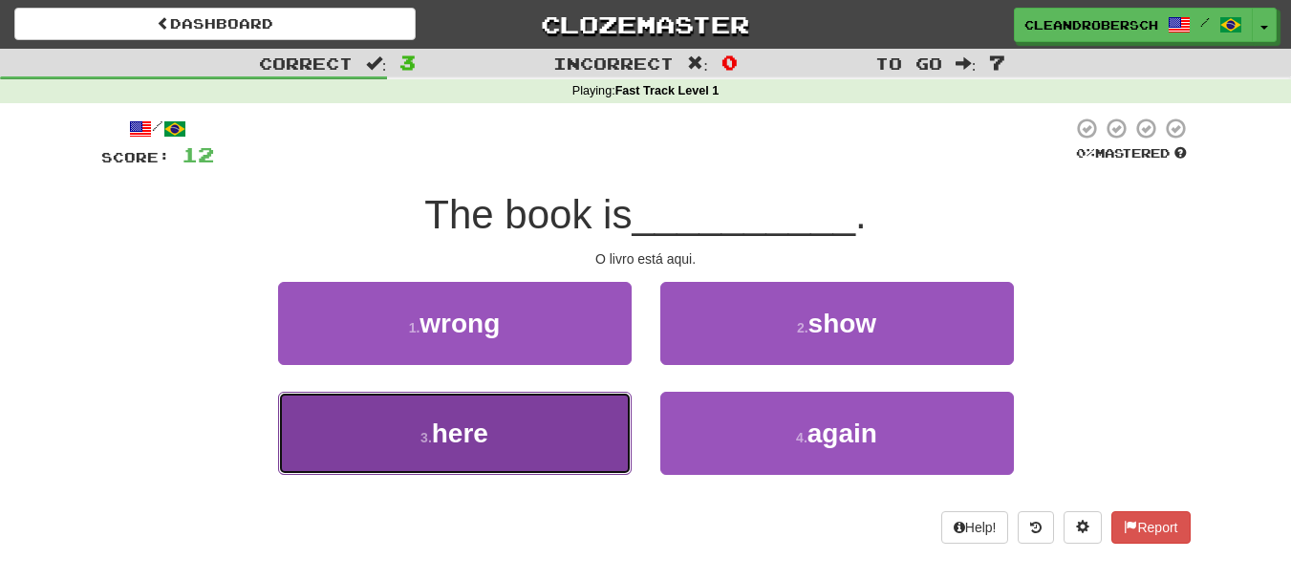
click at [462, 426] on span "here" at bounding box center [460, 433] width 56 height 30
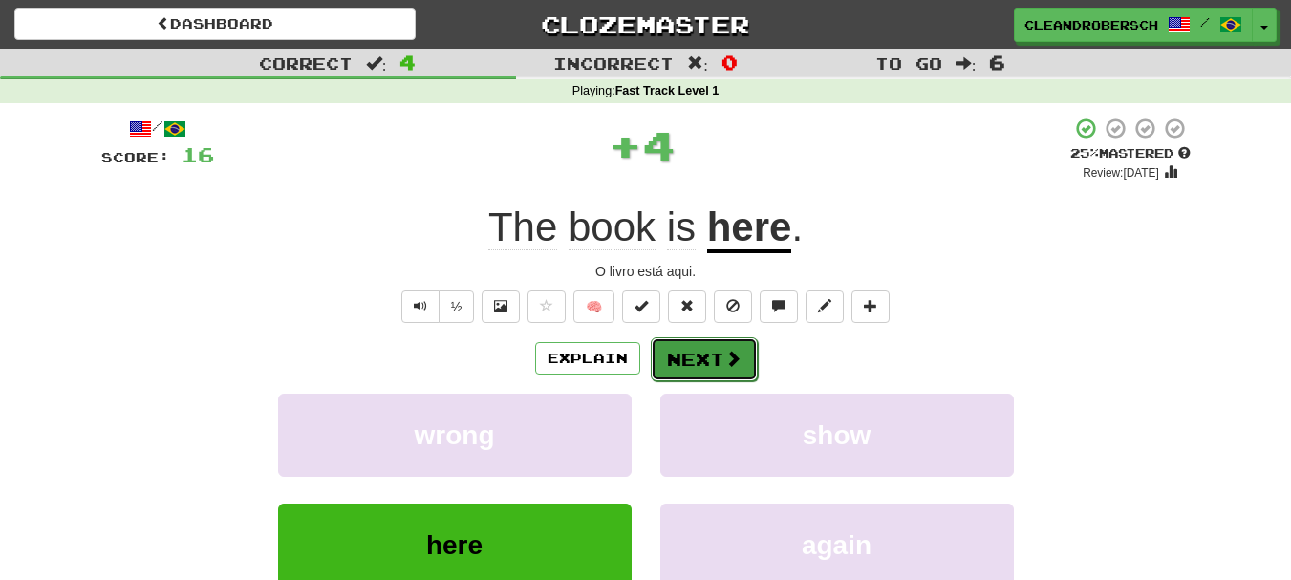
click at [691, 360] on button "Next" at bounding box center [704, 359] width 107 height 44
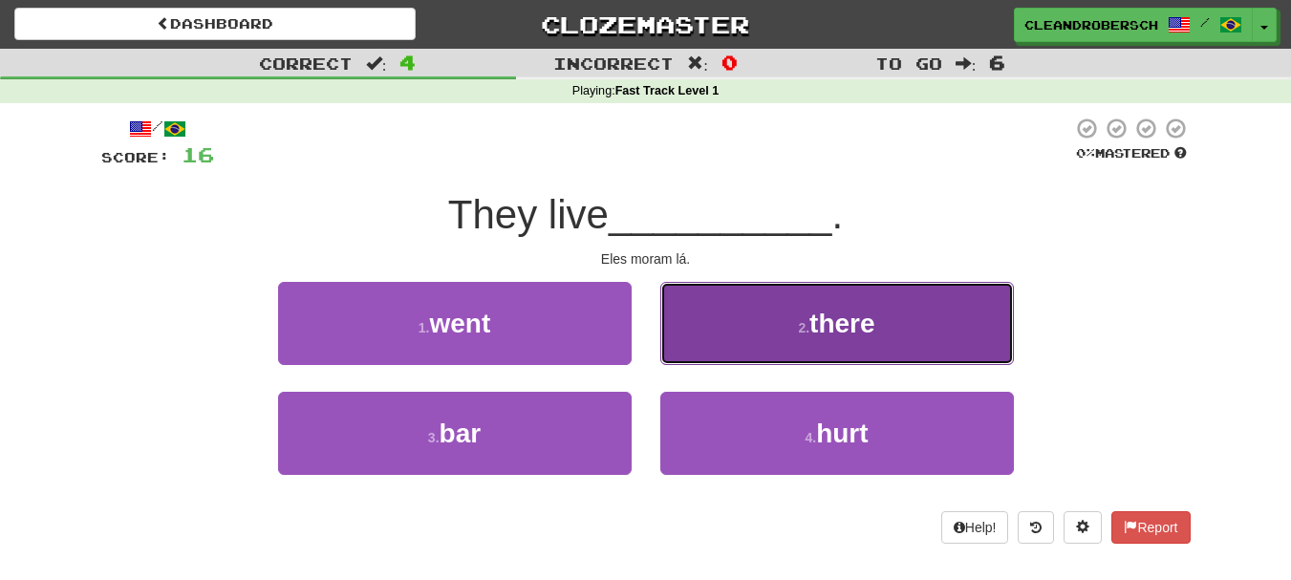
click at [830, 351] on button "2 . there" at bounding box center [836, 323] width 353 height 83
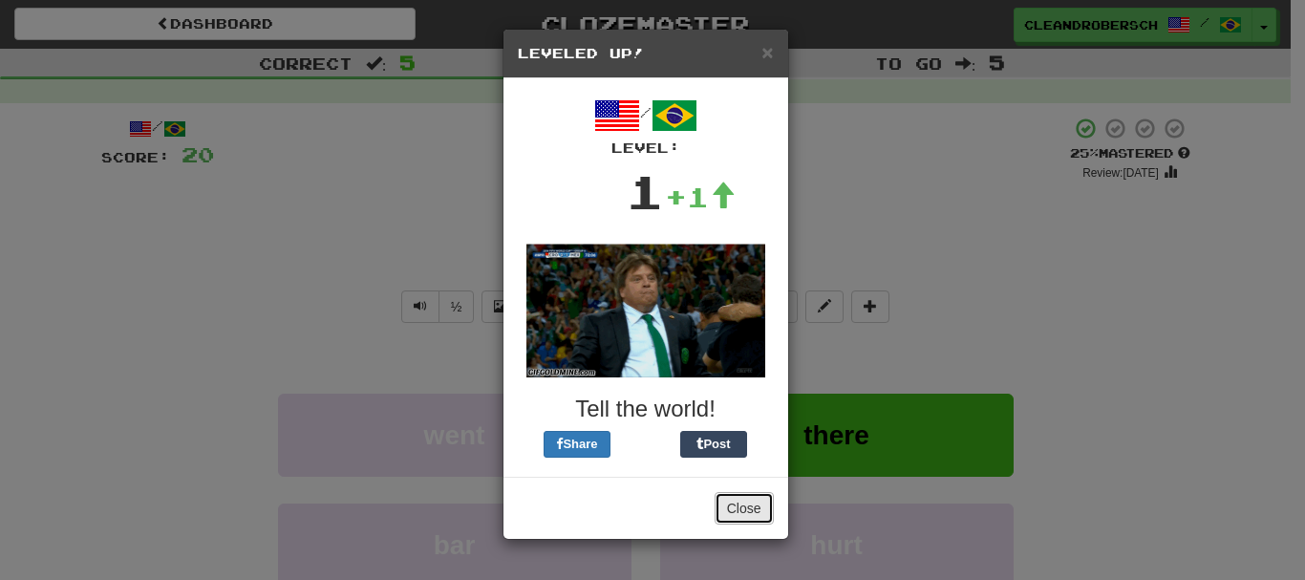
click at [739, 512] on button "Close" at bounding box center [744, 508] width 59 height 32
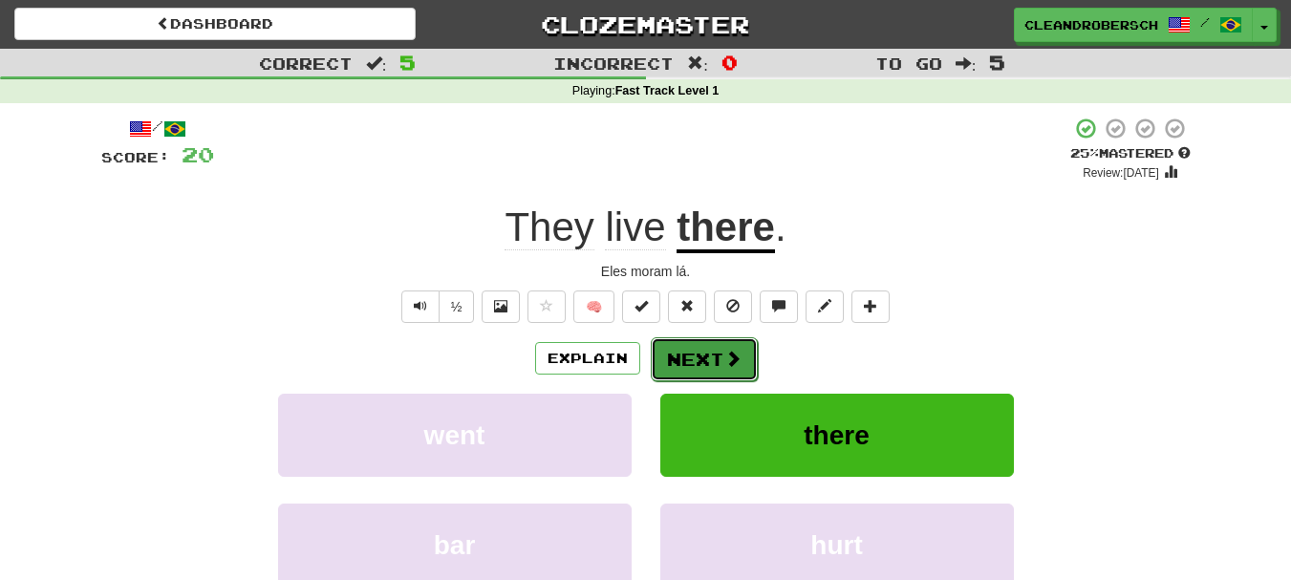
click at [716, 354] on button "Next" at bounding box center [704, 359] width 107 height 44
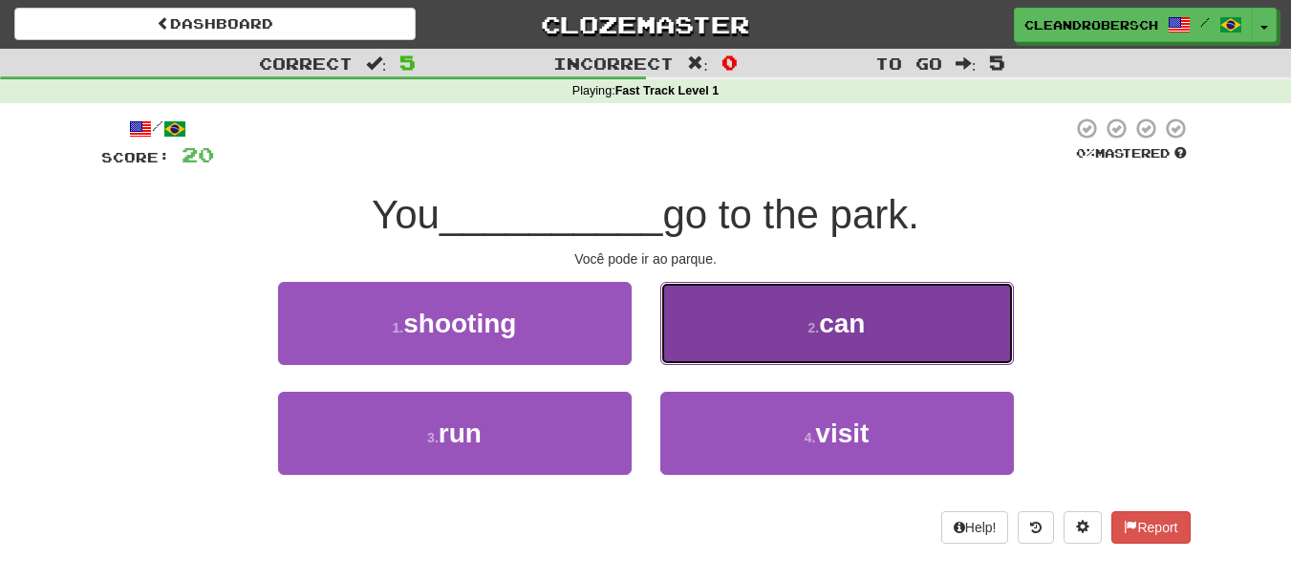
click at [835, 345] on button "2 . can" at bounding box center [836, 323] width 353 height 83
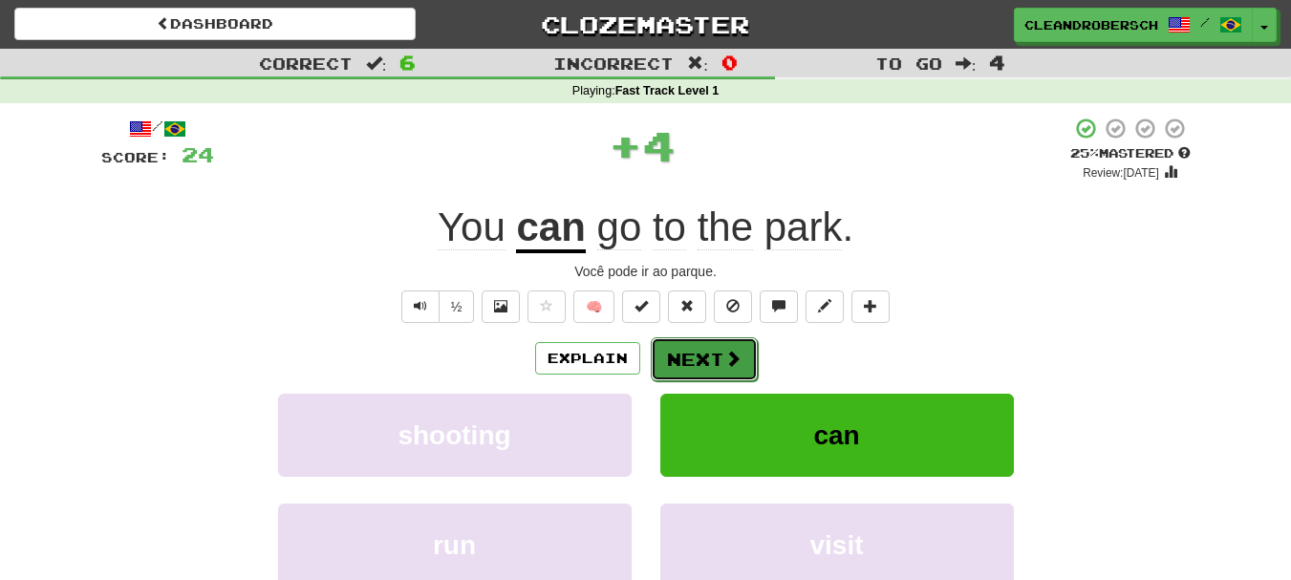
click at [730, 352] on span at bounding box center [732, 358] width 17 height 17
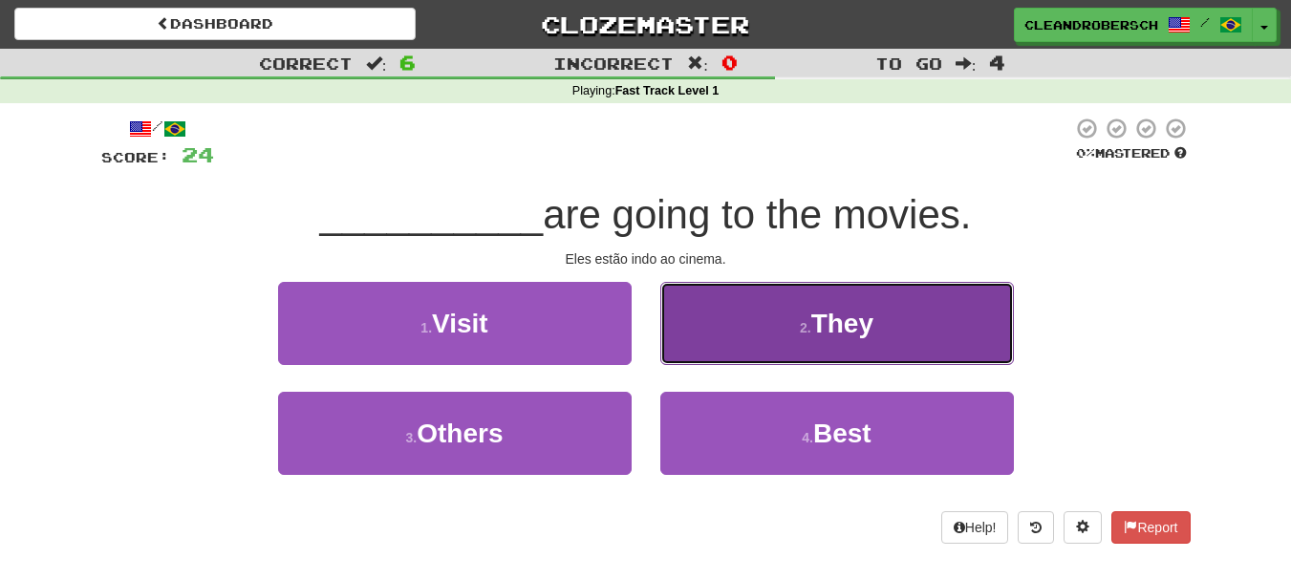
click at [853, 342] on button "2 . They" at bounding box center [836, 323] width 353 height 83
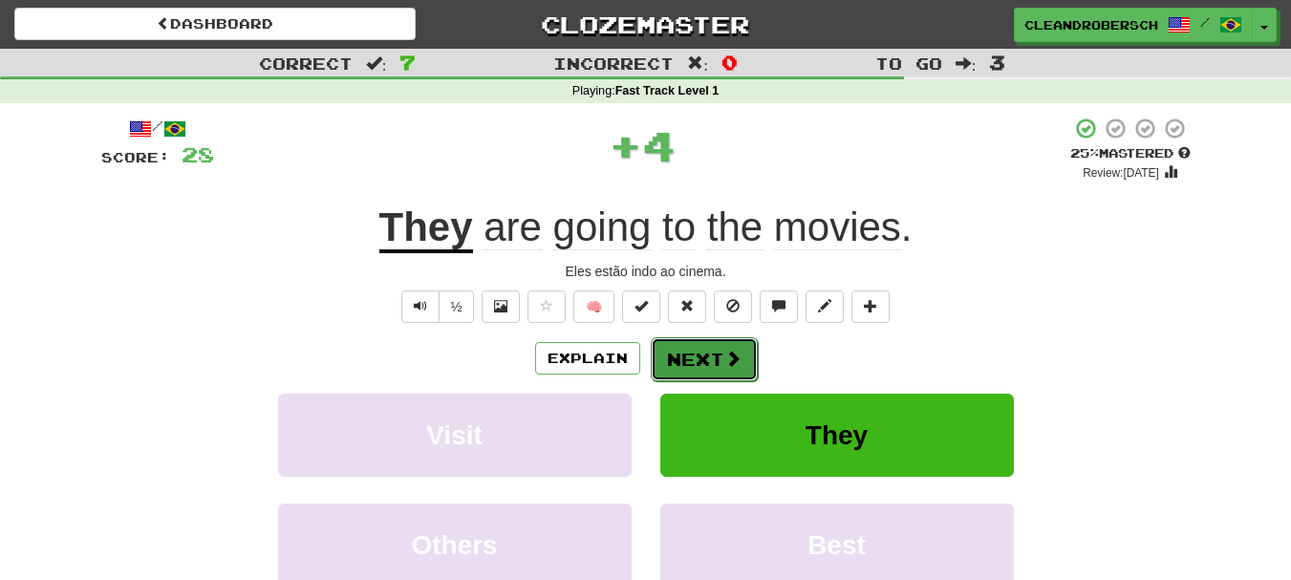
click at [728, 358] on span at bounding box center [732, 358] width 17 height 17
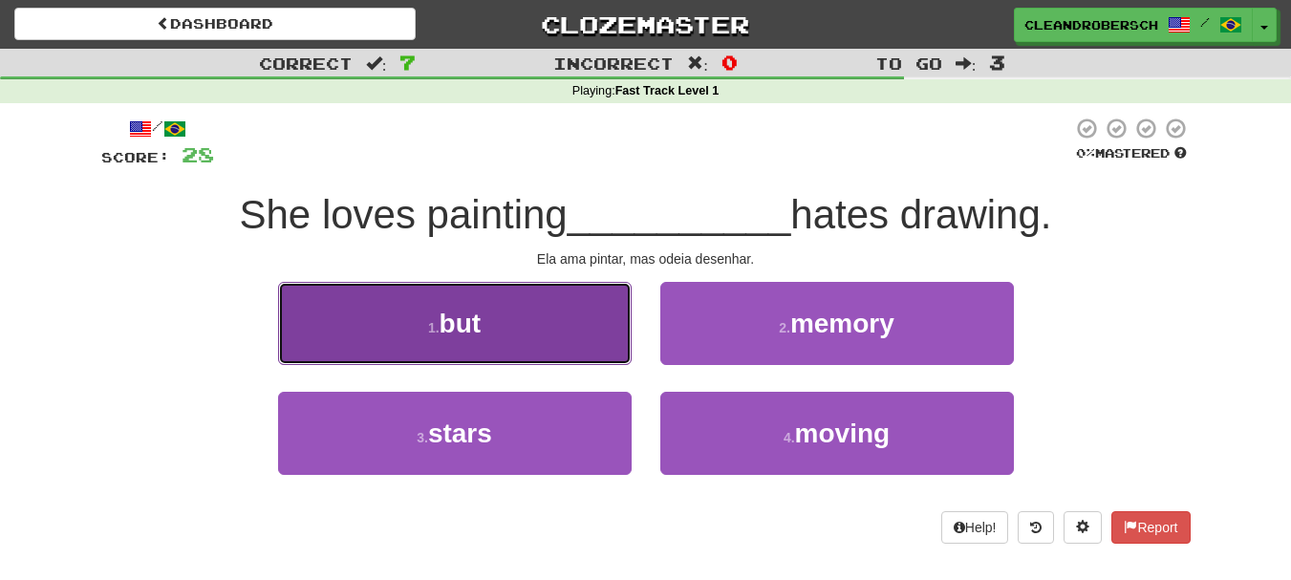
click at [501, 322] on button "1 . but" at bounding box center [454, 323] width 353 height 83
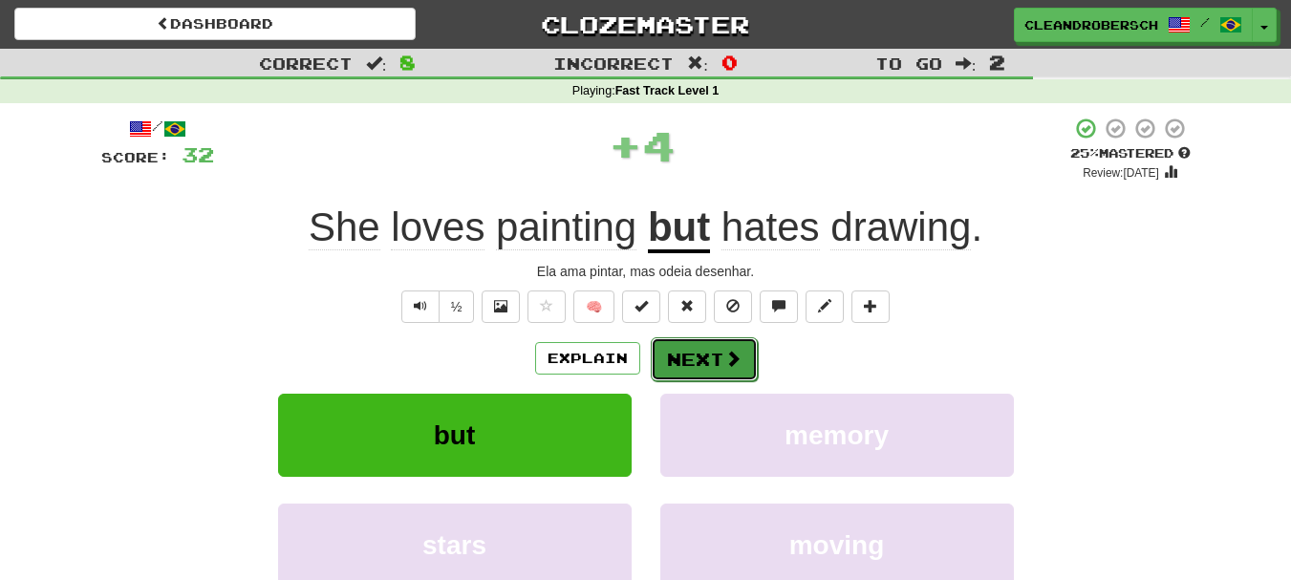
click at [697, 348] on button "Next" at bounding box center [704, 359] width 107 height 44
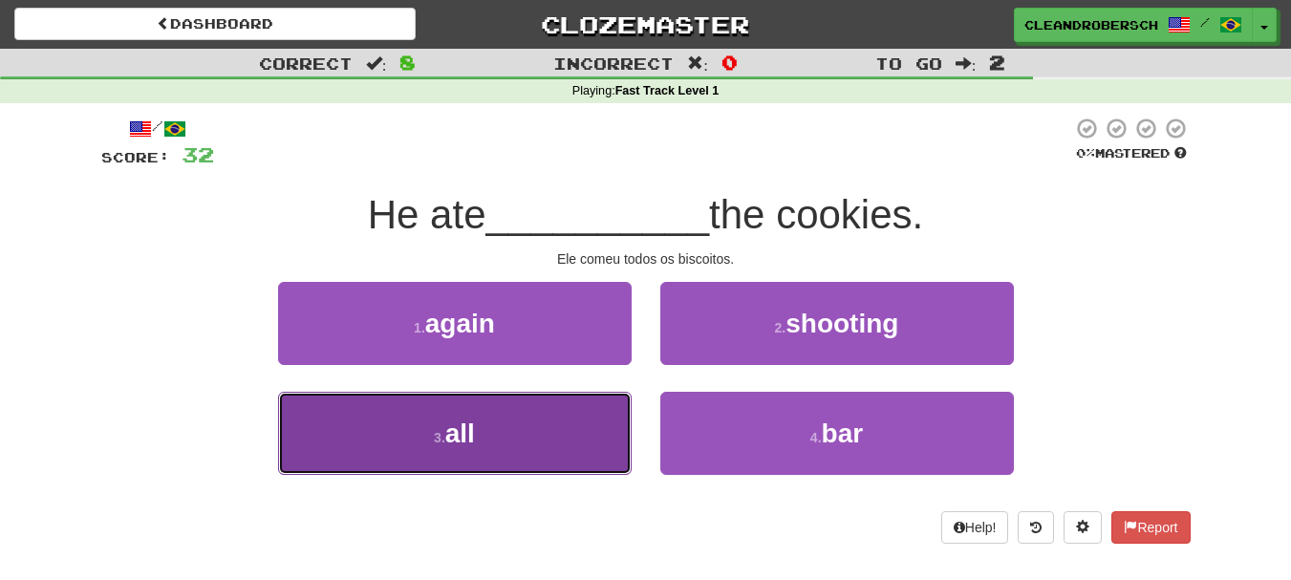
click at [473, 434] on span "all" at bounding box center [460, 433] width 30 height 30
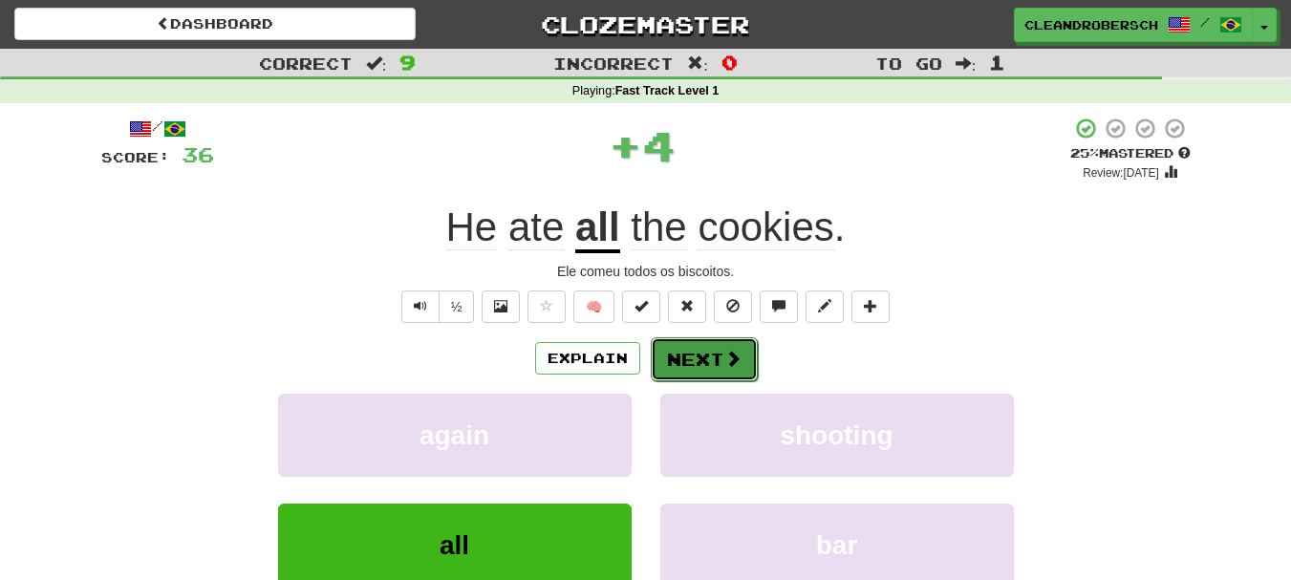
click at [697, 376] on button "Next" at bounding box center [704, 359] width 107 height 44
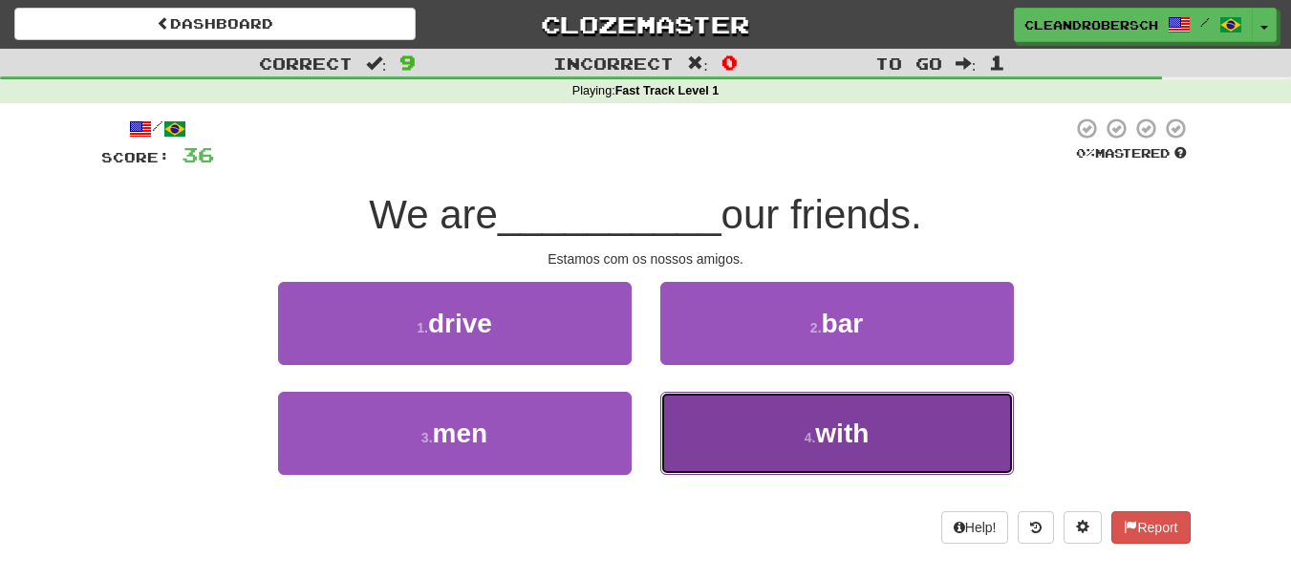
click at [812, 437] on small "4 ." at bounding box center [809, 437] width 11 height 15
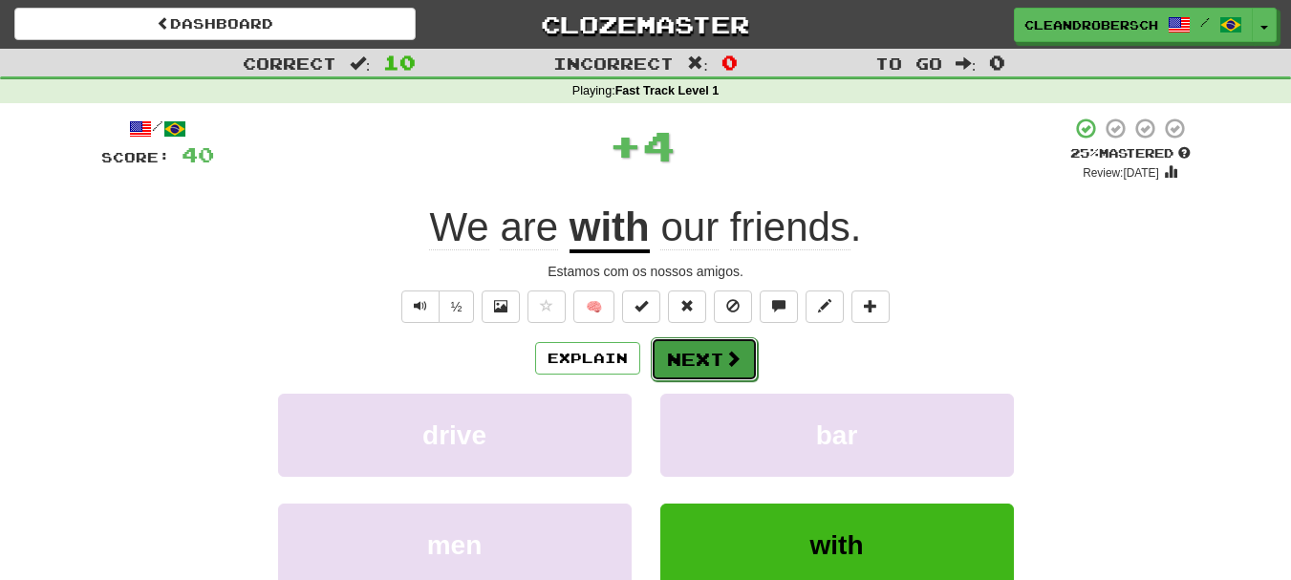
click at [703, 359] on button "Next" at bounding box center [704, 359] width 107 height 44
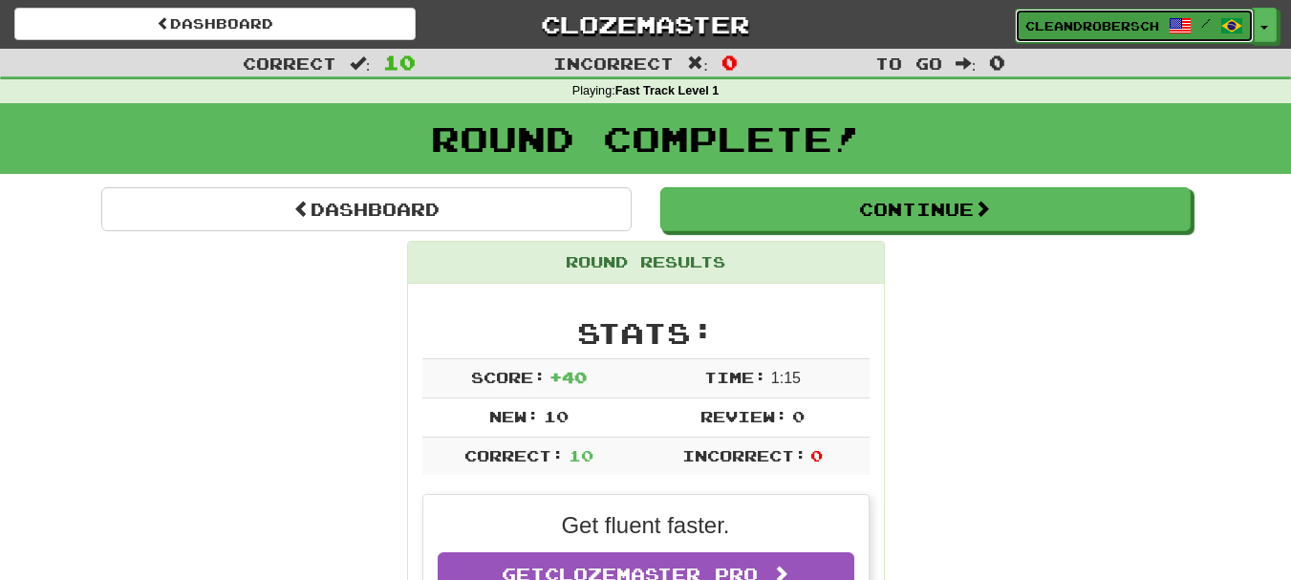
click at [1134, 27] on span "Cleandrobersch" at bounding box center [1092, 25] width 134 height 17
